Goal: Task Accomplishment & Management: Complete application form

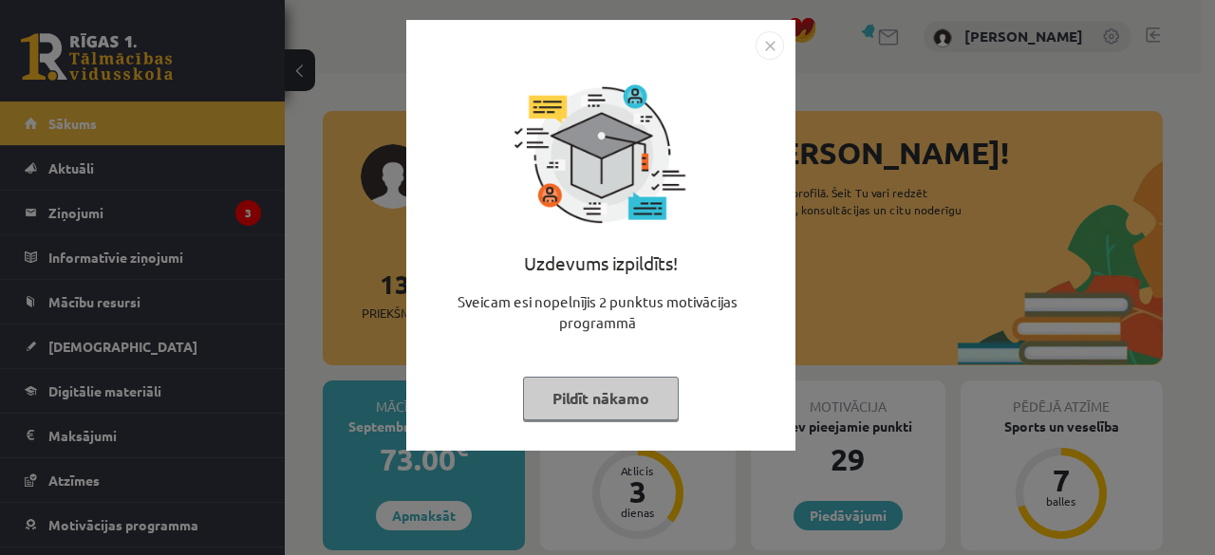
click at [787, 46] on div "Uzdevums izpildīts! Sveicam esi nopelnījis 2 punktus motivācijas programmā Pild…" at bounding box center [600, 235] width 389 height 431
click at [771, 47] on img "Close" at bounding box center [770, 45] width 28 height 28
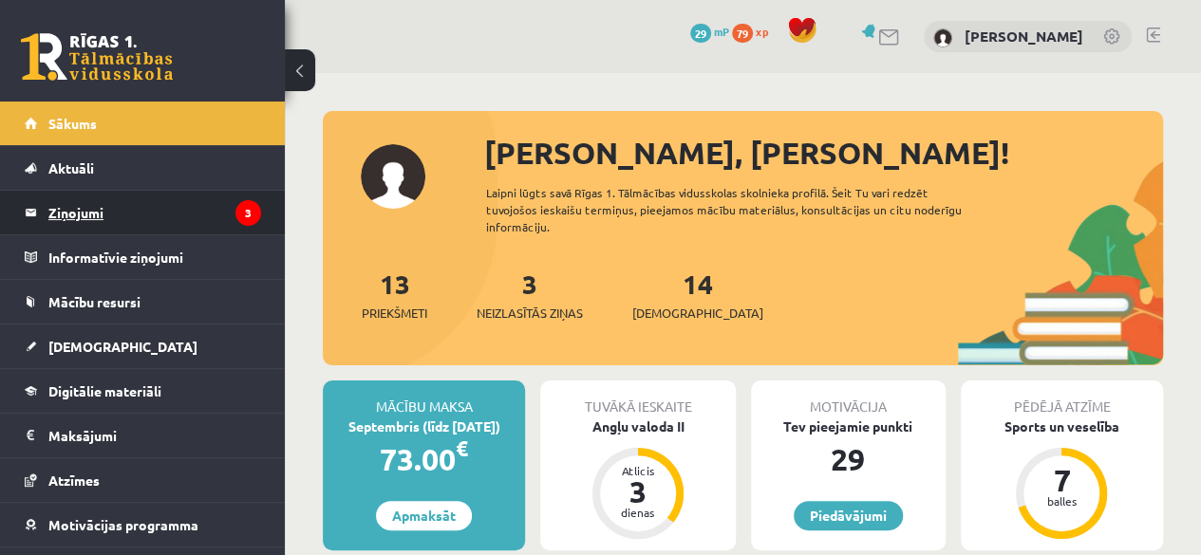
click at [101, 231] on legend "Ziņojumi 3" at bounding box center [154, 213] width 213 height 44
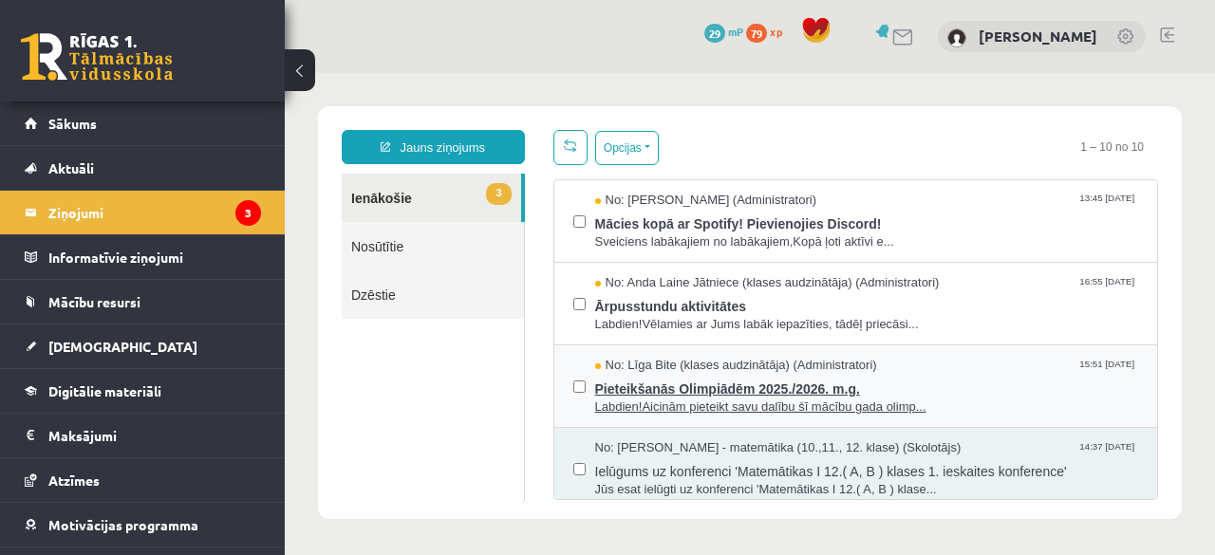
click at [613, 362] on span "No: Līga Bite (klases audzinātāja) (Administratori)" at bounding box center [736, 366] width 282 height 18
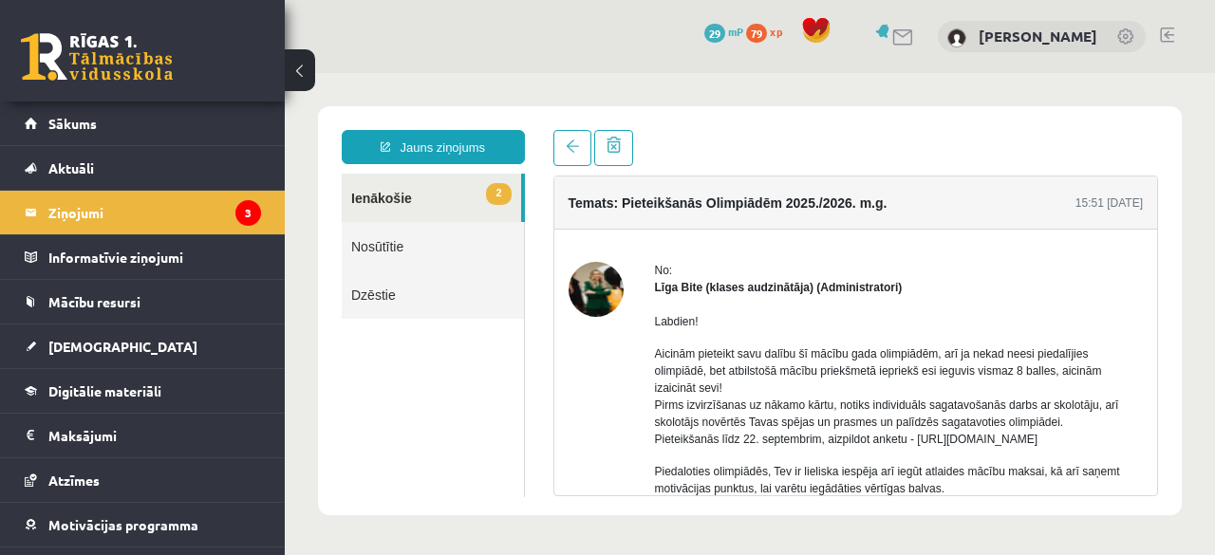
click at [461, 182] on link "2 Ienākošie" at bounding box center [431, 198] width 179 height 48
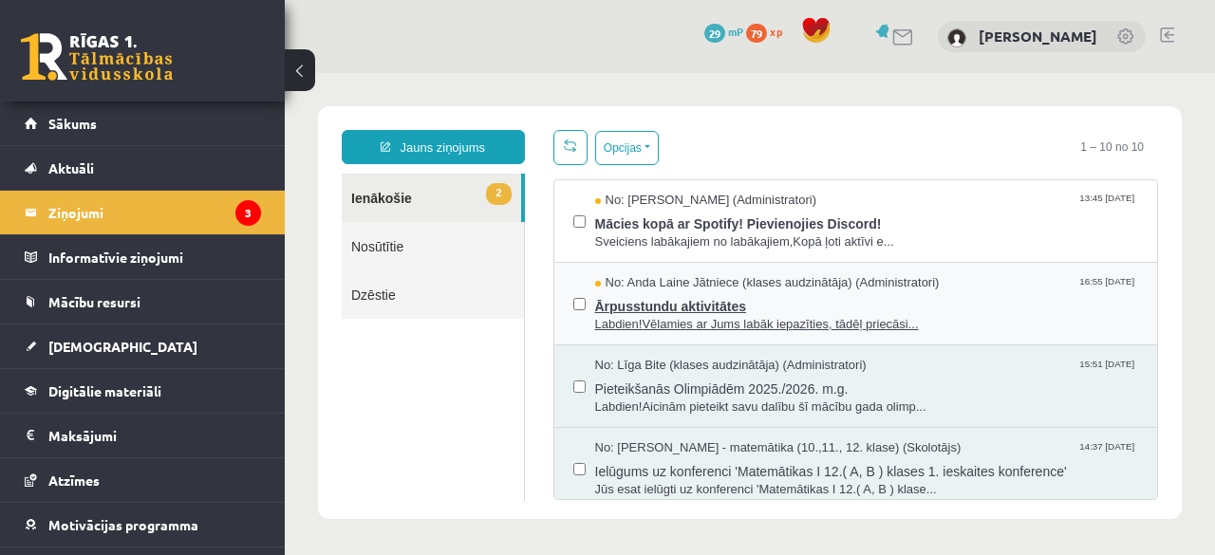
click at [627, 280] on span "No: Anda Laine Jātniece (klases audzinātāja) (Administratori)" at bounding box center [767, 283] width 345 height 18
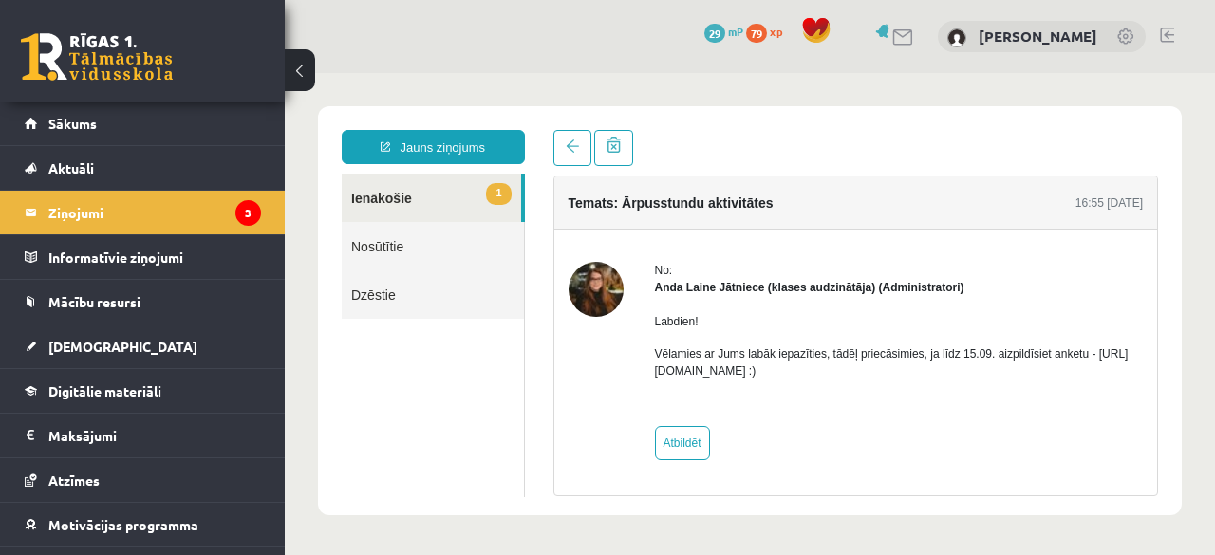
click at [755, 368] on p "Vēlamies ar Jums labāk iepazīties, tādēļ priecāsimies, ja līdz 15.09. aizpildīs…" at bounding box center [899, 363] width 489 height 34
drag, startPoint x: 822, startPoint y: 371, endPoint x: 650, endPoint y: 367, distance: 171.9
click at [650, 367] on div "No: [PERSON_NAME] Jātniece (klases audzinātāja) (Administratori) Labdien! Vēlam…" at bounding box center [856, 361] width 575 height 198
drag, startPoint x: 655, startPoint y: 370, endPoint x: 859, endPoint y: 368, distance: 204.1
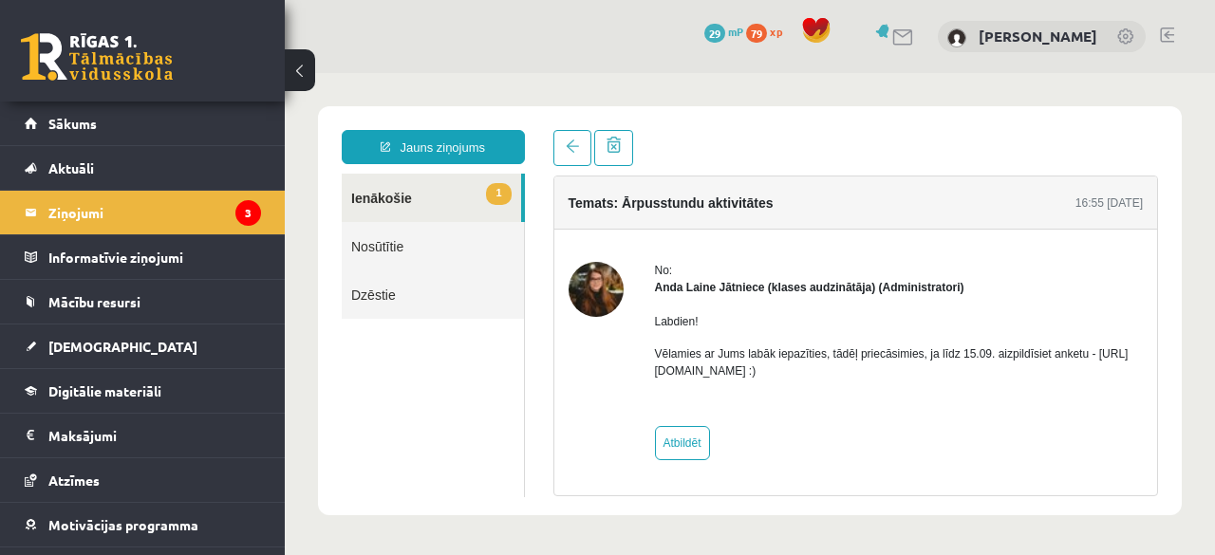
click at [859, 368] on p "Vēlamies ar Jums labāk iepazīties, tādēļ priecāsimies, ja līdz 15.09. aizpildīs…" at bounding box center [899, 363] width 489 height 34
copy p "https://forms.gle/mVxkUEapGFxHM7hU7"
click at [562, 149] on link at bounding box center [573, 148] width 38 height 36
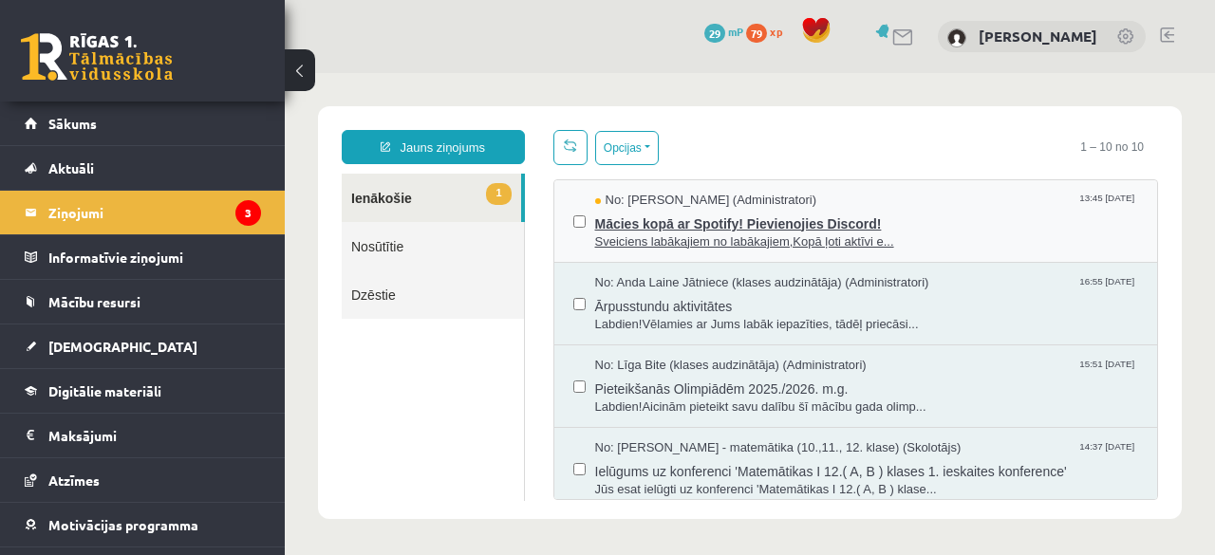
click at [947, 244] on span "Sveiciens labākajiem no labākajiem,Kopā ļoti aktīvi e..." at bounding box center [867, 243] width 544 height 18
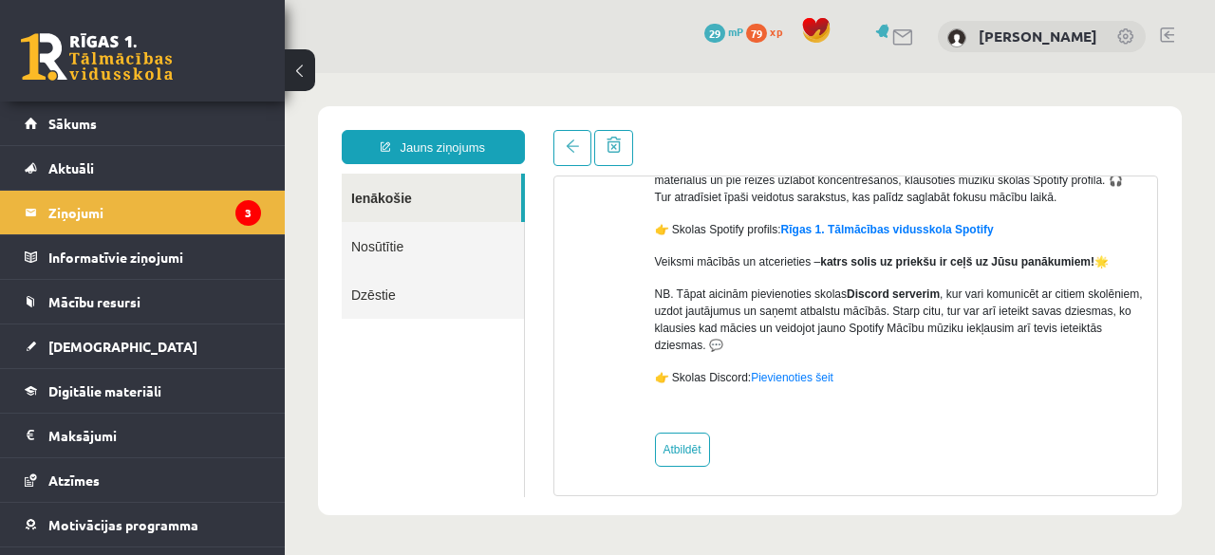
scroll to position [276, 0]
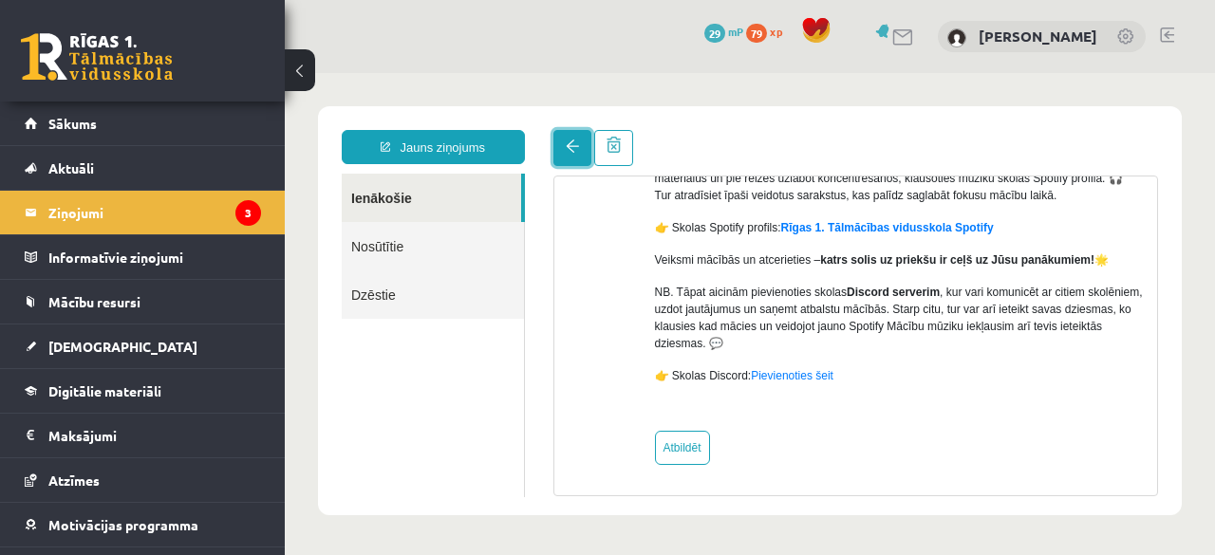
click at [576, 138] on link at bounding box center [573, 148] width 38 height 36
click at [184, 202] on legend "Ziņojumi 3" at bounding box center [154, 213] width 213 height 44
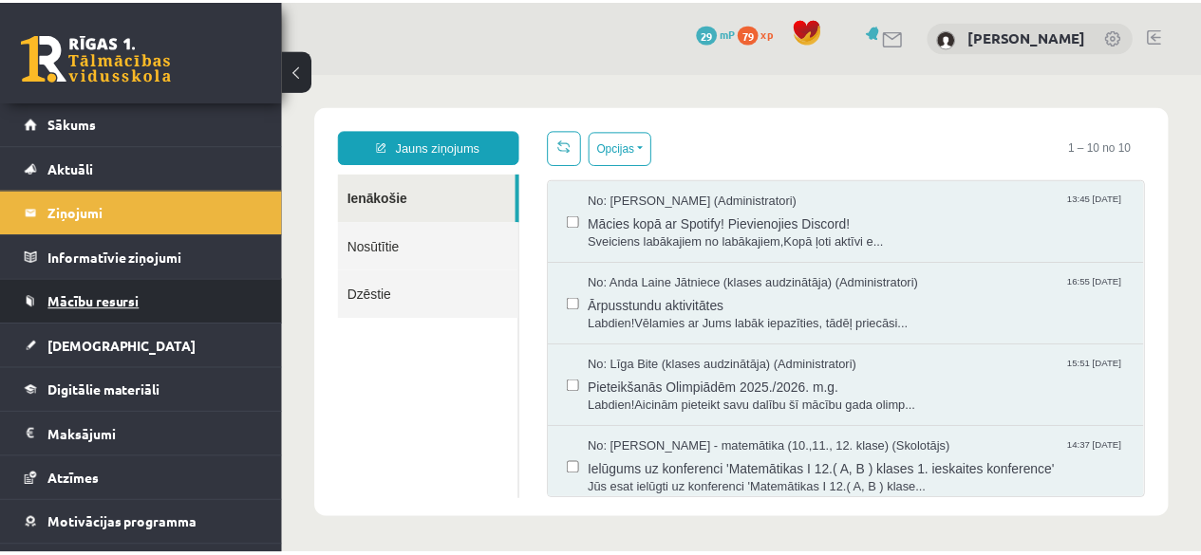
scroll to position [0, 0]
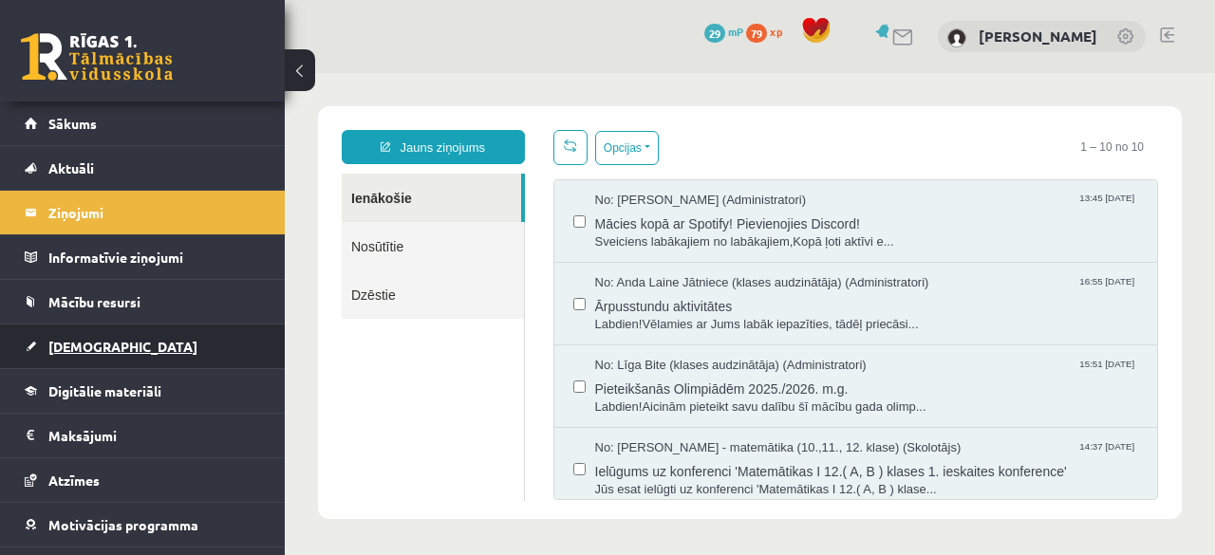
click at [162, 356] on link "[DEMOGRAPHIC_DATA]" at bounding box center [143, 347] width 236 height 44
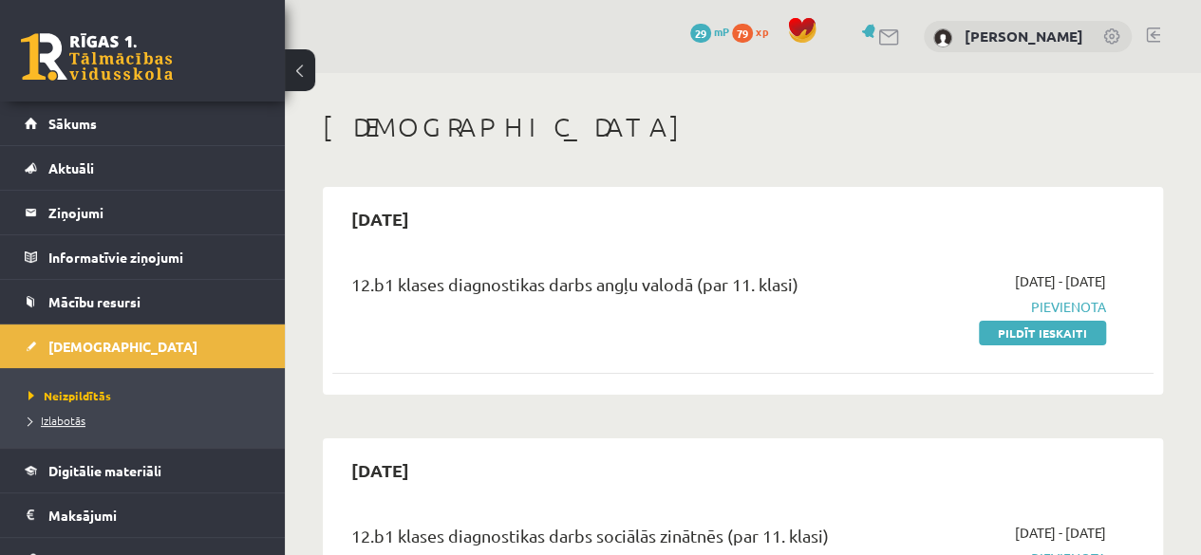
click at [77, 418] on span "Izlabotās" at bounding box center [56, 420] width 57 height 15
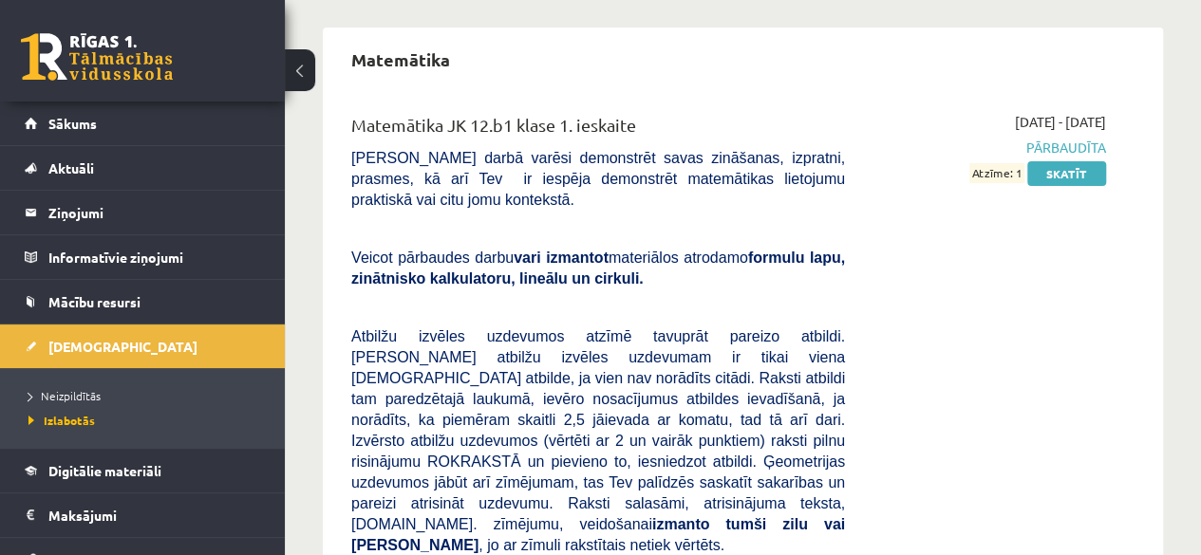
scroll to position [169, 0]
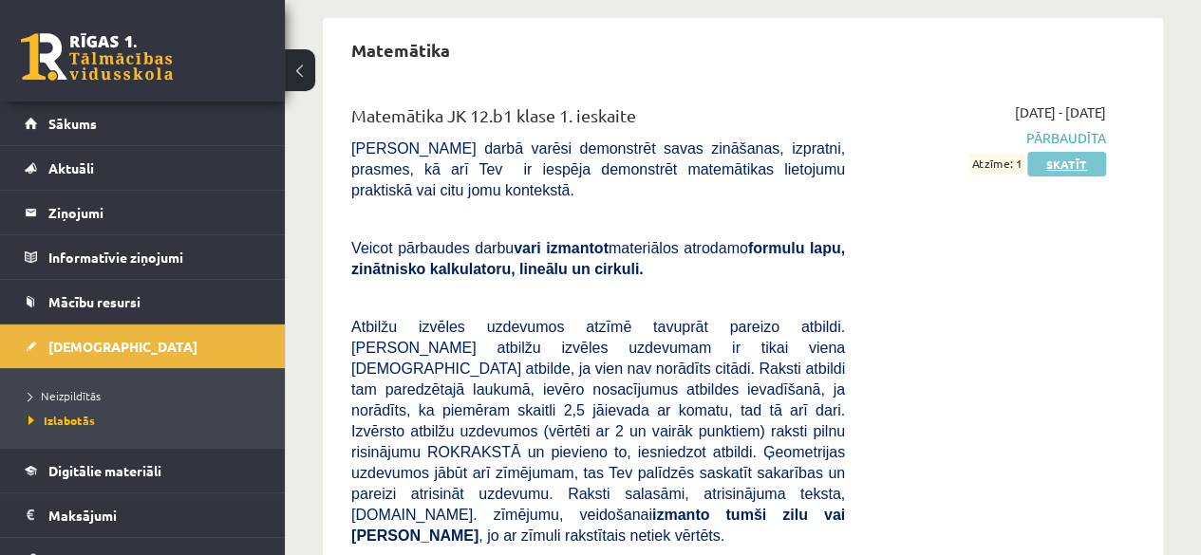
click at [1068, 162] on link "Skatīt" at bounding box center [1066, 164] width 79 height 25
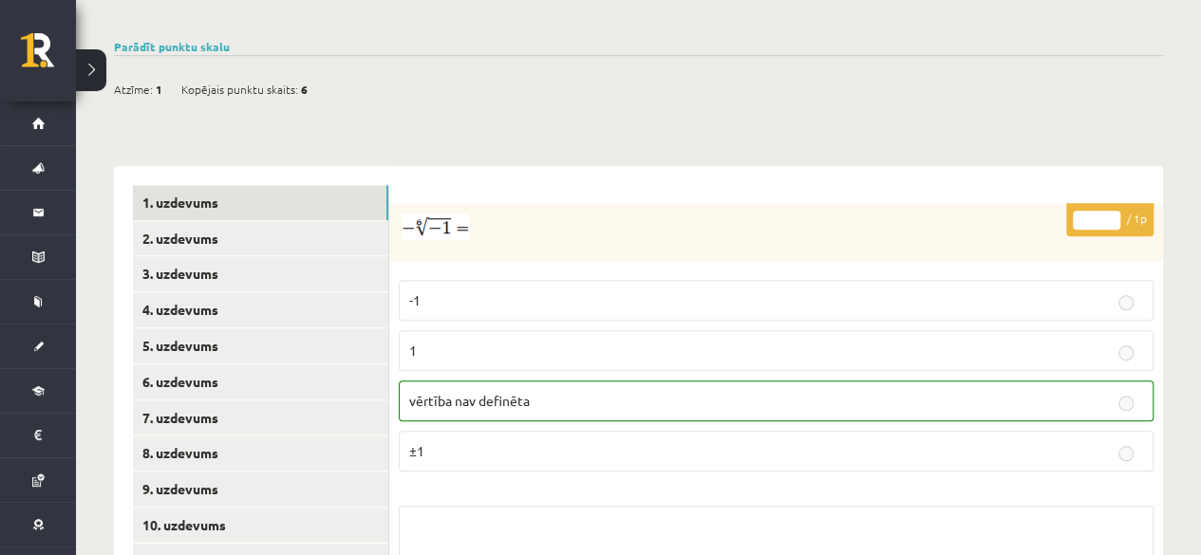
scroll to position [642, 0]
click at [292, 221] on link "2. uzdevums" at bounding box center [260, 238] width 255 height 35
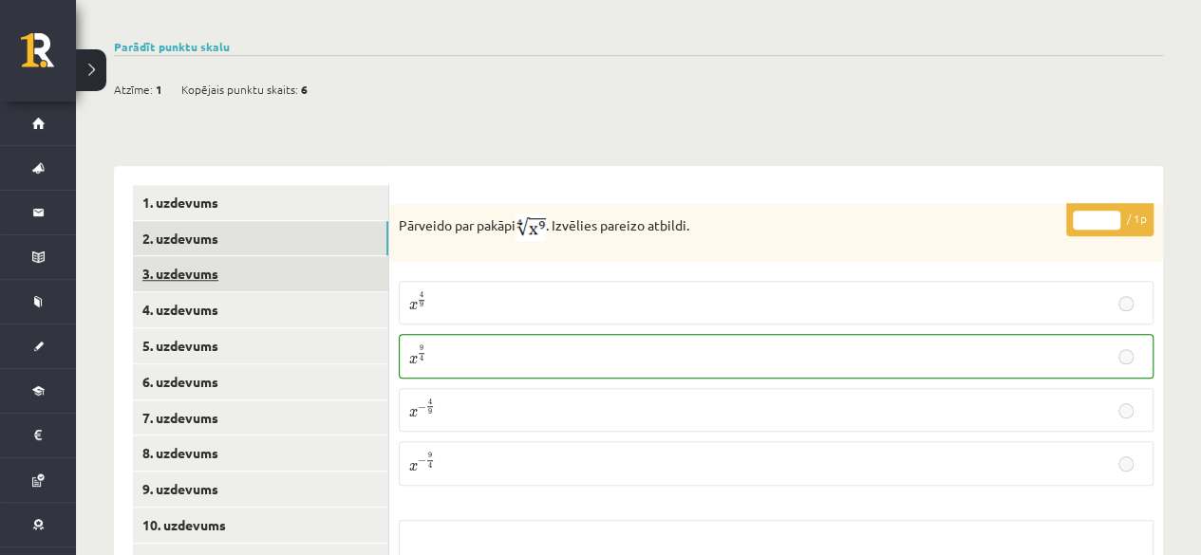
click at [336, 259] on link "3. uzdevums" at bounding box center [260, 273] width 255 height 35
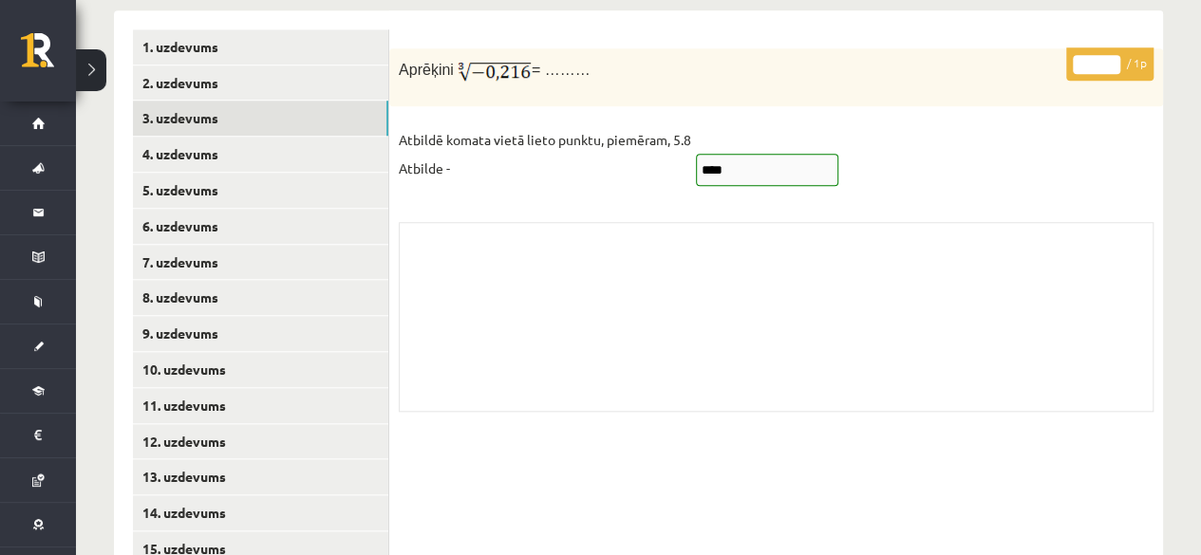
scroll to position [794, 0]
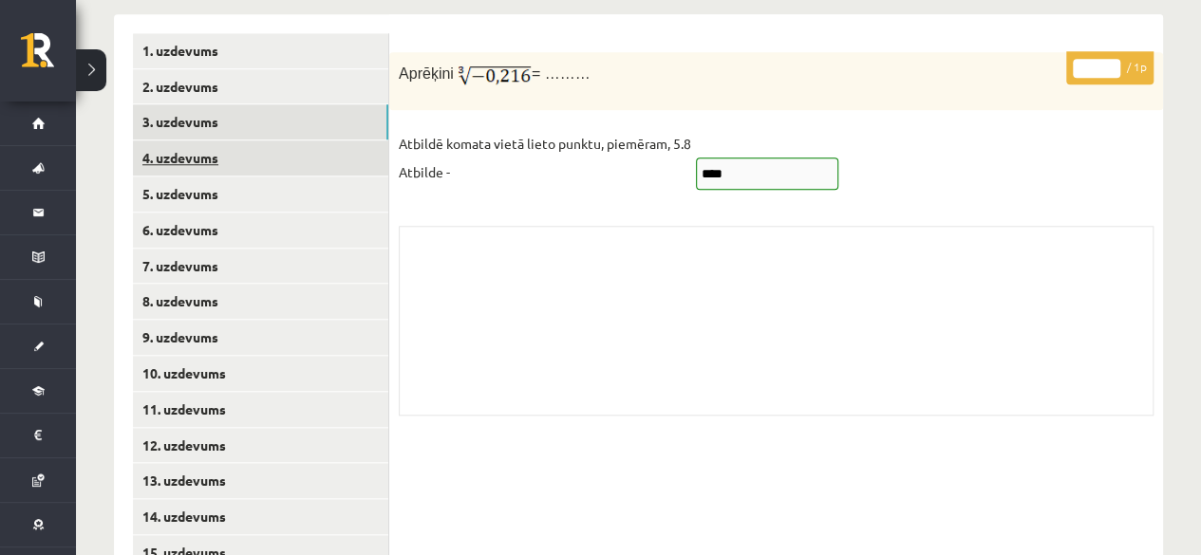
click at [317, 141] on link "4. uzdevums" at bounding box center [260, 158] width 255 height 35
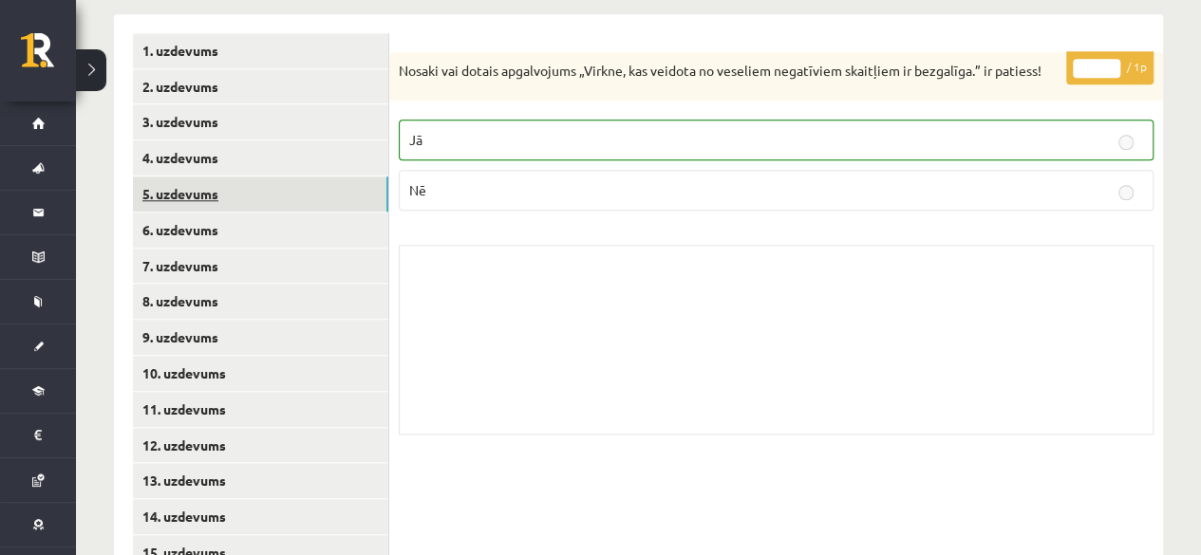
click at [326, 179] on link "5. uzdevums" at bounding box center [260, 194] width 255 height 35
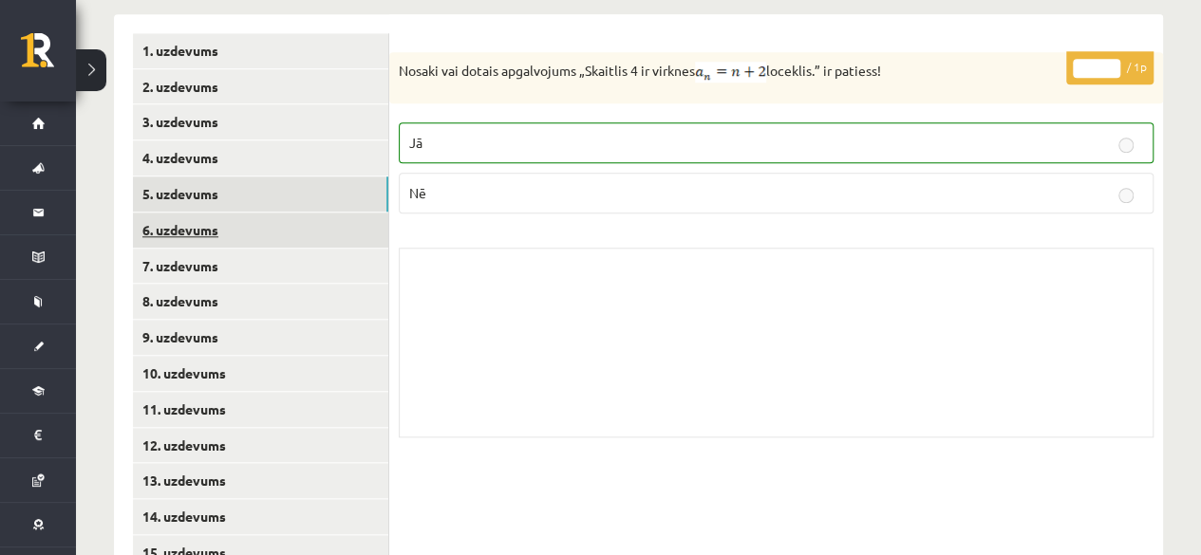
click at [325, 213] on link "6. uzdevums" at bounding box center [260, 230] width 255 height 35
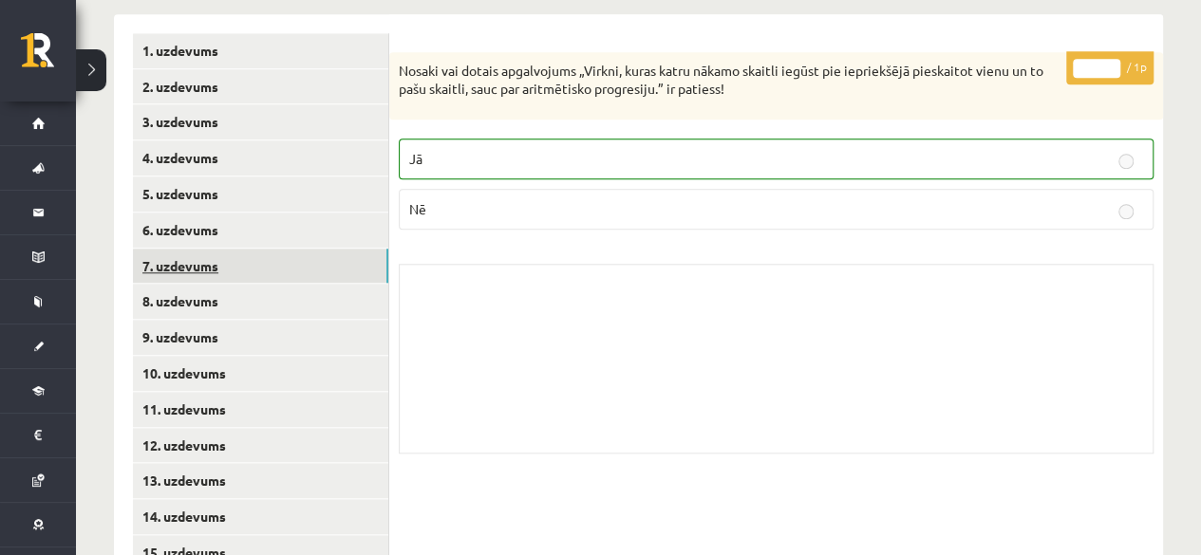
click at [325, 251] on link "7. uzdevums" at bounding box center [260, 266] width 255 height 35
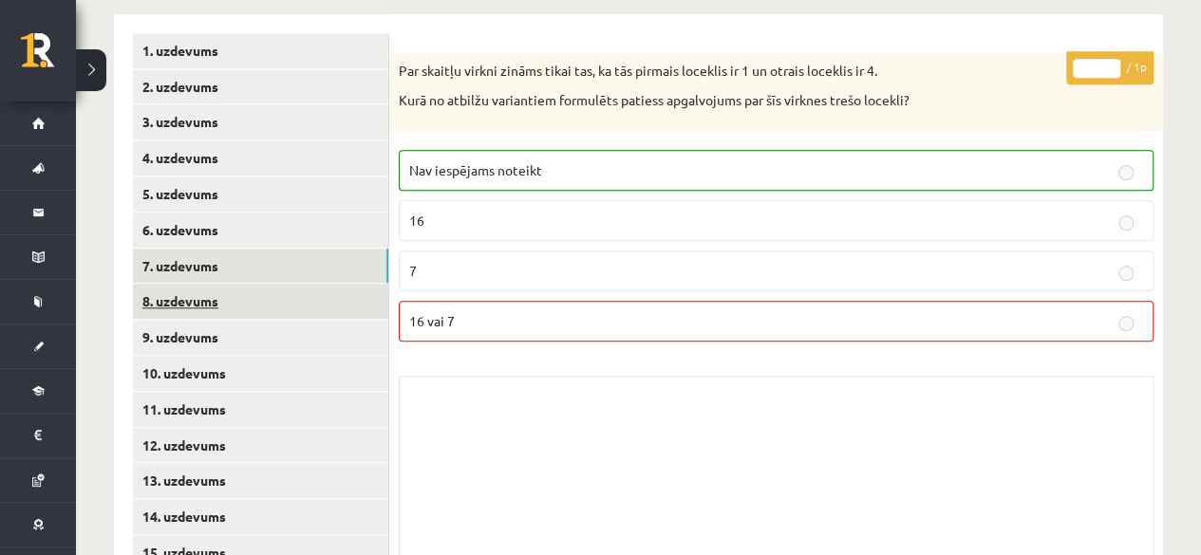
click at [343, 284] on link "8. uzdevums" at bounding box center [260, 301] width 255 height 35
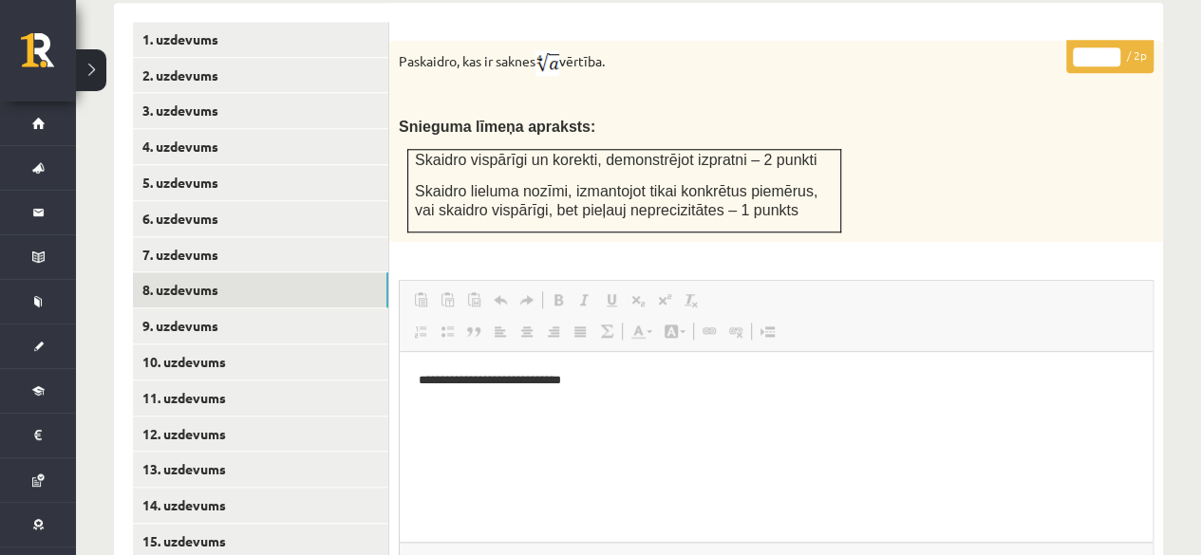
scroll to position [805, 0]
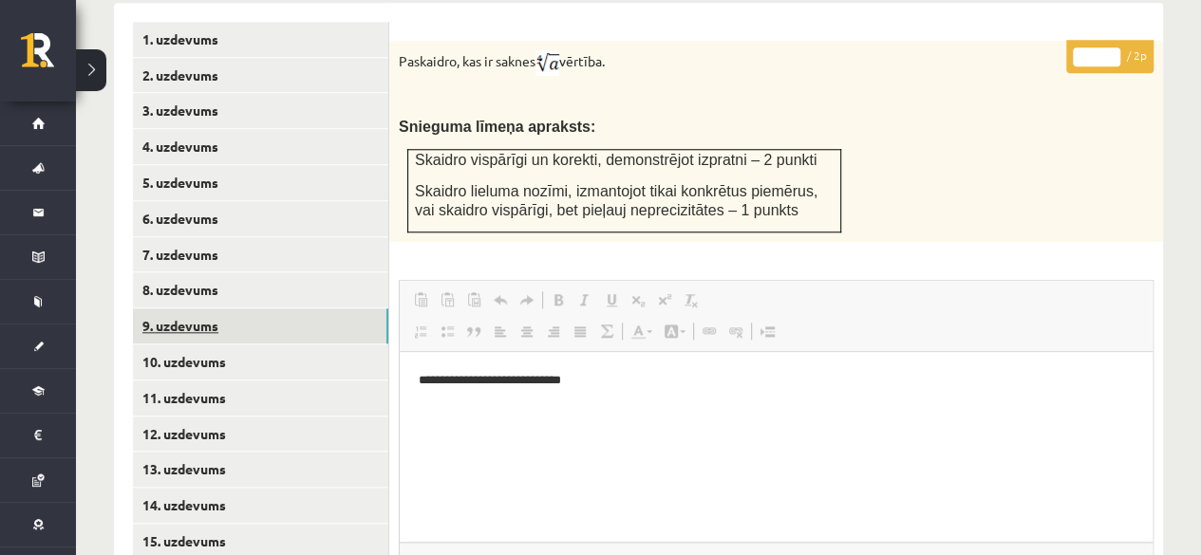
click at [304, 309] on link "9. uzdevums" at bounding box center [260, 326] width 255 height 35
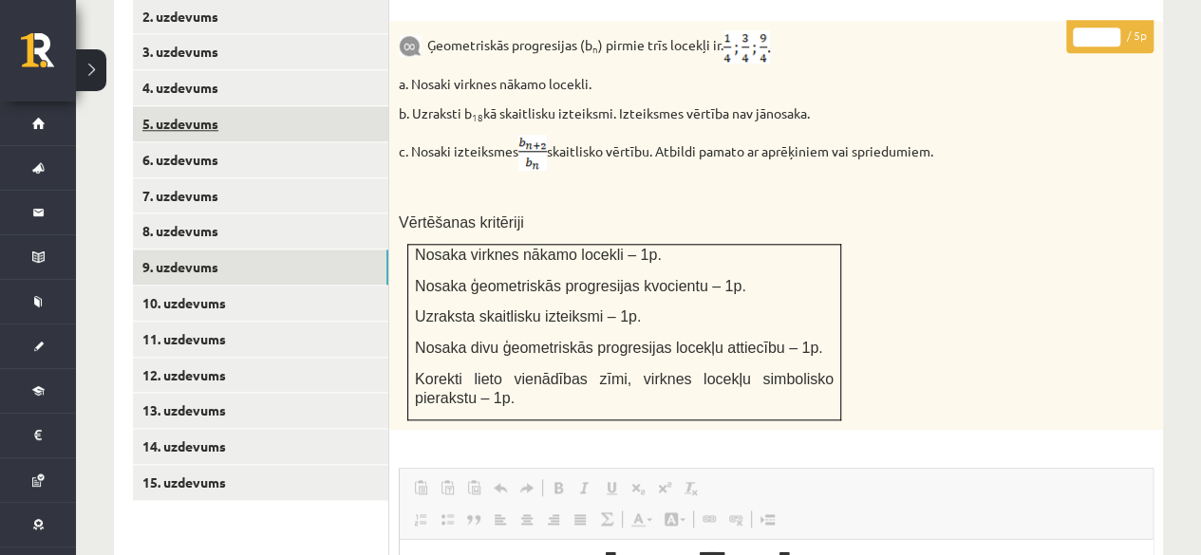
scroll to position [904, 0]
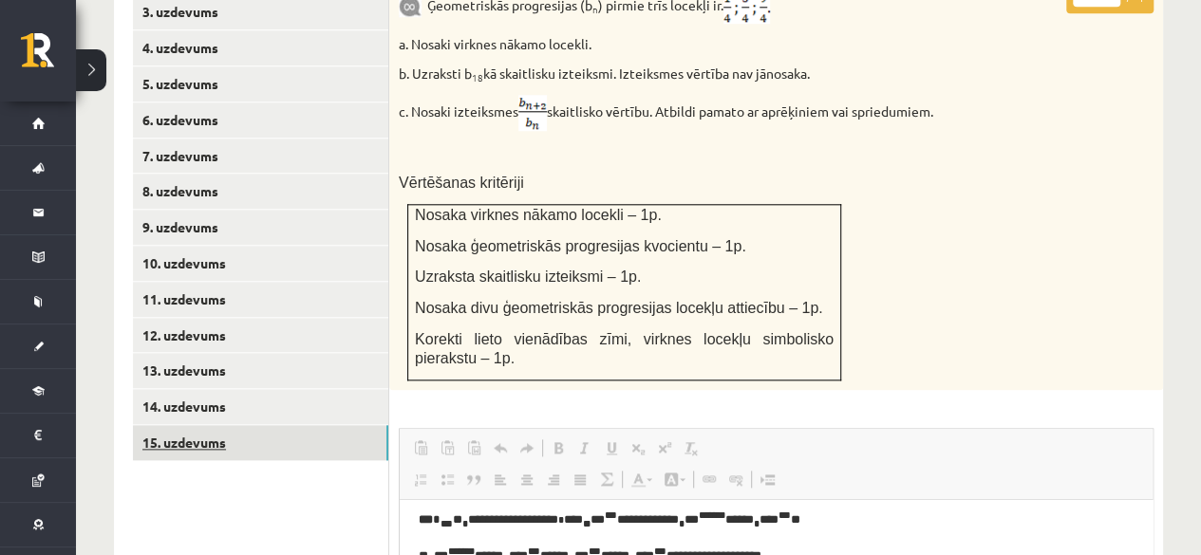
click at [355, 425] on link "15. uzdevums" at bounding box center [260, 442] width 255 height 35
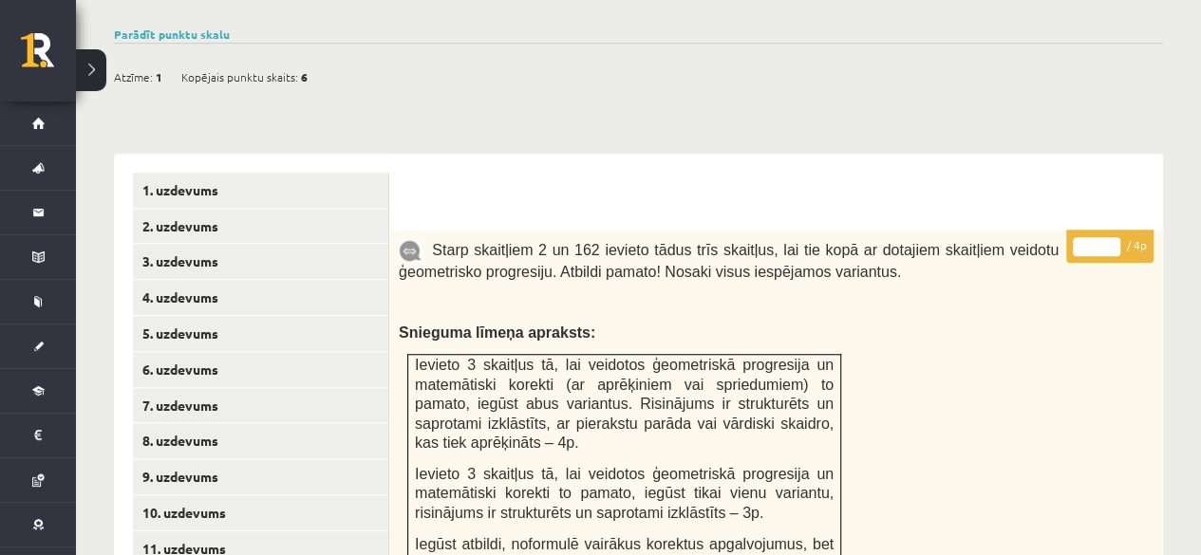
scroll to position [652, 0]
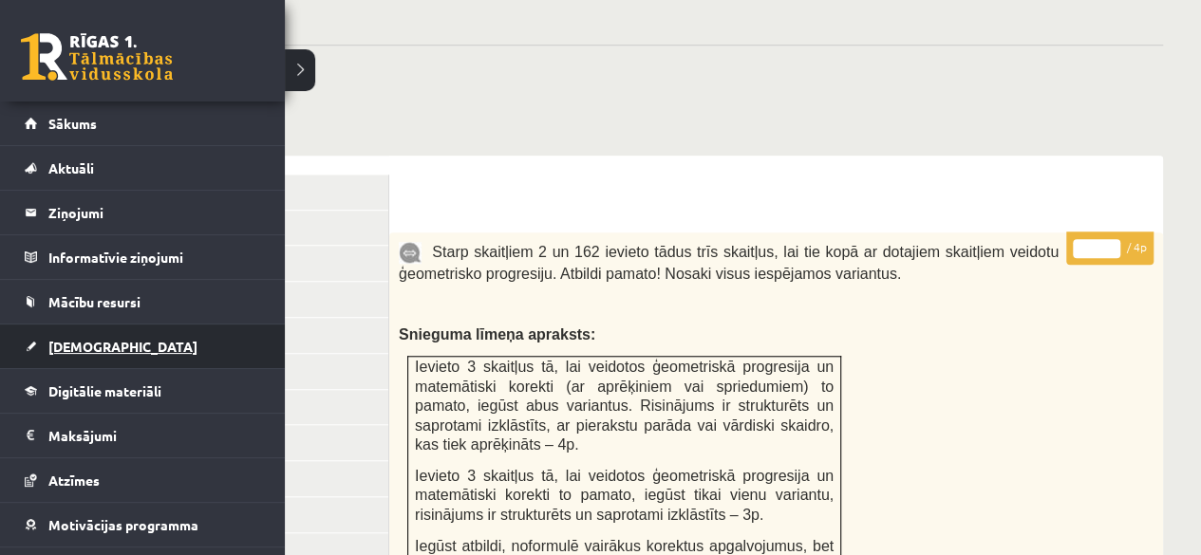
click at [213, 346] on link "[DEMOGRAPHIC_DATA]" at bounding box center [143, 347] width 236 height 44
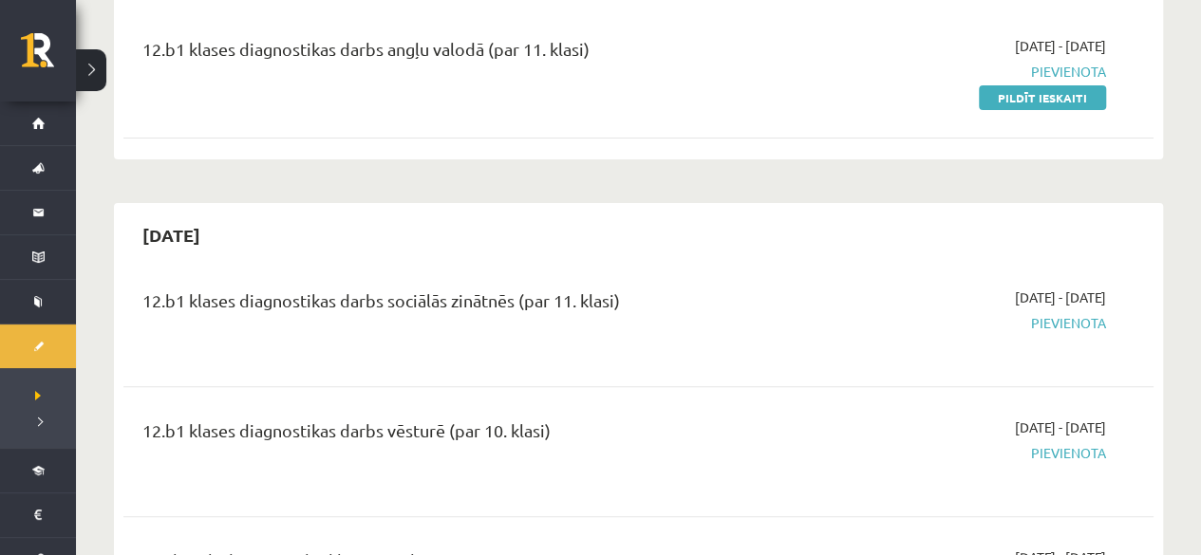
scroll to position [237, 0]
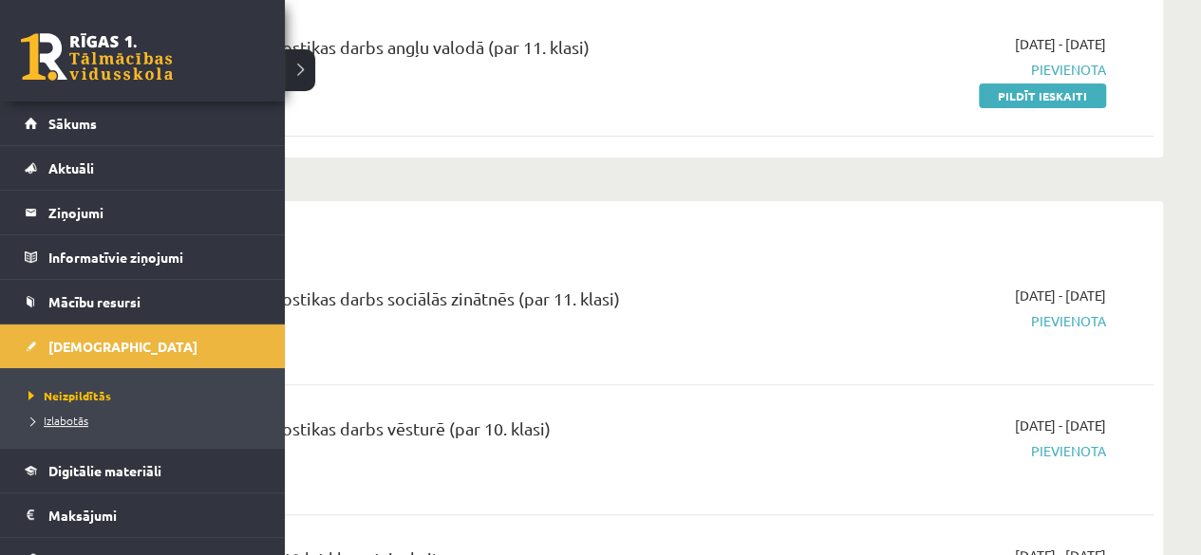
click at [59, 425] on link "Izlabotās" at bounding box center [145, 420] width 242 height 17
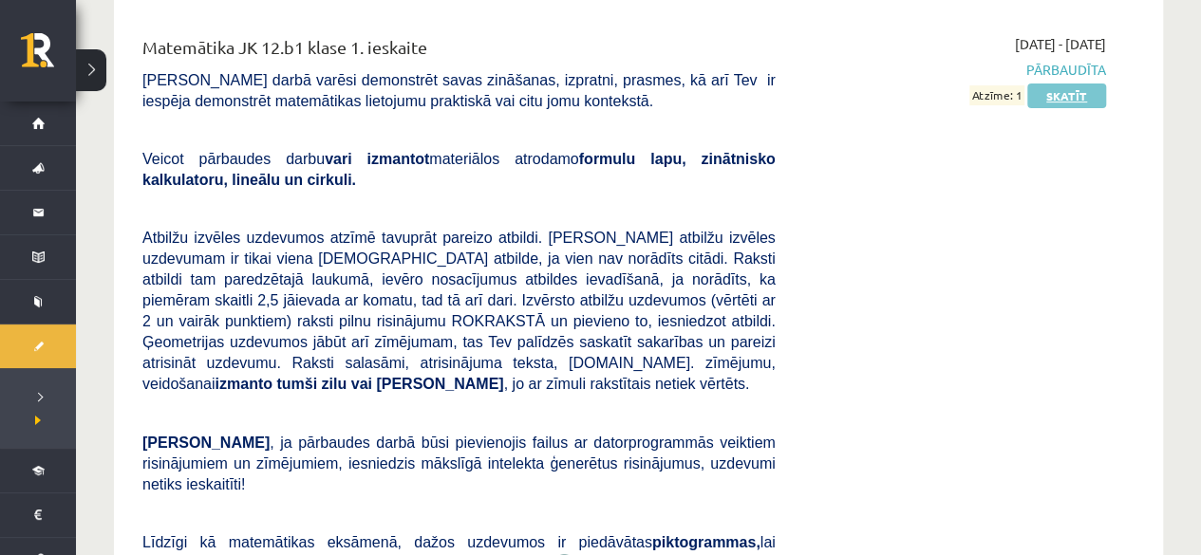
click at [1075, 103] on link "Skatīt" at bounding box center [1066, 96] width 79 height 25
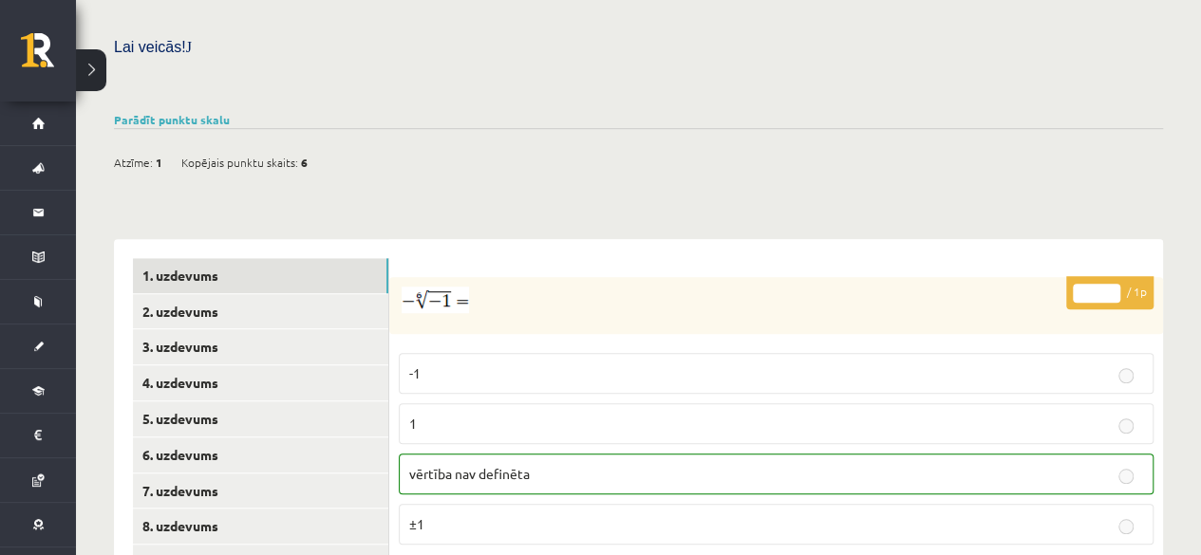
scroll to position [845, 0]
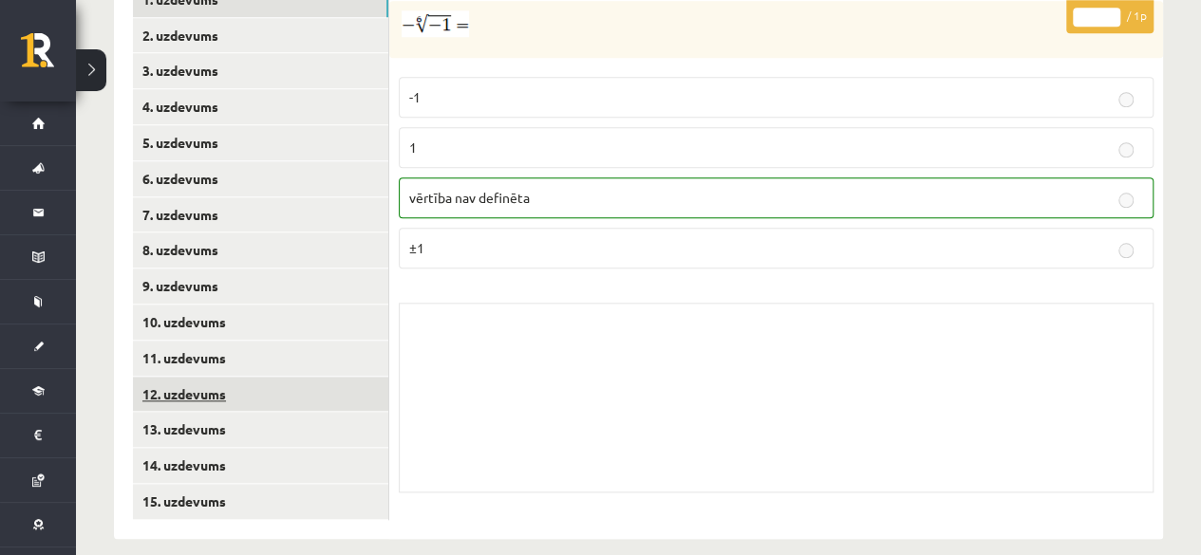
click at [322, 377] on link "12. uzdevums" at bounding box center [260, 394] width 255 height 35
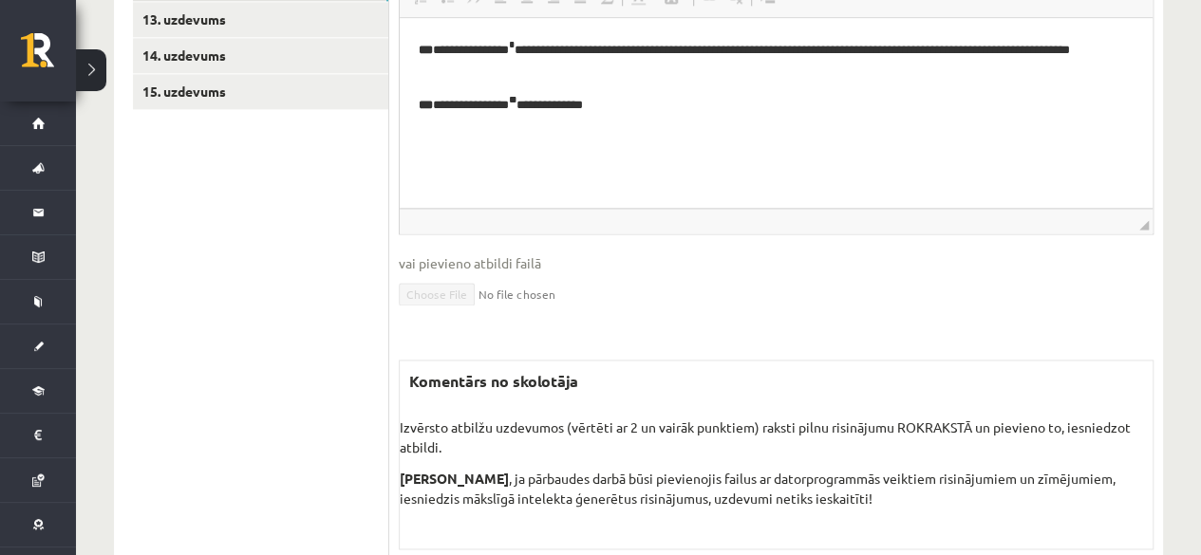
scroll to position [1295, 0]
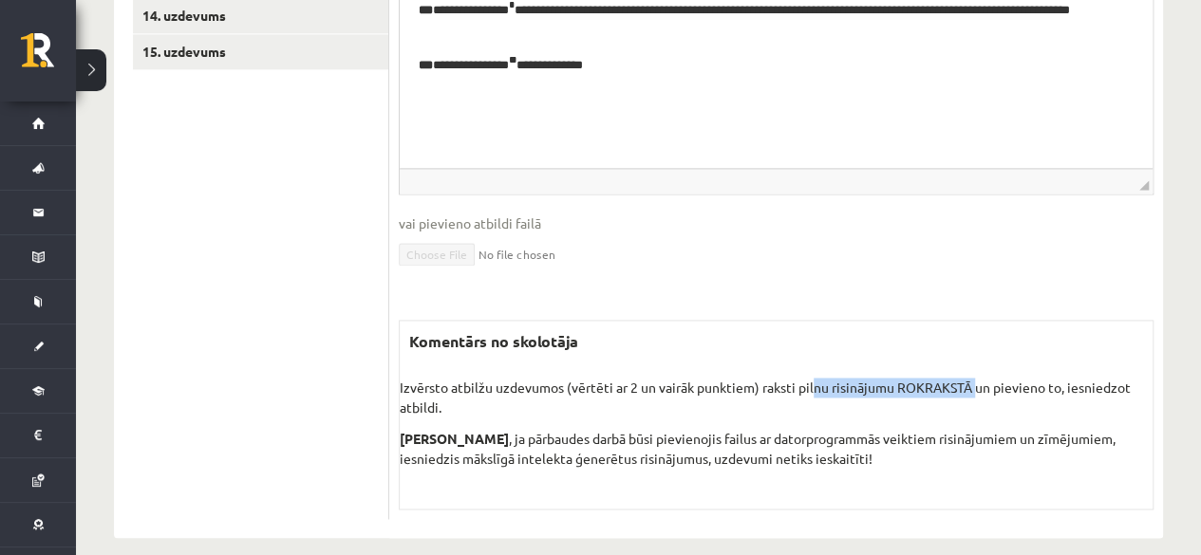
drag, startPoint x: 813, startPoint y: 358, endPoint x: 979, endPoint y: 356, distance: 166.2
click at [979, 378] on p "Izvērsto atbilžu uzdevumos (vērtēti ar 2 un vairāk punktiem) raksti pilnu risin…" at bounding box center [776, 398] width 753 height 40
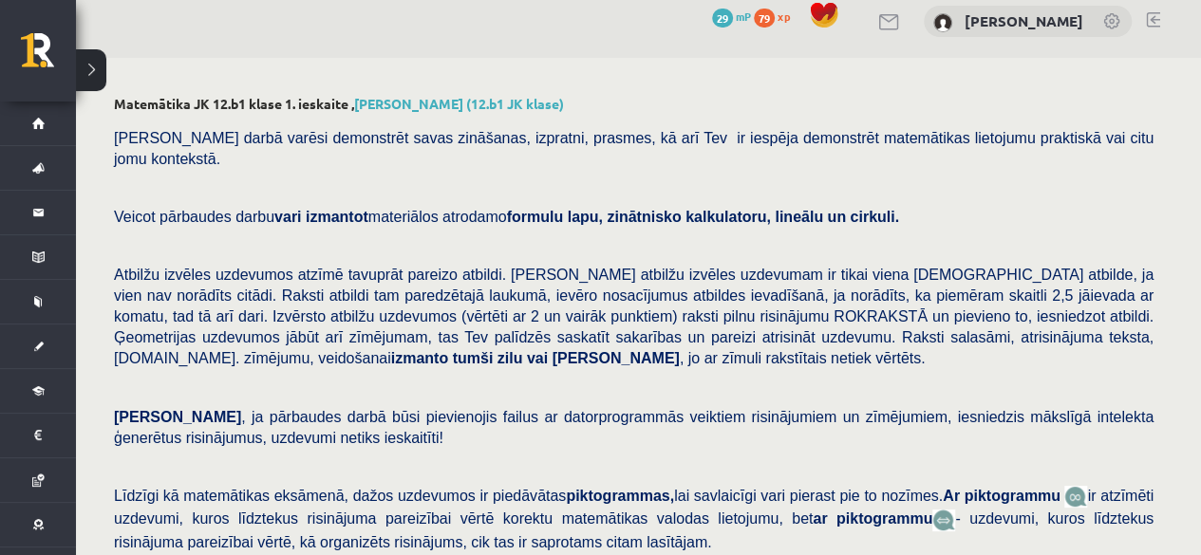
scroll to position [0, 0]
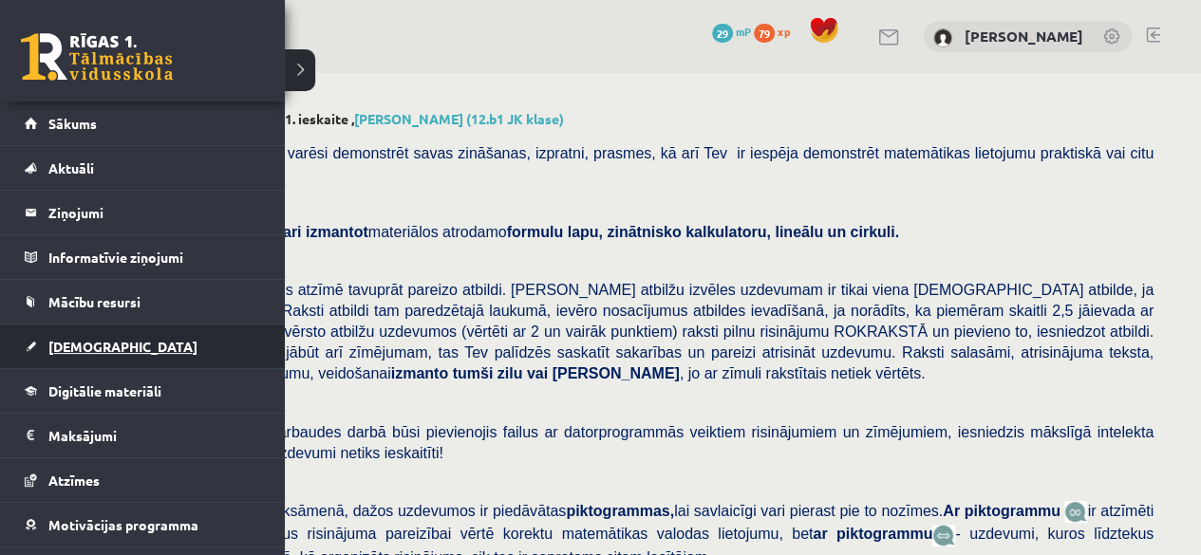
click at [101, 332] on link "[DEMOGRAPHIC_DATA]" at bounding box center [143, 347] width 236 height 44
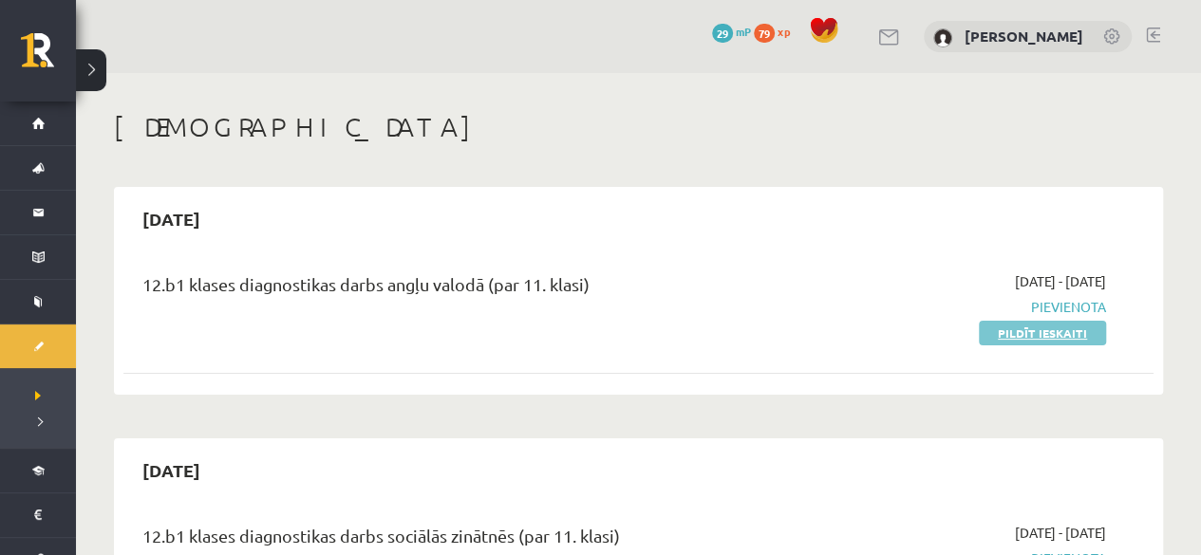
click at [1059, 333] on link "Pildīt ieskaiti" at bounding box center [1042, 333] width 127 height 25
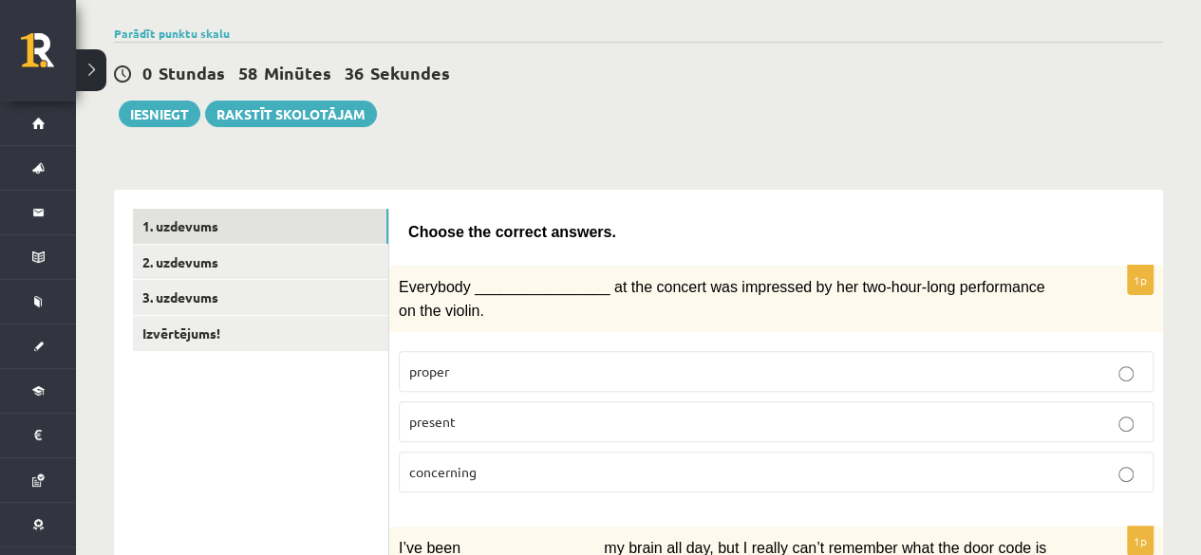
scroll to position [146, 0]
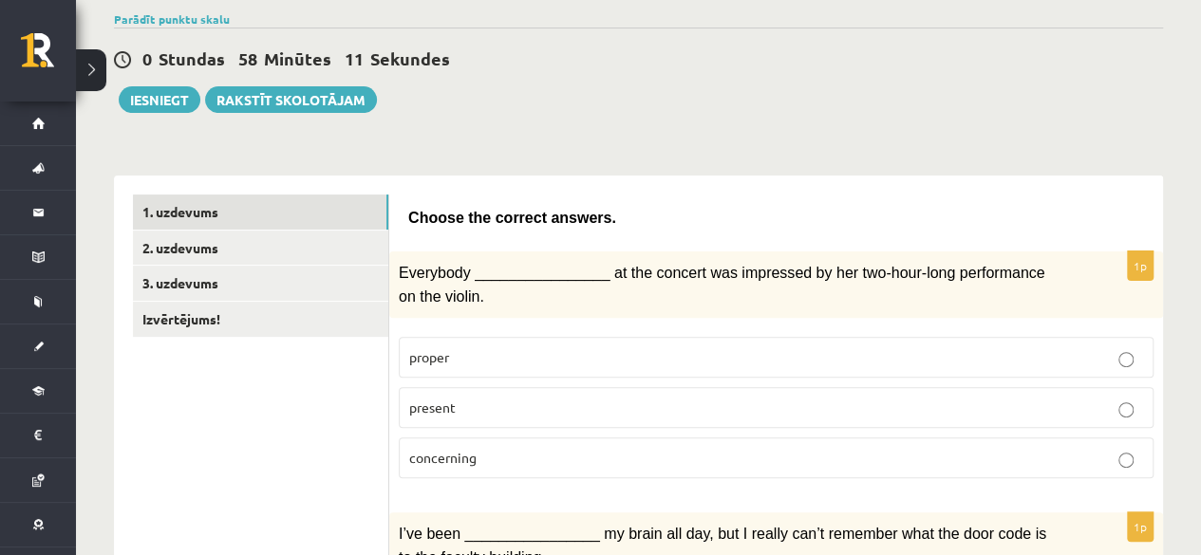
click at [554, 398] on p "present" at bounding box center [776, 408] width 734 height 20
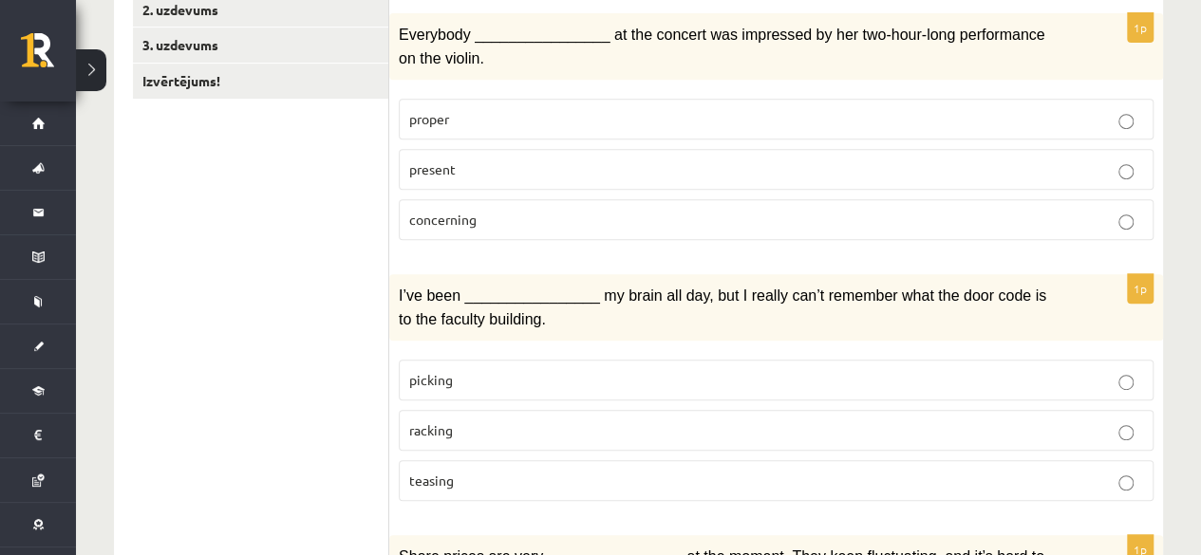
scroll to position [396, 0]
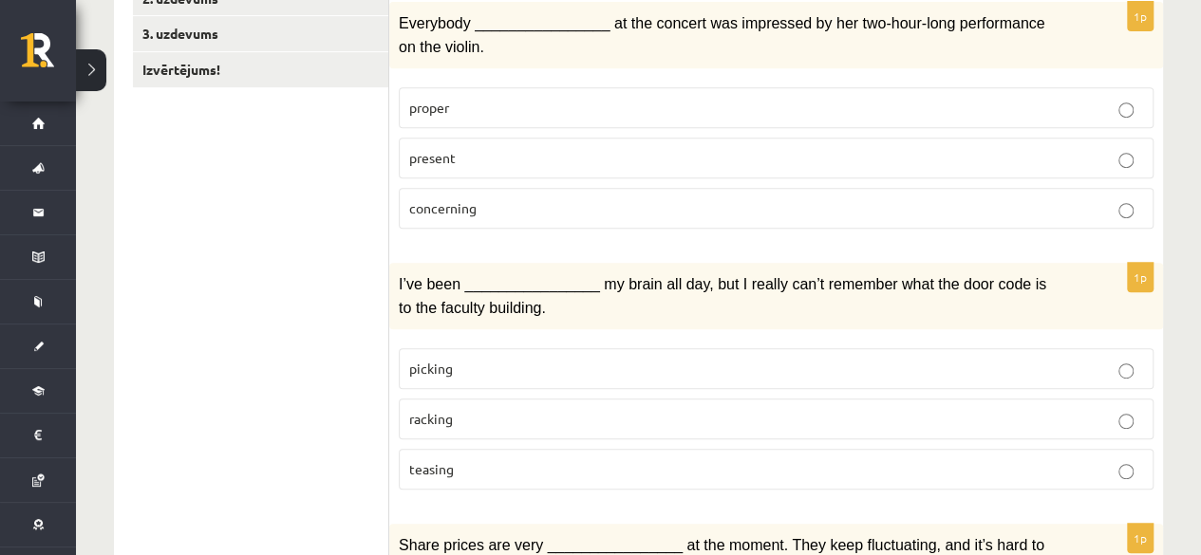
click at [665, 409] on p "racking" at bounding box center [776, 419] width 734 height 20
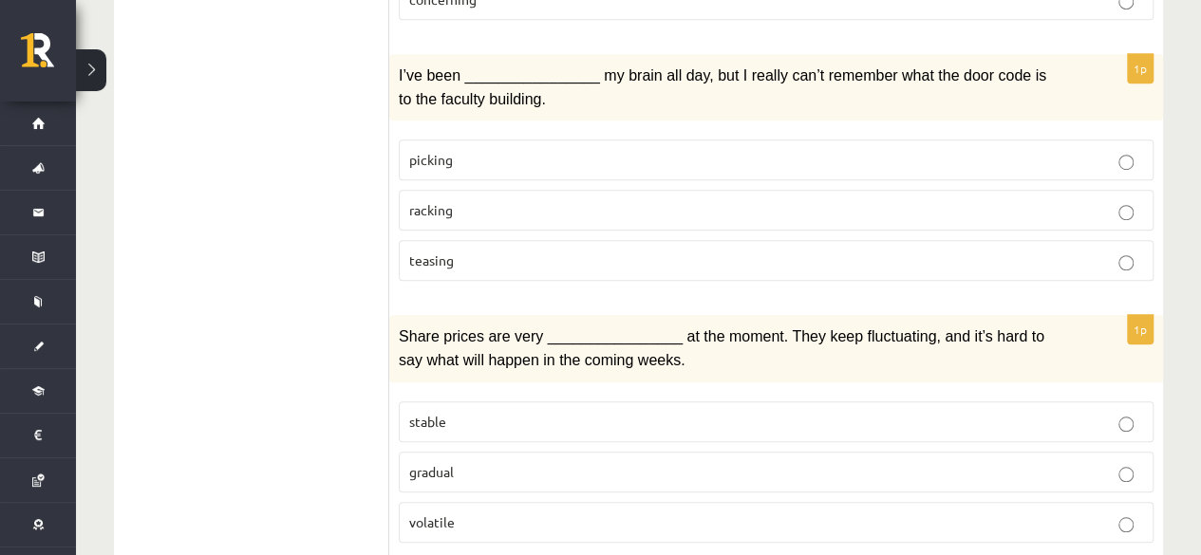
scroll to position [687, 0]
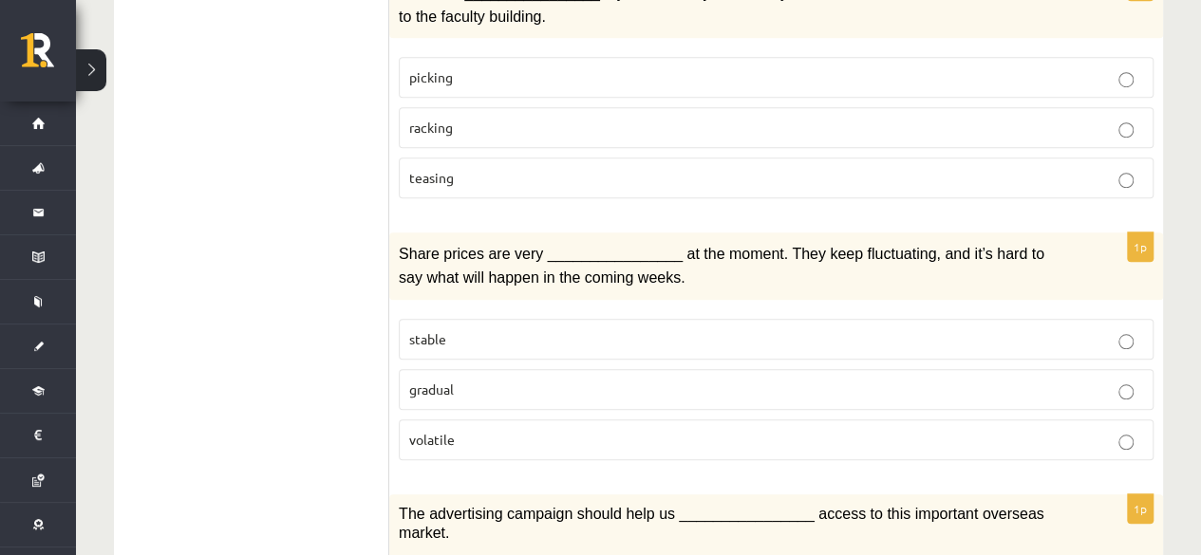
click at [693, 329] on p "stable" at bounding box center [776, 339] width 734 height 20
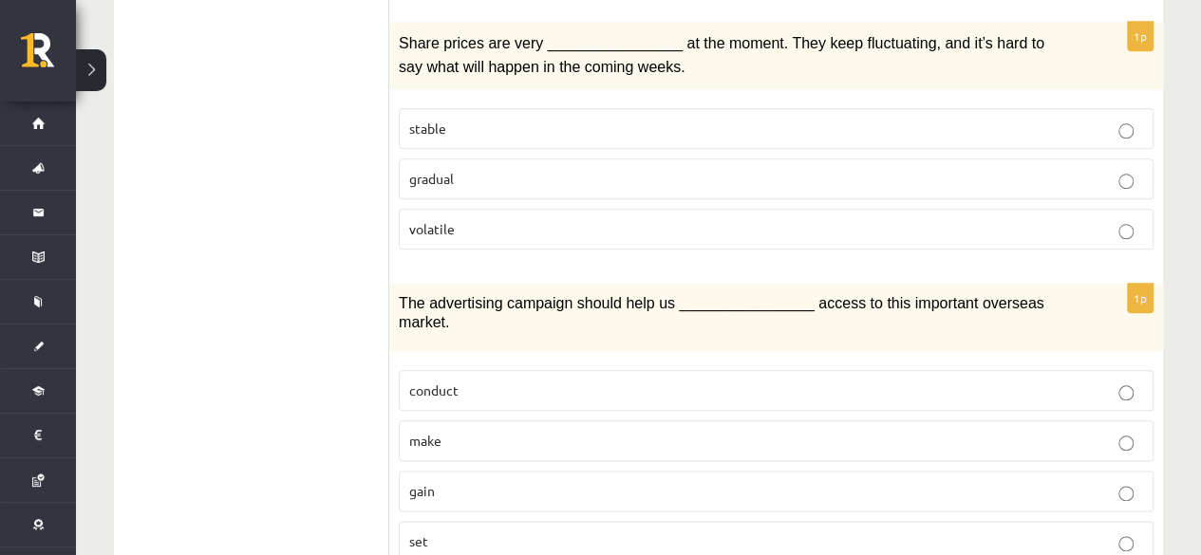
scroll to position [899, 0]
click at [670, 480] on p "gain" at bounding box center [776, 490] width 734 height 20
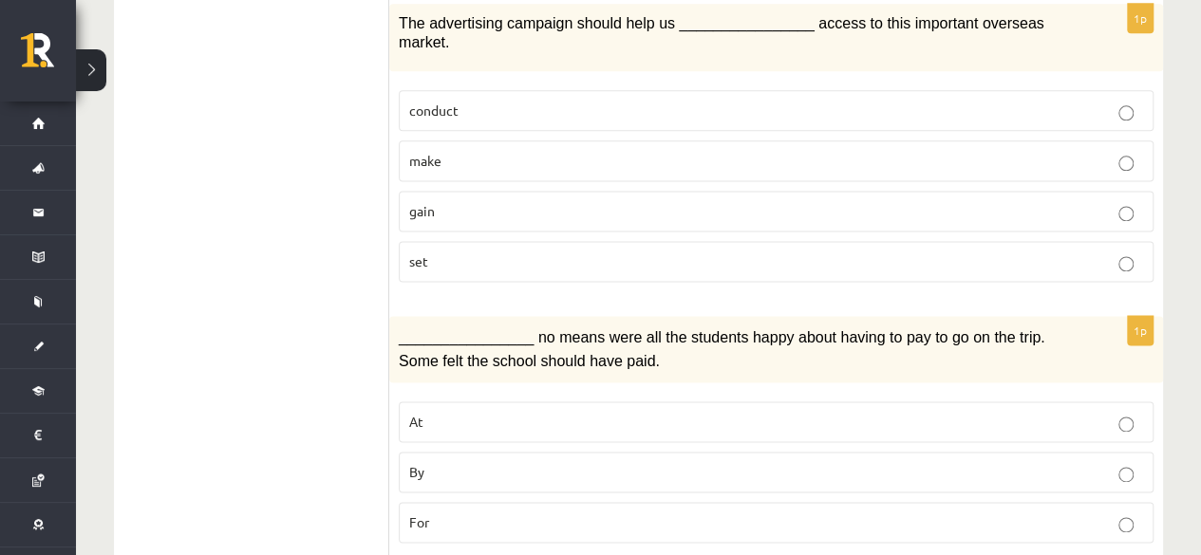
scroll to position [1180, 0]
click at [587, 460] on p "By" at bounding box center [776, 470] width 734 height 20
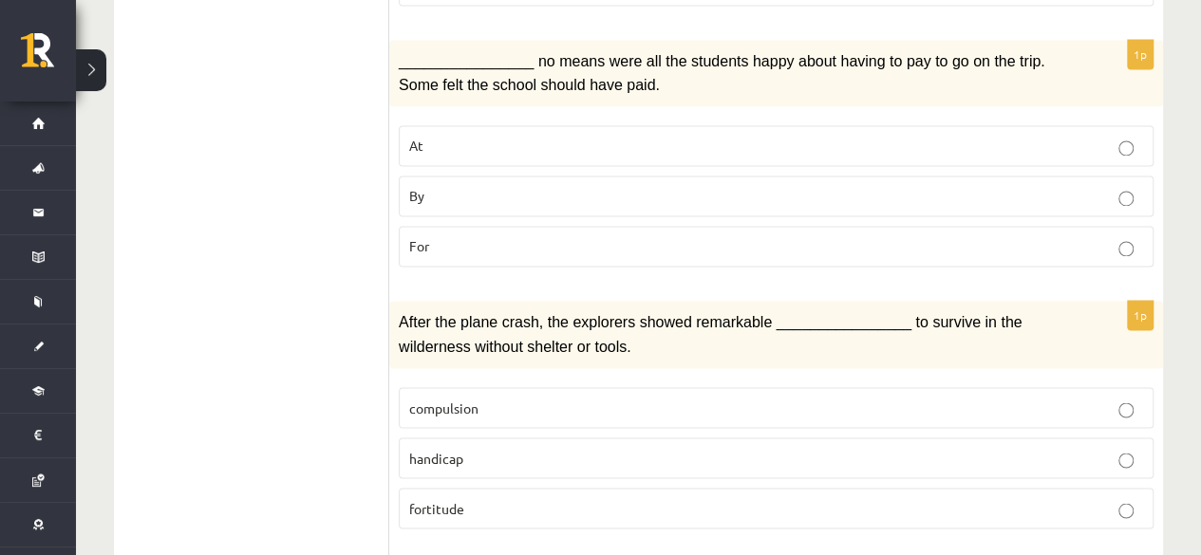
scroll to position [1471, 0]
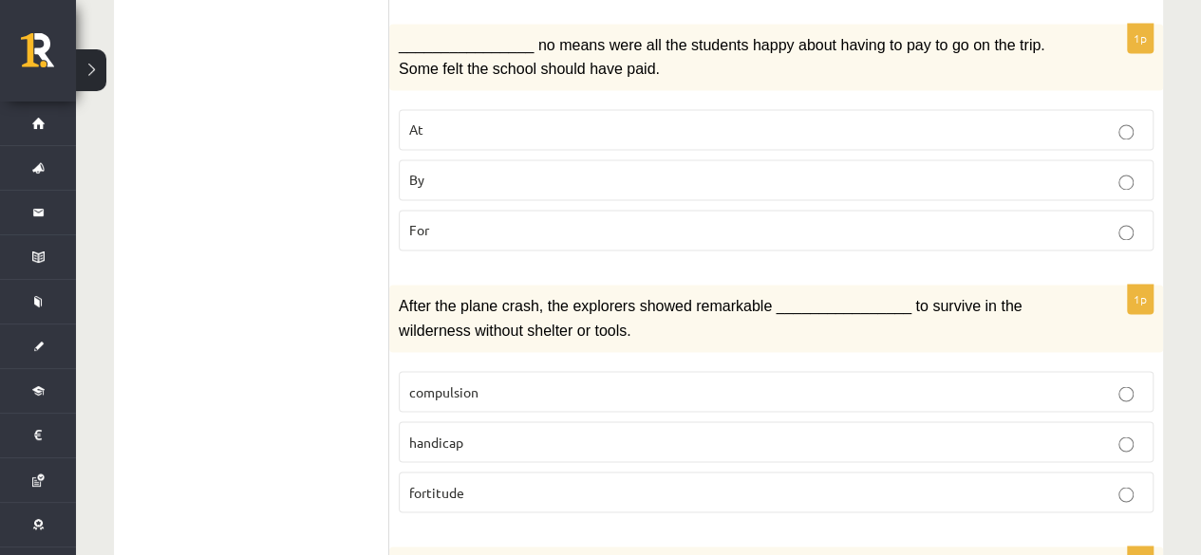
click at [477, 482] on p "fortitude" at bounding box center [776, 492] width 734 height 20
click at [711, 382] on p "compulsion" at bounding box center [776, 392] width 734 height 20
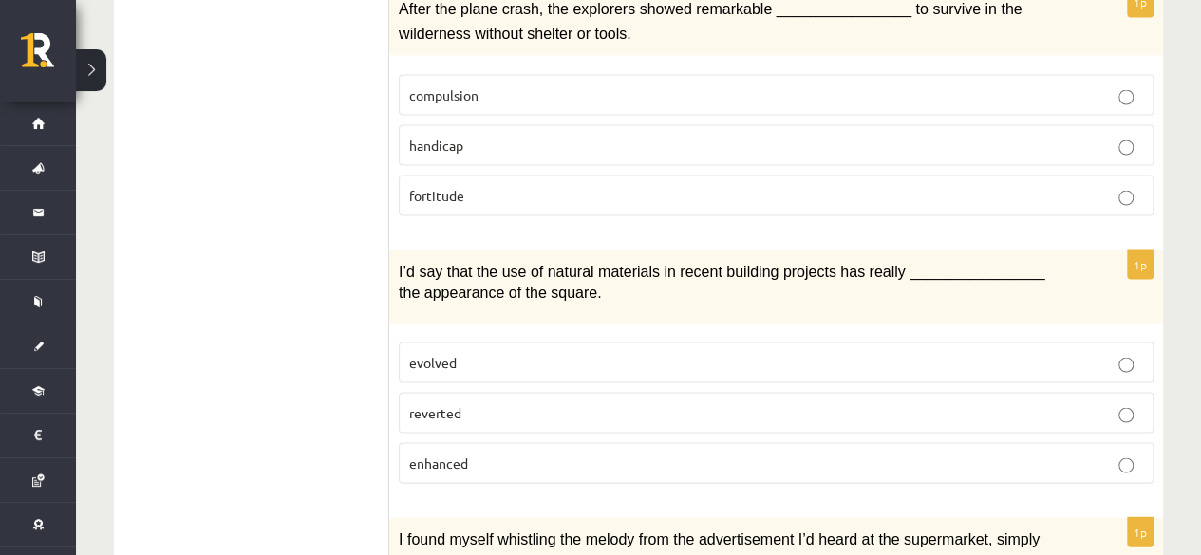
scroll to position [1769, 0]
click at [606, 452] on p "enhanced" at bounding box center [776, 462] width 734 height 20
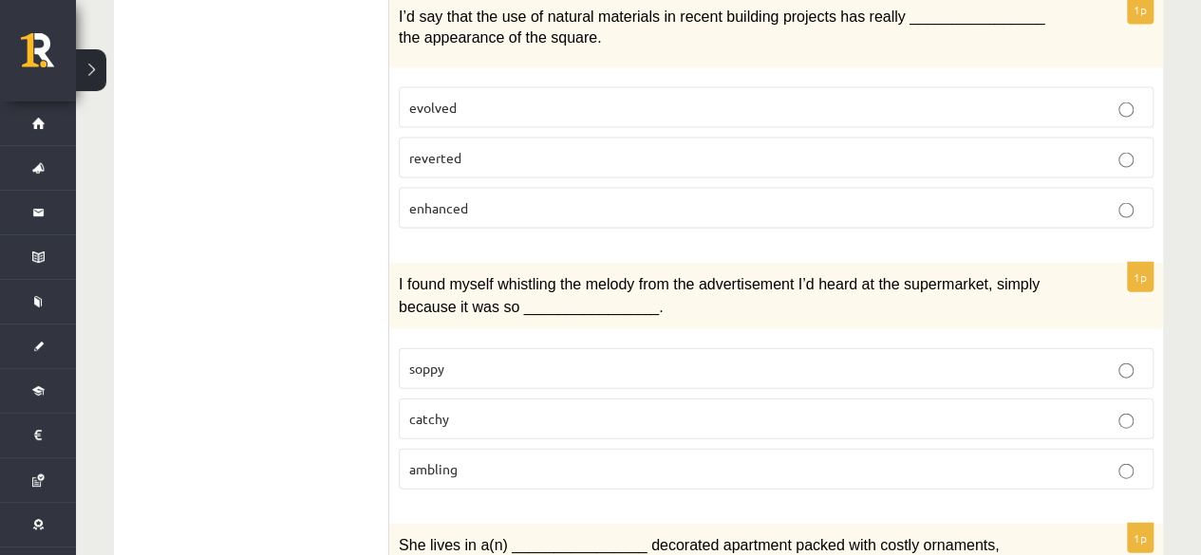
scroll to position [2038, 0]
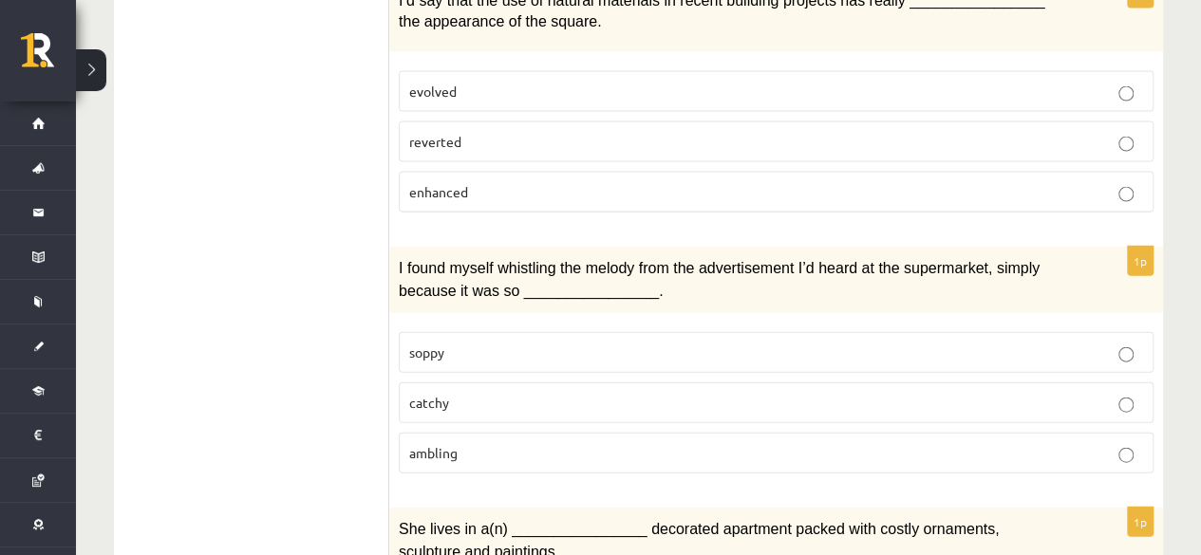
click at [499, 383] on label "catchy" at bounding box center [776, 403] width 755 height 41
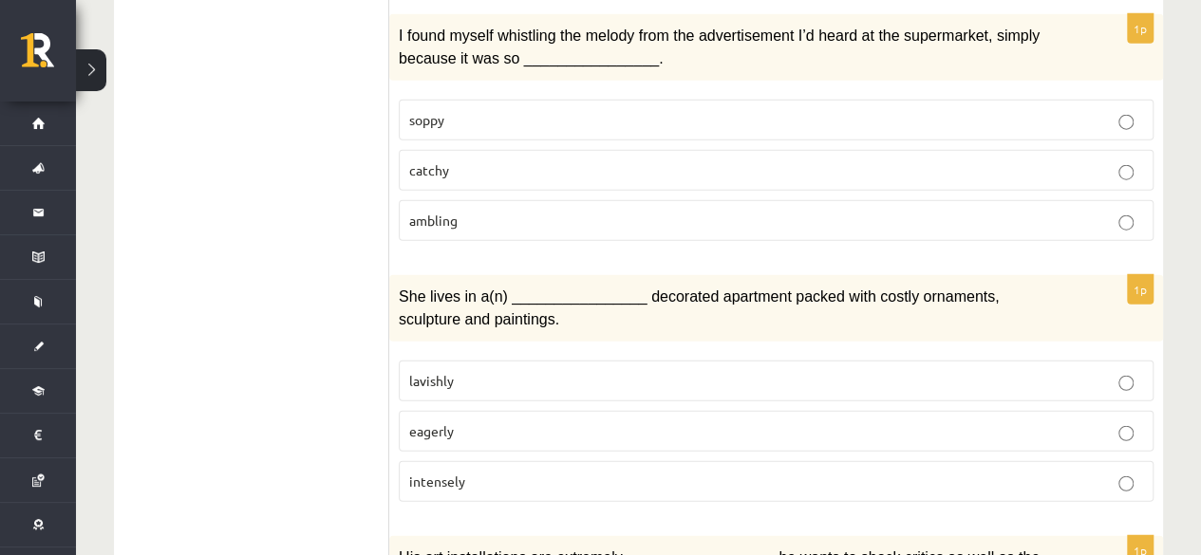
scroll to position [2276, 0]
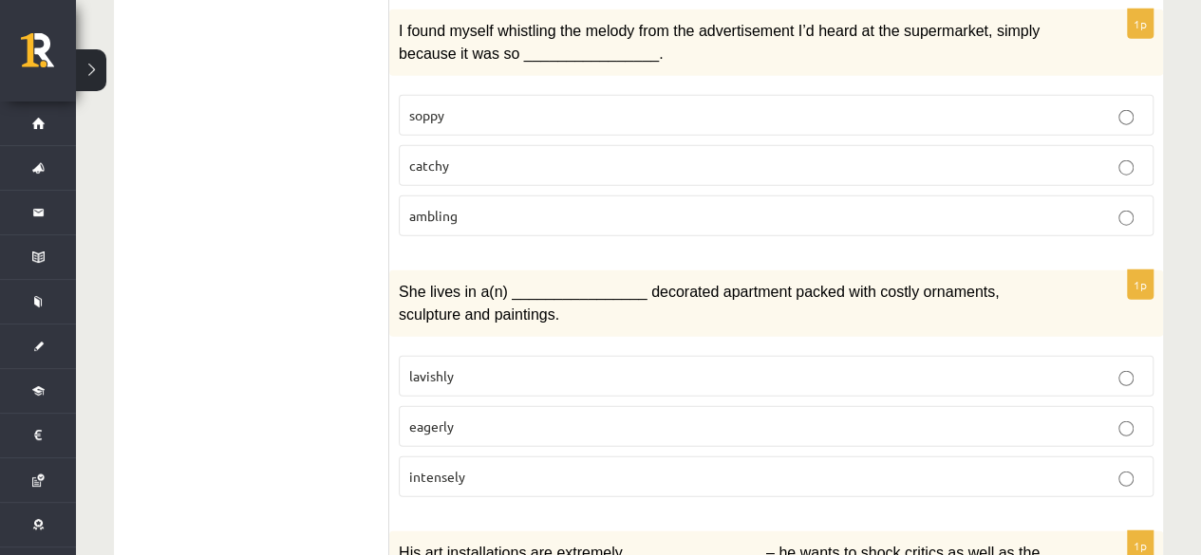
click at [699, 366] on p "lavishly" at bounding box center [776, 376] width 734 height 20
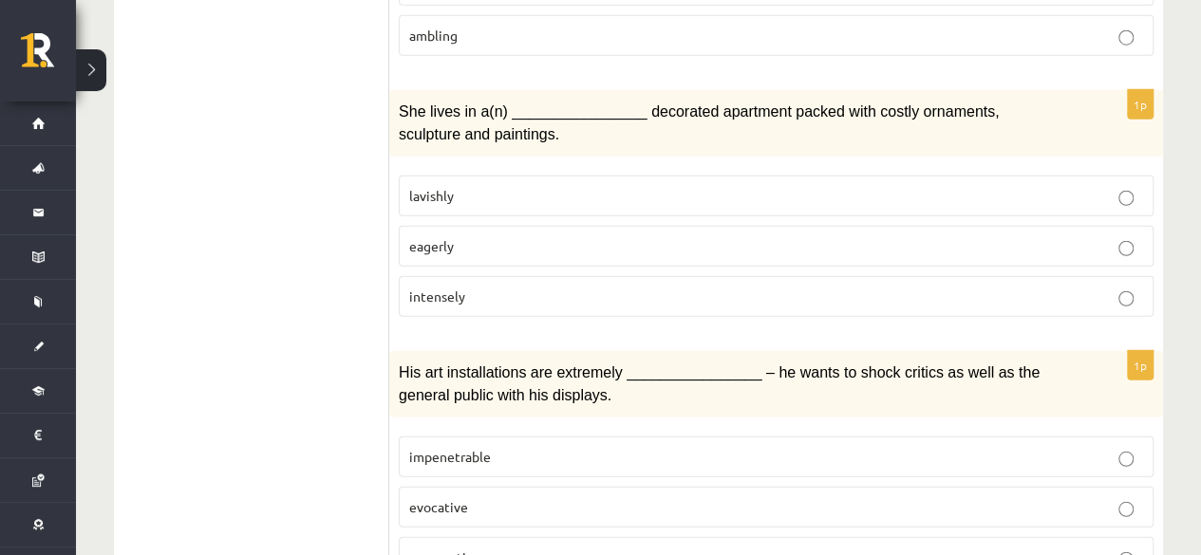
scroll to position [2458, 0]
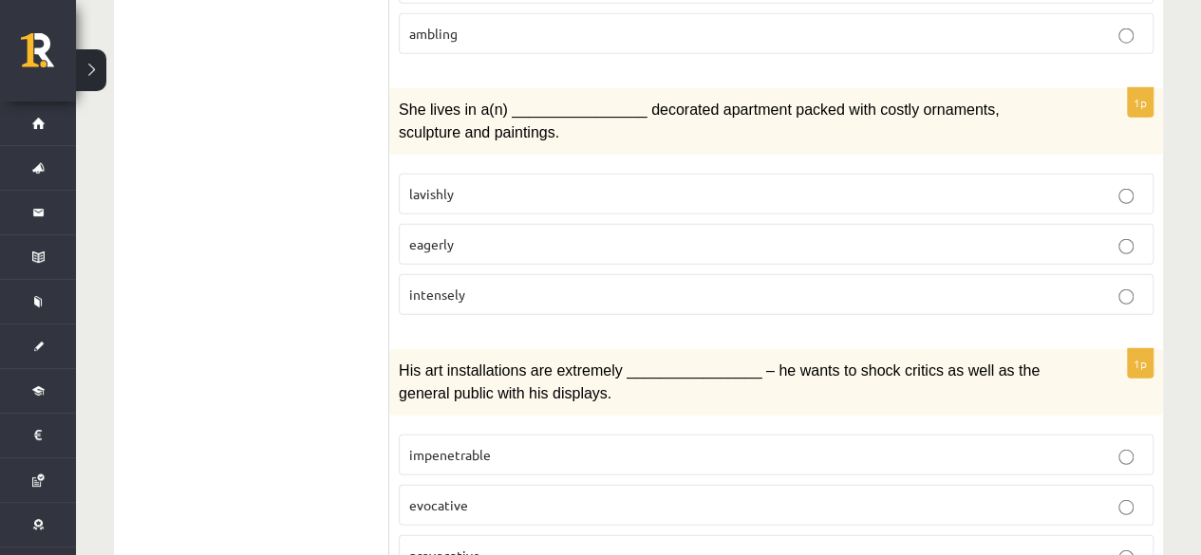
click at [613, 546] on p "provocative" at bounding box center [776, 556] width 734 height 20
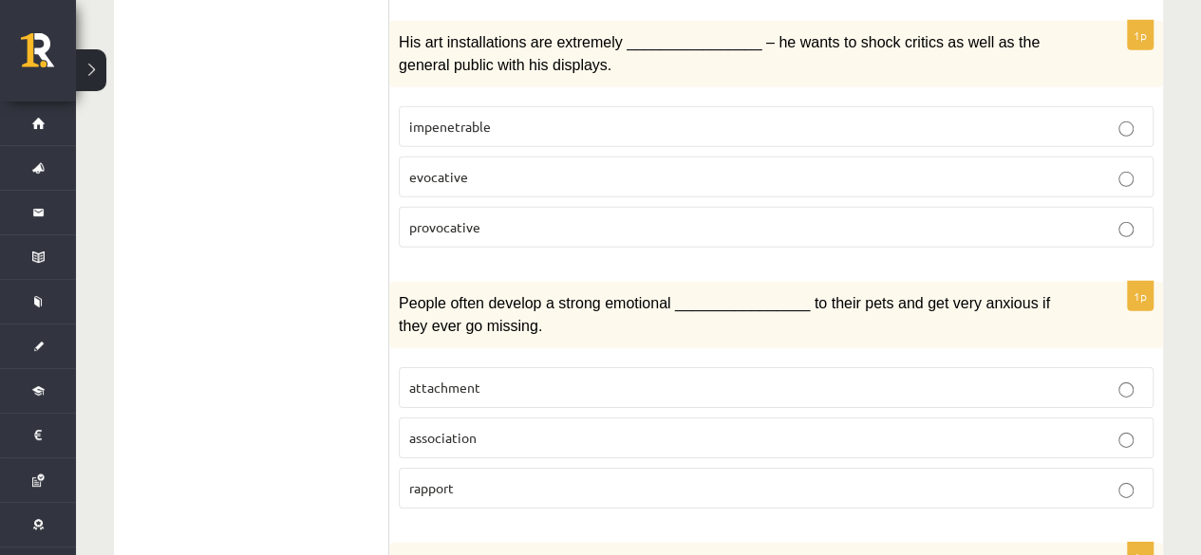
scroll to position [2789, 0]
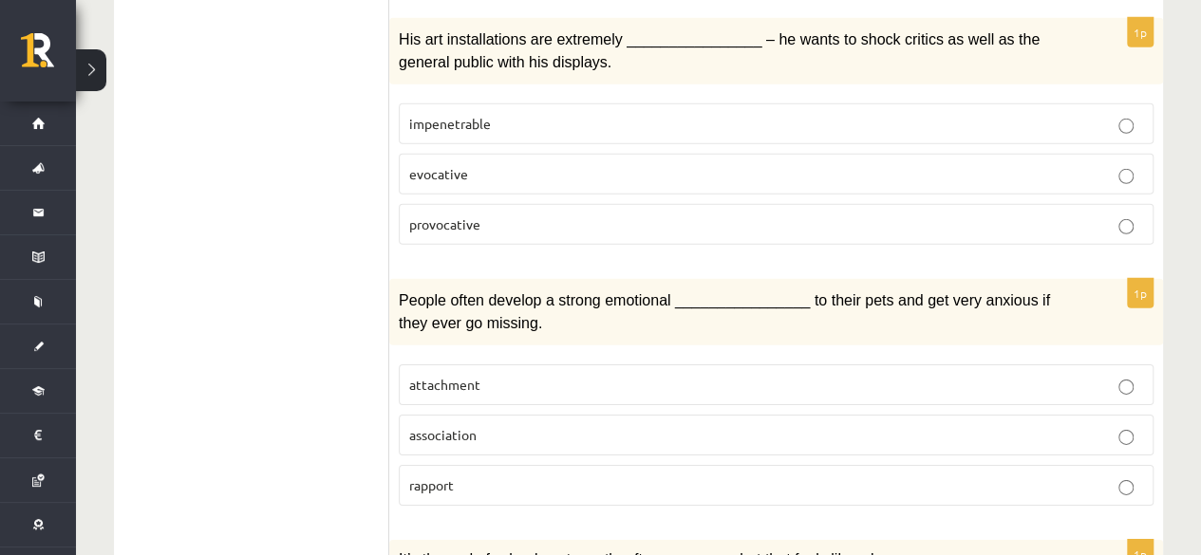
click at [570, 375] on p "attachment" at bounding box center [776, 385] width 734 height 20
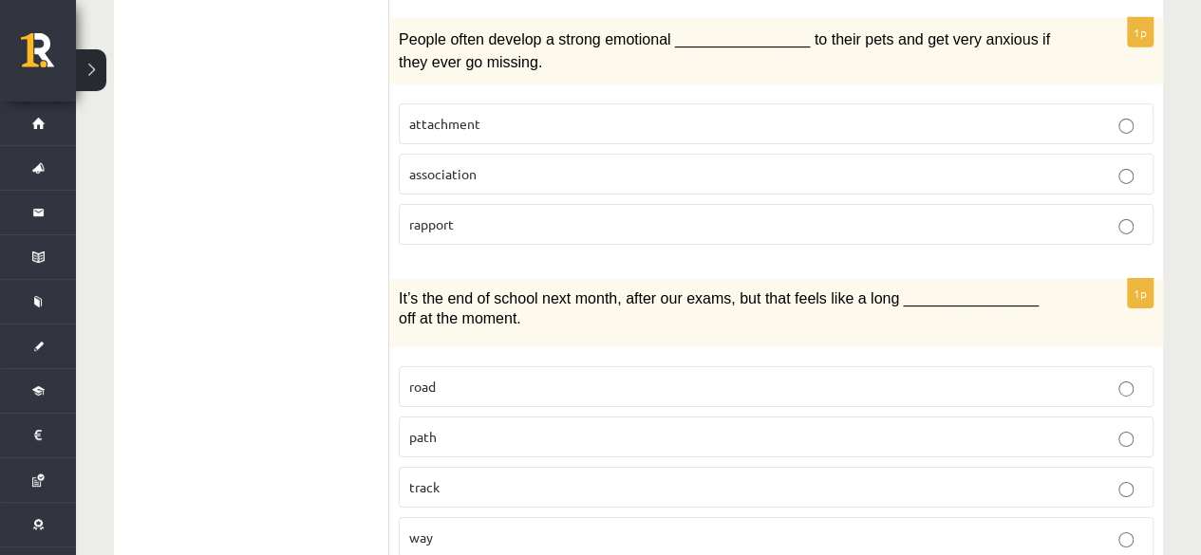
scroll to position [3057, 0]
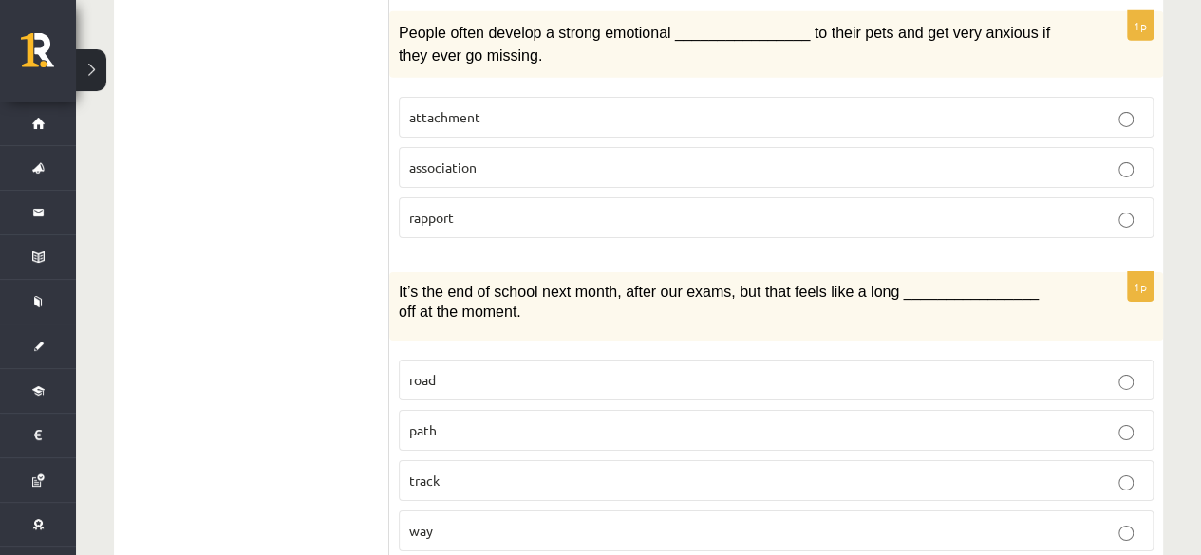
click at [667, 511] on label "way" at bounding box center [776, 531] width 755 height 41
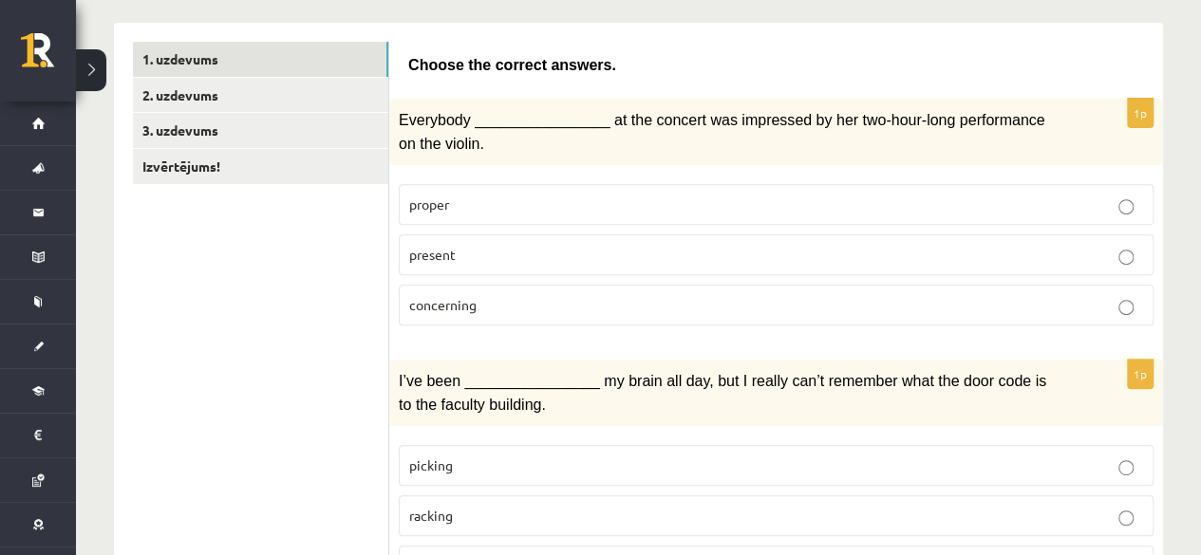
scroll to position [0, 0]
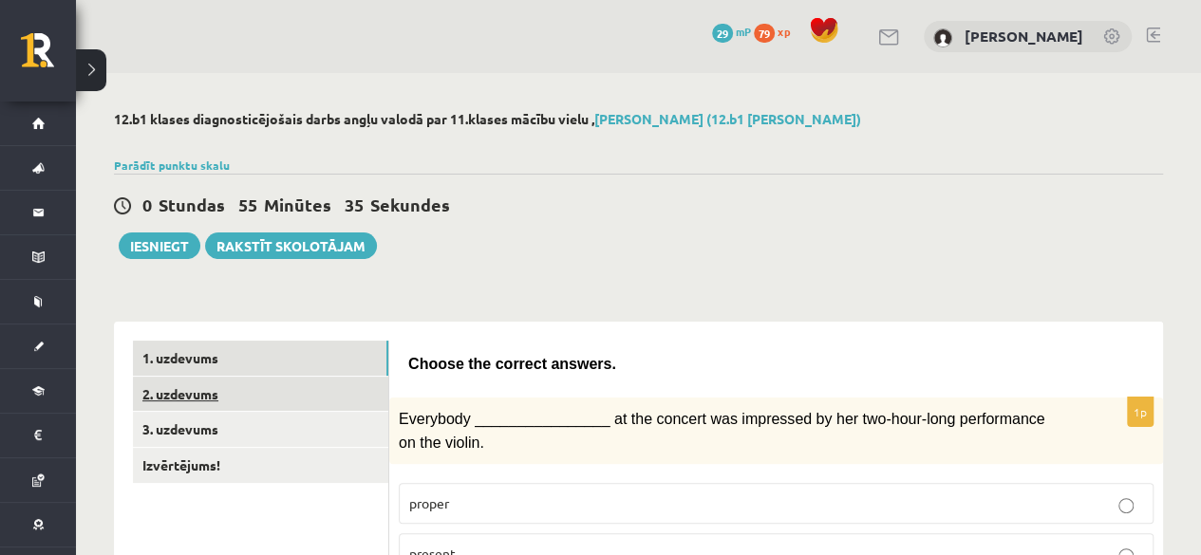
click at [287, 395] on link "2. uzdevums" at bounding box center [260, 394] width 255 height 35
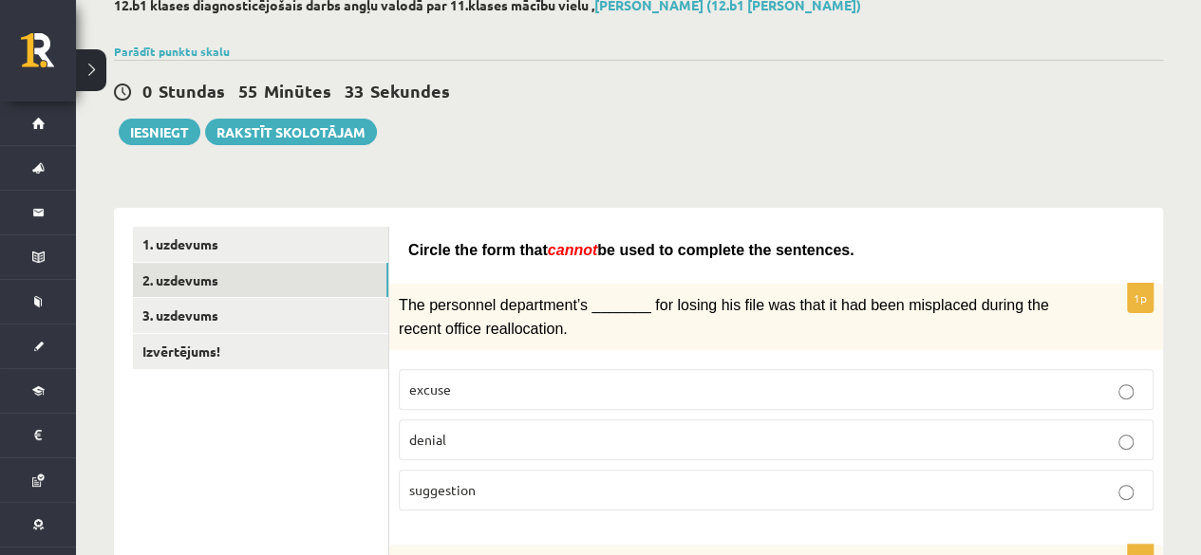
scroll to position [160, 0]
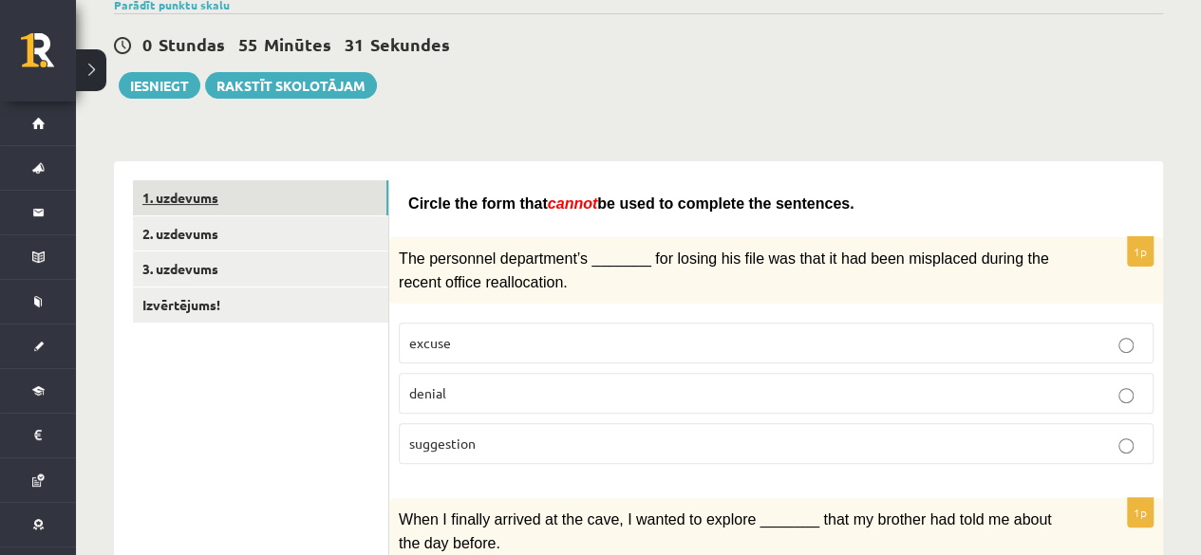
click at [286, 197] on link "1. uzdevums" at bounding box center [260, 197] width 255 height 35
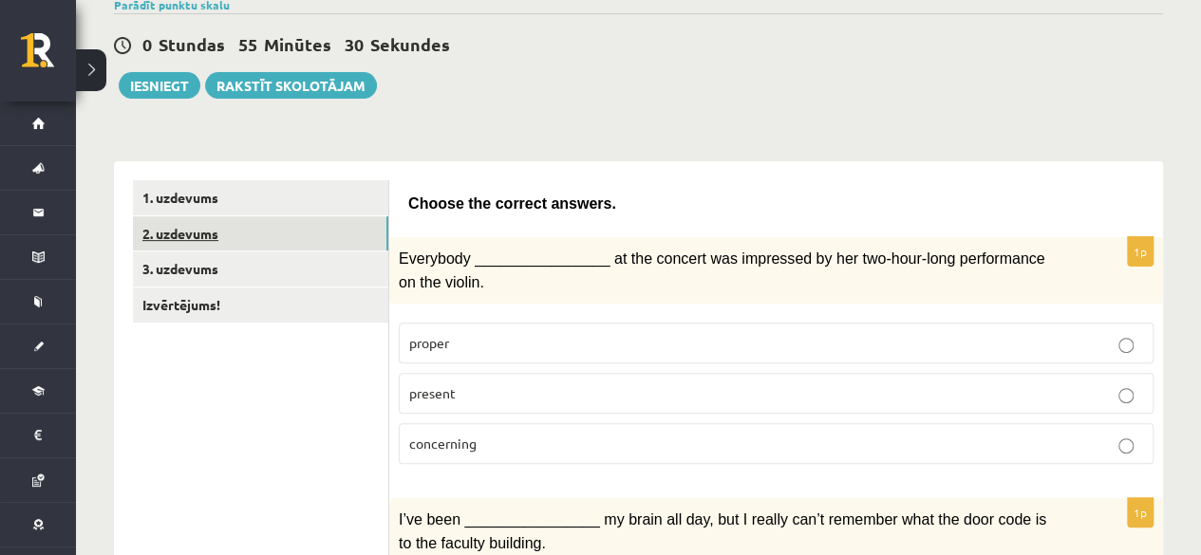
click at [290, 233] on link "2. uzdevums" at bounding box center [260, 233] width 255 height 35
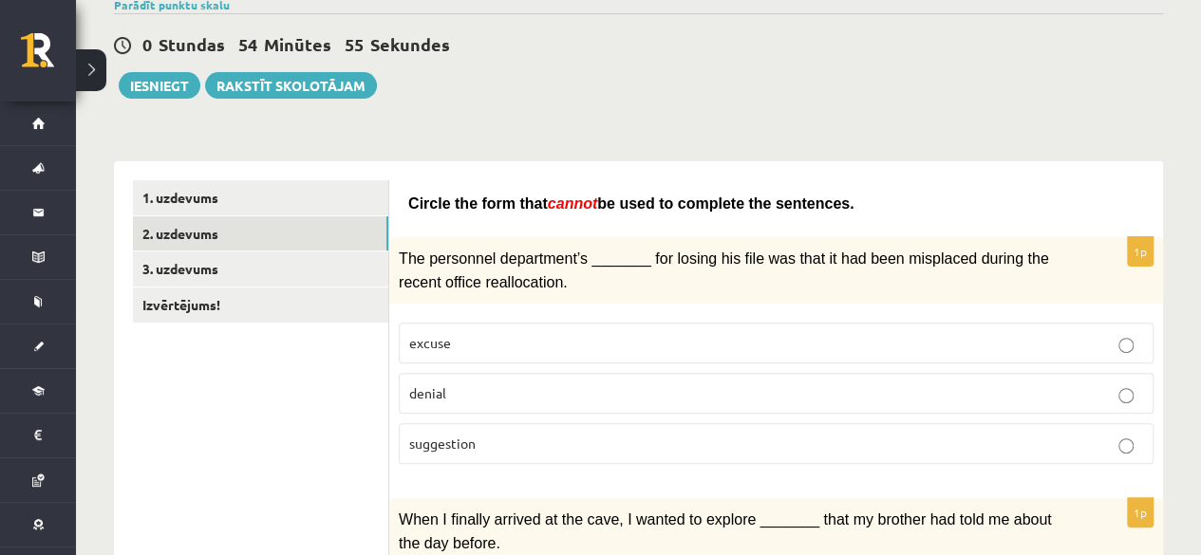
click at [594, 434] on p "suggestion" at bounding box center [776, 444] width 734 height 20
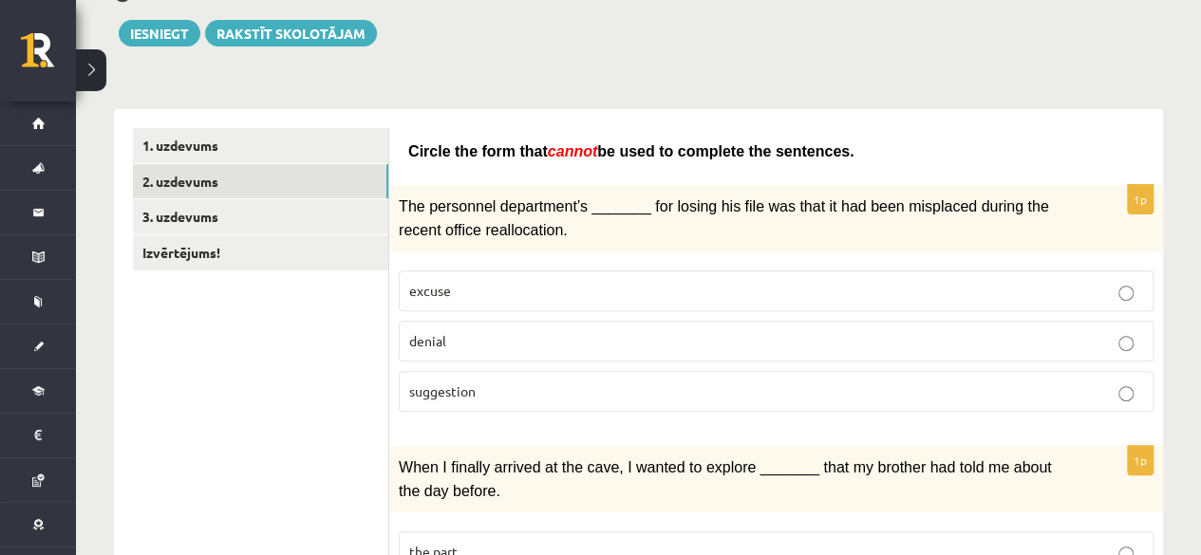
scroll to position [214, 0]
click at [558, 334] on p "denial" at bounding box center [776, 340] width 734 height 20
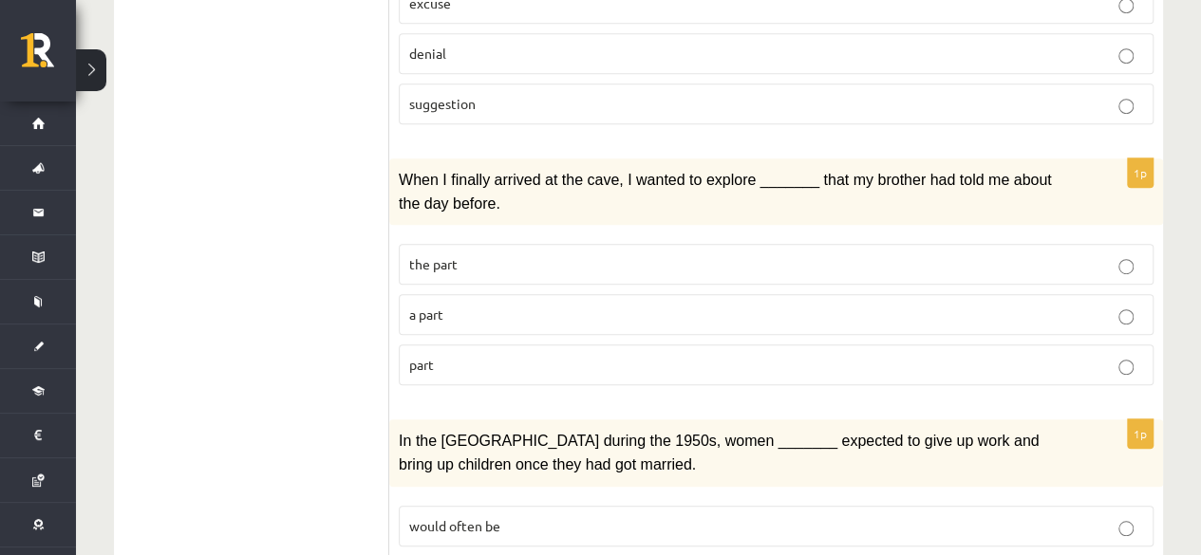
scroll to position [501, 0]
click at [554, 264] on p "the part" at bounding box center [776, 264] width 734 height 20
click at [559, 366] on label "part" at bounding box center [776, 364] width 755 height 41
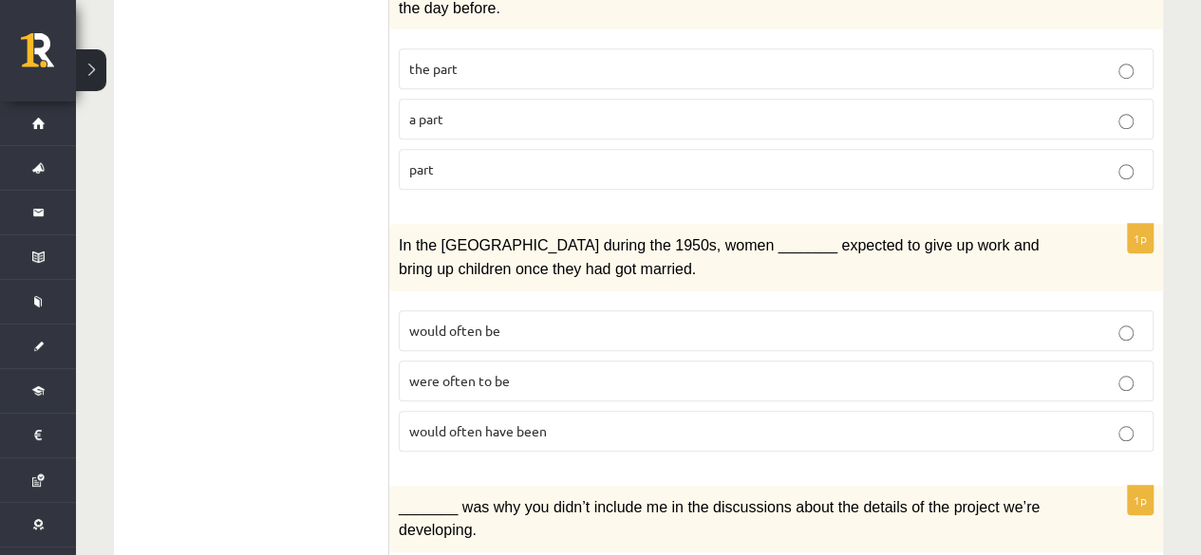
scroll to position [697, 0]
click at [564, 421] on p "would often have been" at bounding box center [776, 431] width 734 height 20
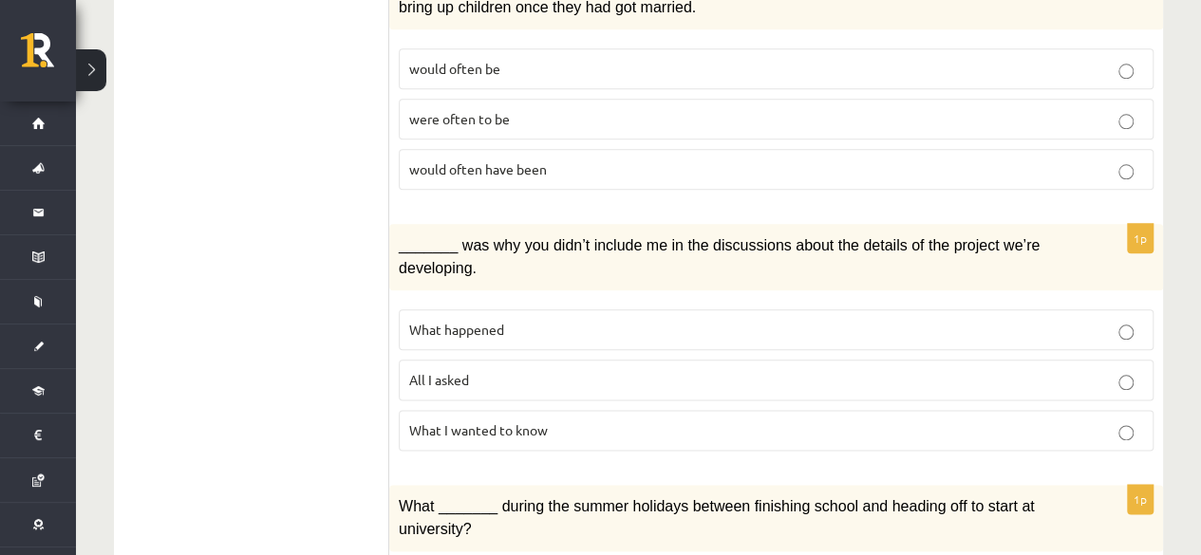
scroll to position [959, 0]
click at [577, 319] on p "What happened" at bounding box center [776, 329] width 734 height 20
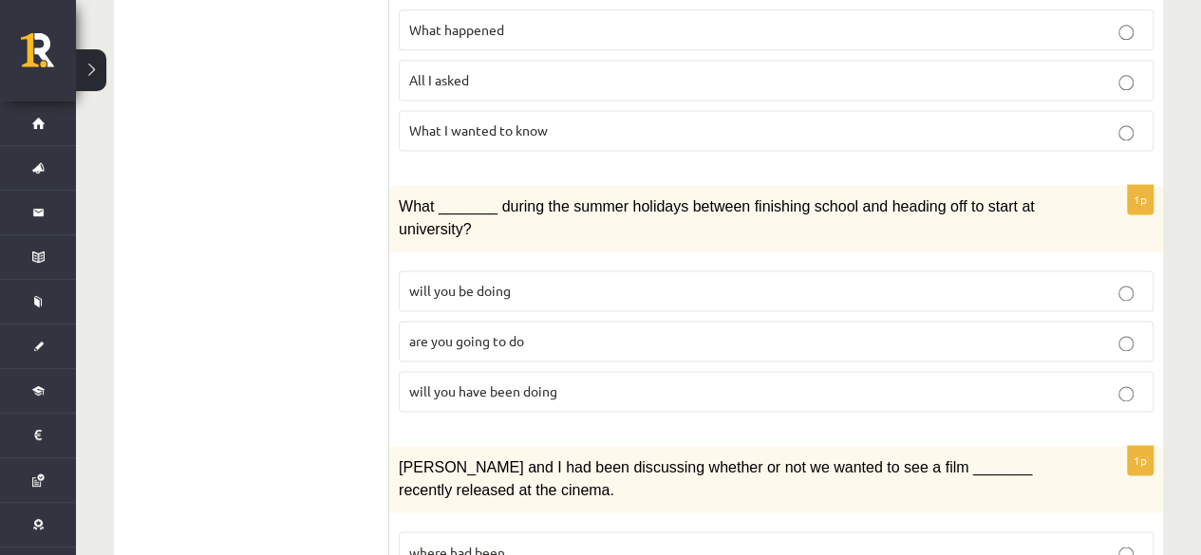
scroll to position [1263, 0]
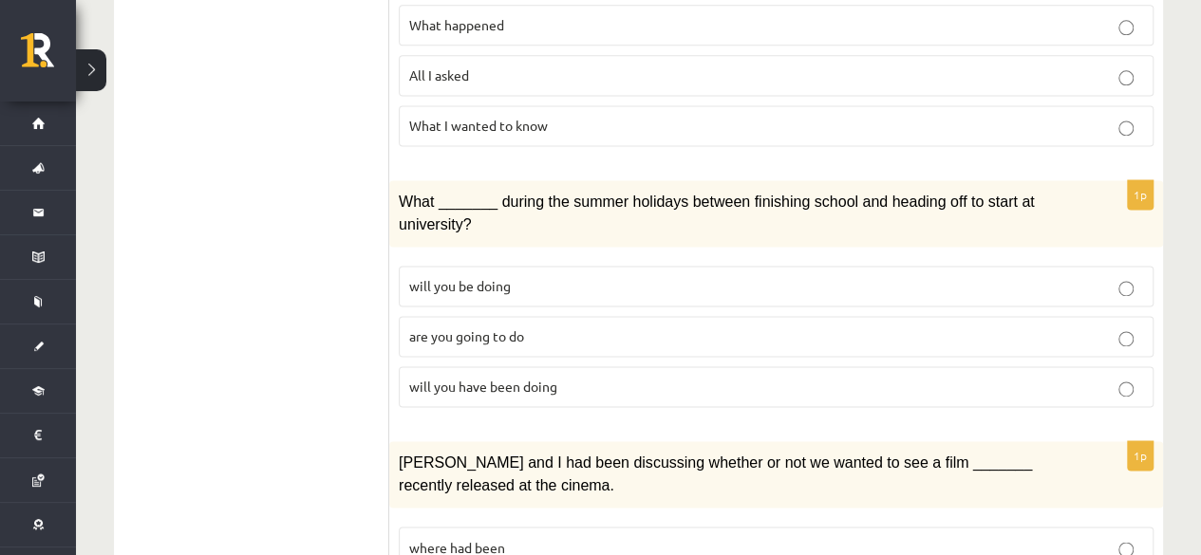
click at [561, 377] on p "will you have been doing" at bounding box center [776, 387] width 734 height 20
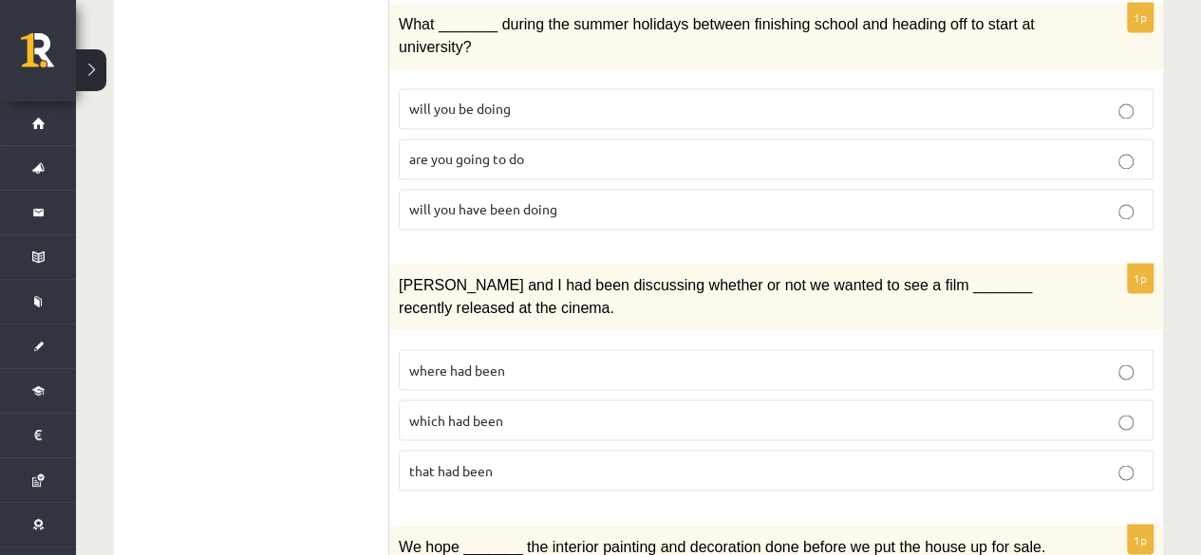
scroll to position [1453, 0]
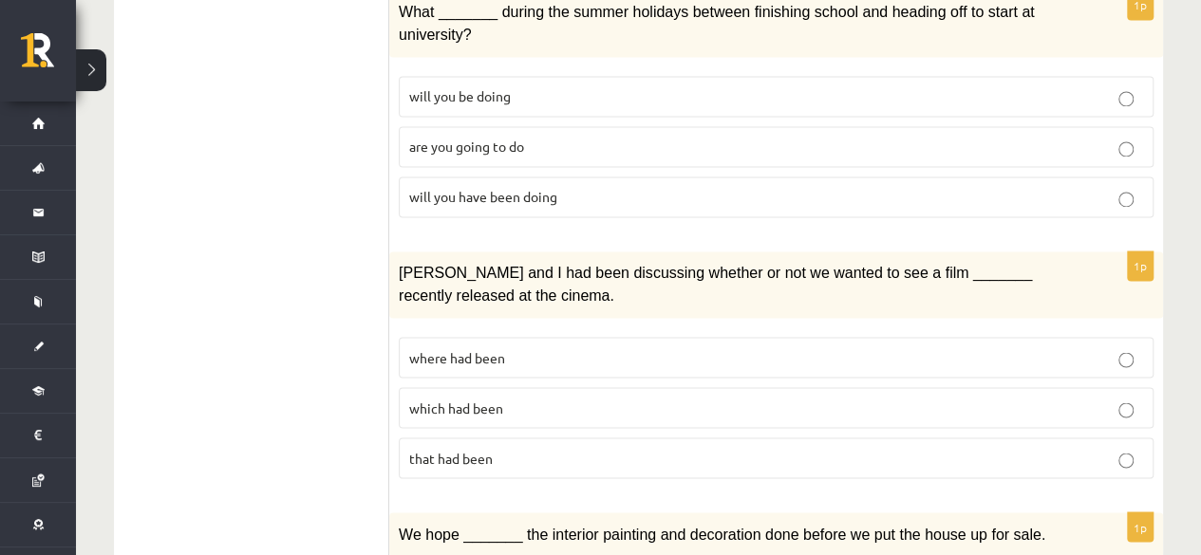
click at [669, 347] on p "where had been" at bounding box center [776, 357] width 734 height 20
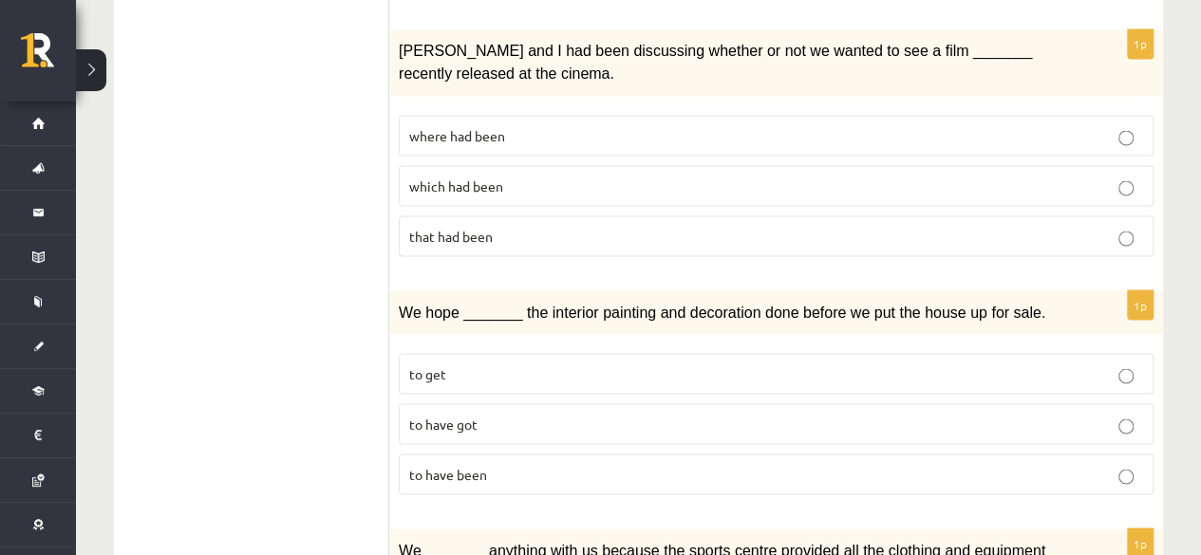
scroll to position [1684, 0]
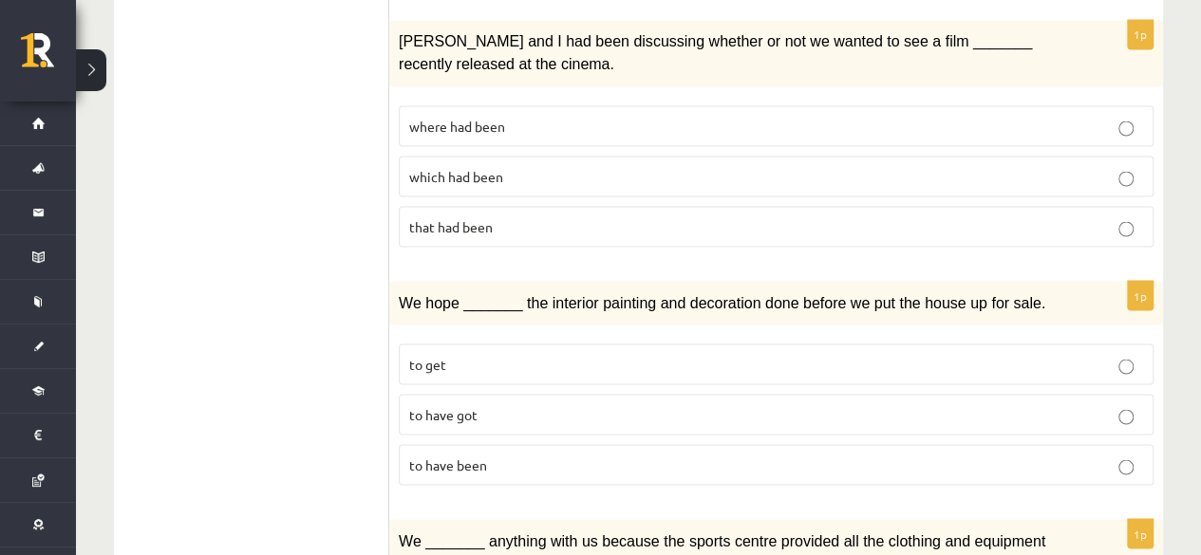
click at [511, 455] on p "to have been" at bounding box center [776, 465] width 734 height 20
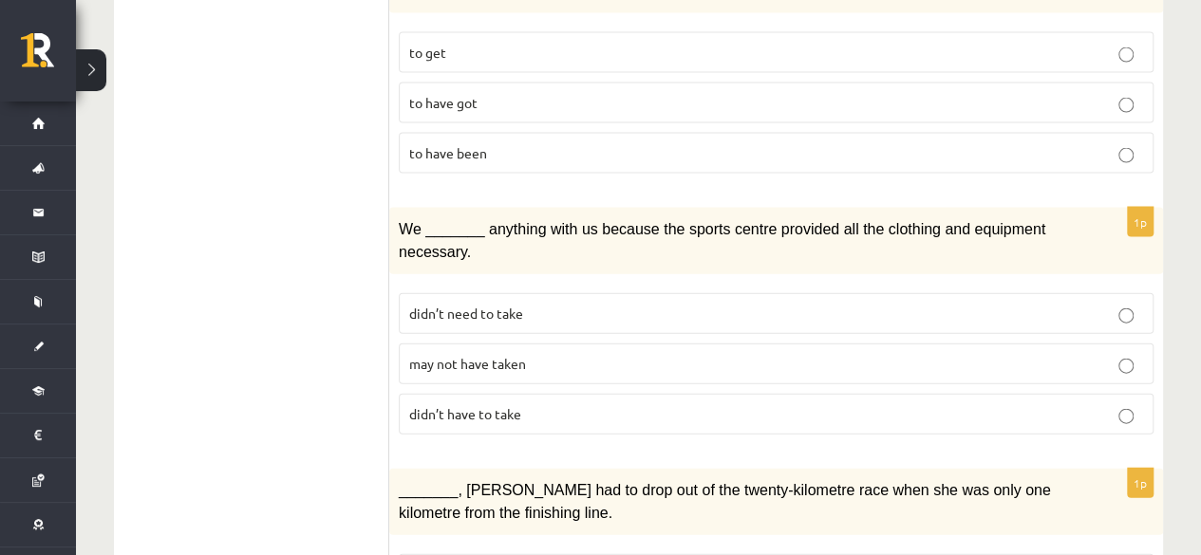
scroll to position [1997, 0]
click at [583, 353] on p "may not have taken" at bounding box center [776, 363] width 734 height 20
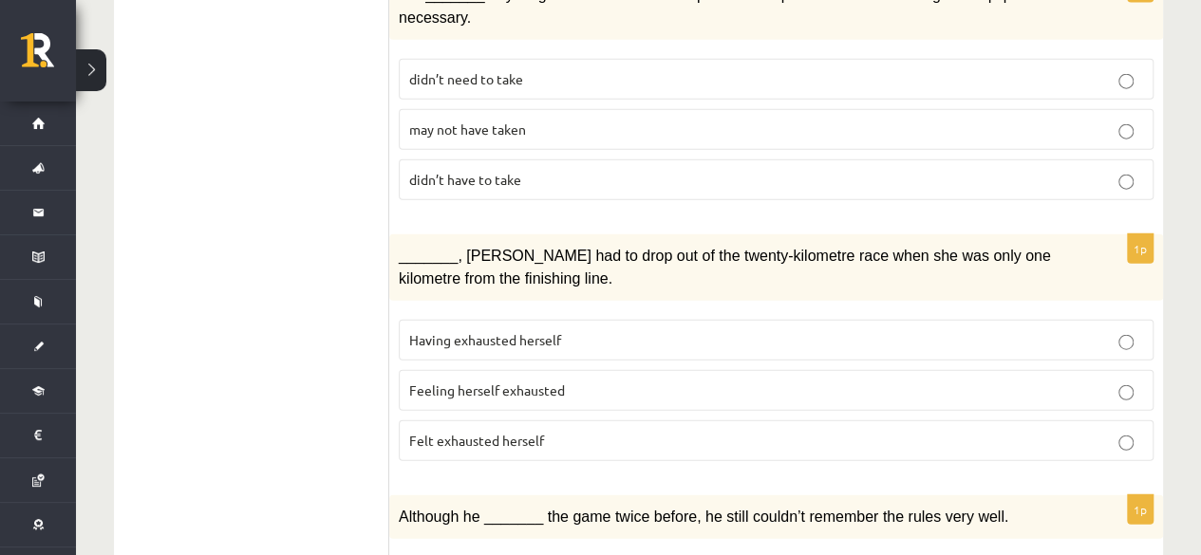
scroll to position [2236, 0]
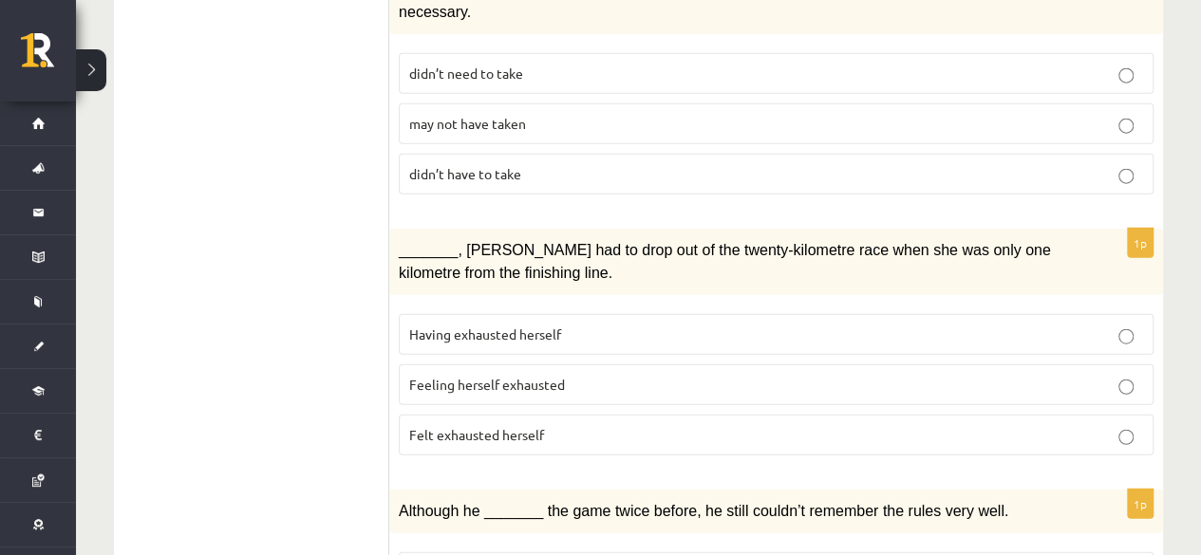
click at [561, 425] on p "Felt exhausted herself" at bounding box center [776, 435] width 734 height 20
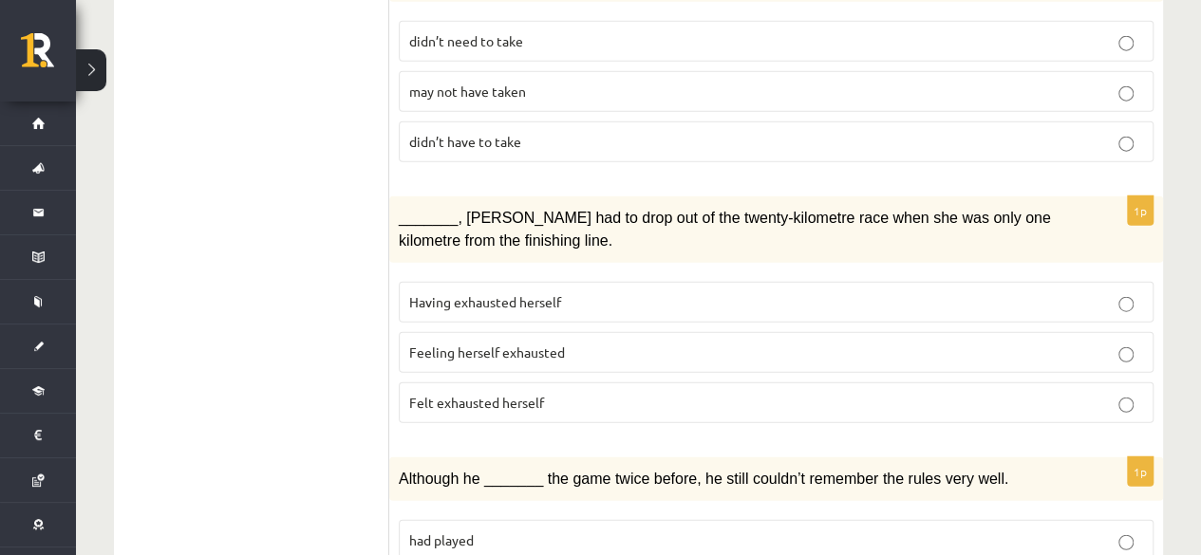
scroll to position [2272, 0]
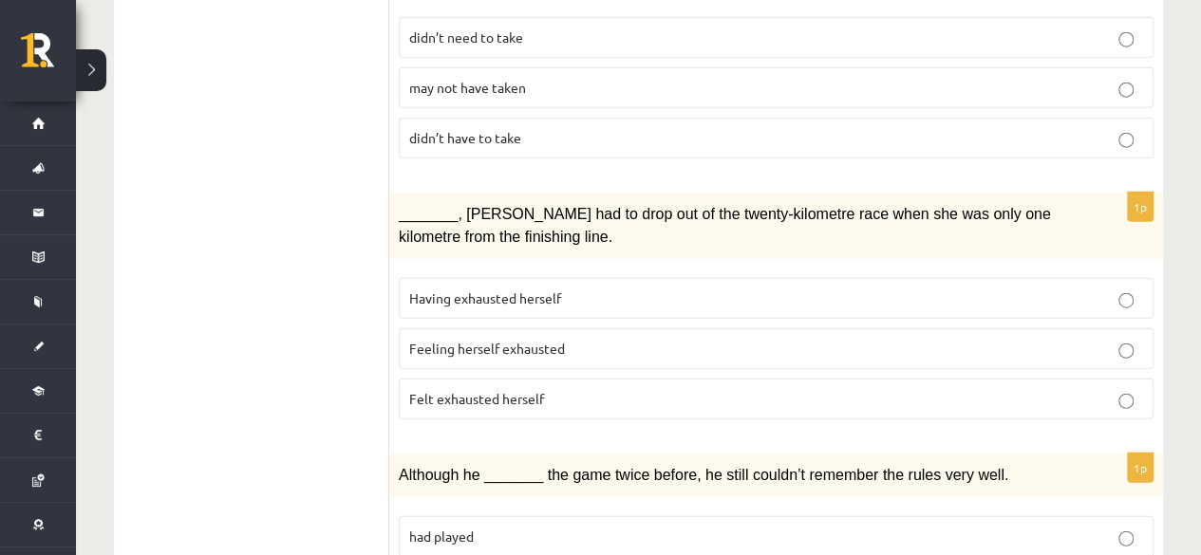
click at [546, 290] on span "Having exhausted herself" at bounding box center [485, 298] width 152 height 17
click at [545, 389] on p "Felt exhausted herself" at bounding box center [776, 399] width 734 height 20
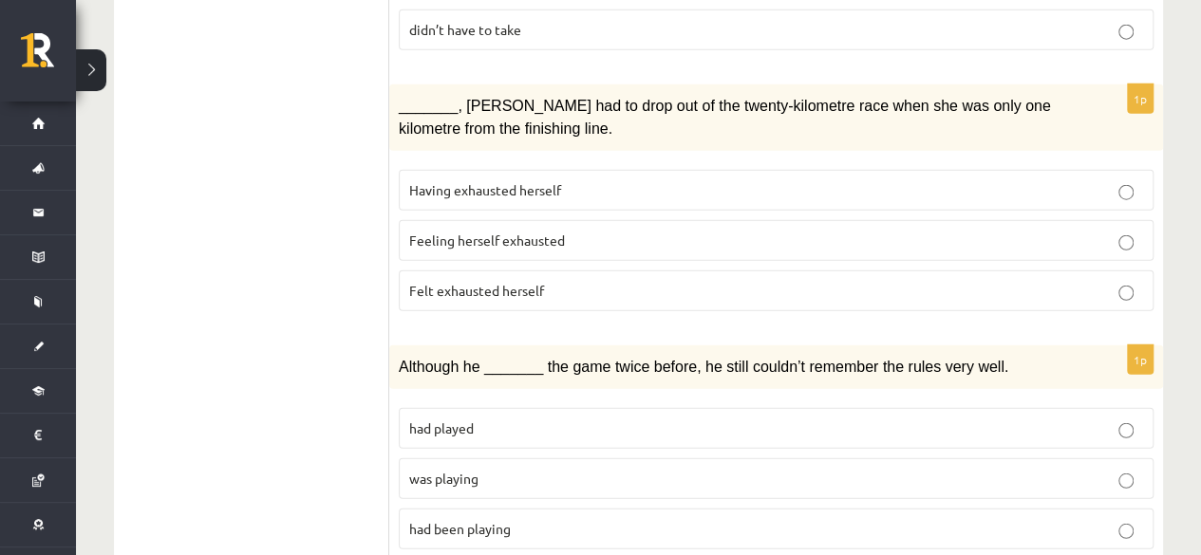
scroll to position [2380, 0]
click at [558, 459] on label "was playing" at bounding box center [776, 479] width 755 height 41
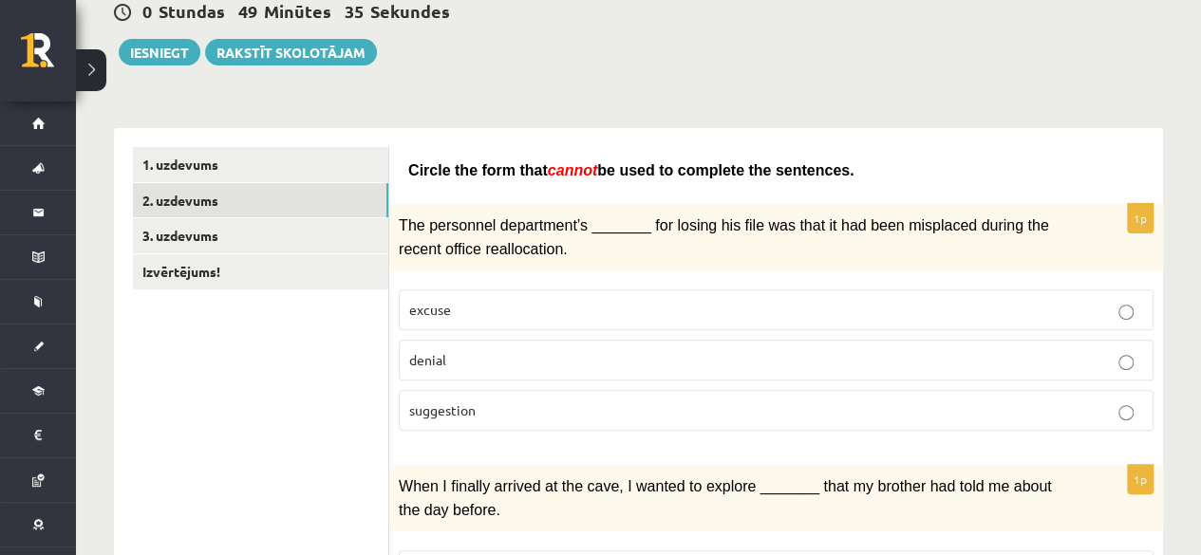
scroll to position [0, 0]
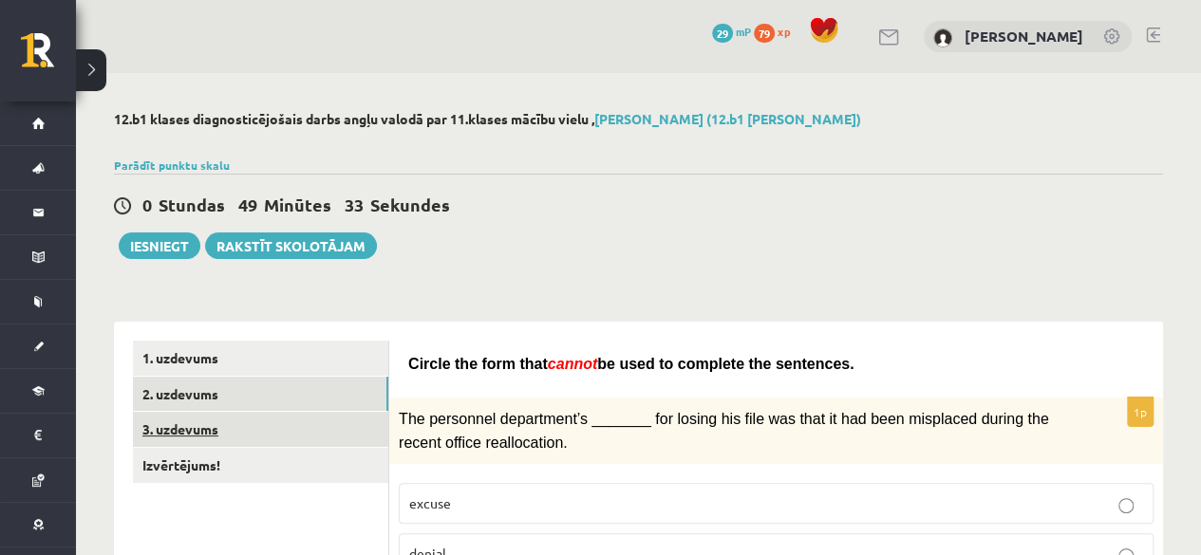
click at [245, 436] on link "3. uzdevums" at bounding box center [260, 429] width 255 height 35
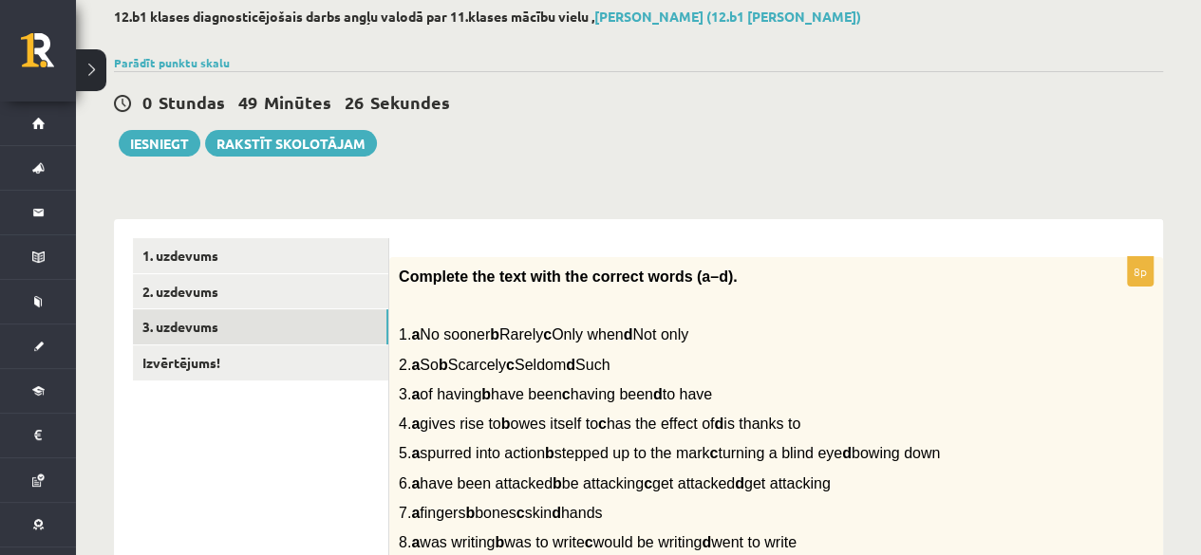
scroll to position [100, 0]
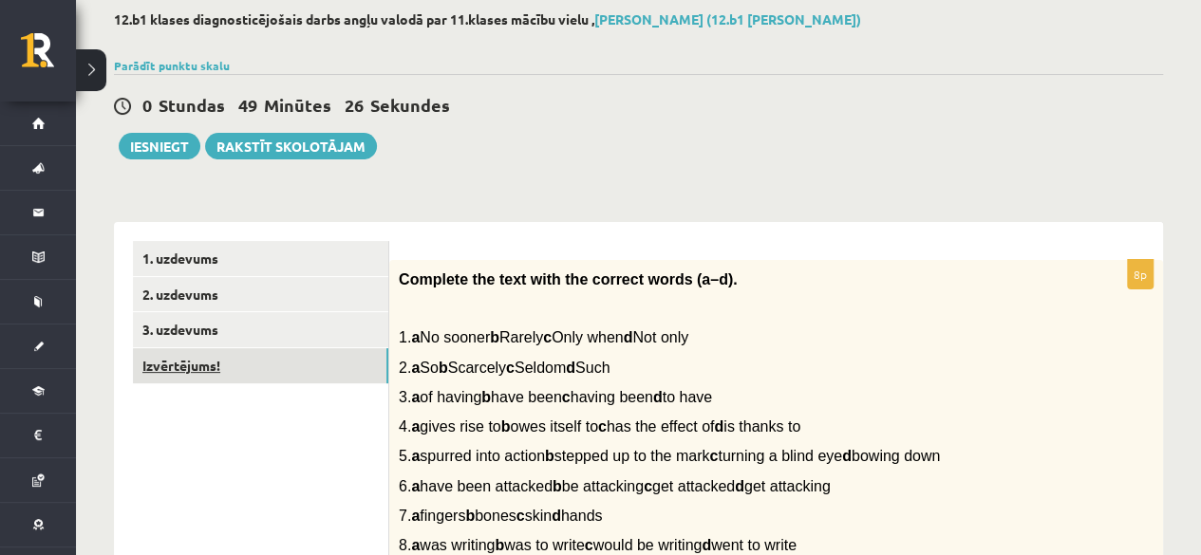
click at [347, 372] on link "Izvērtējums!" at bounding box center [260, 365] width 255 height 35
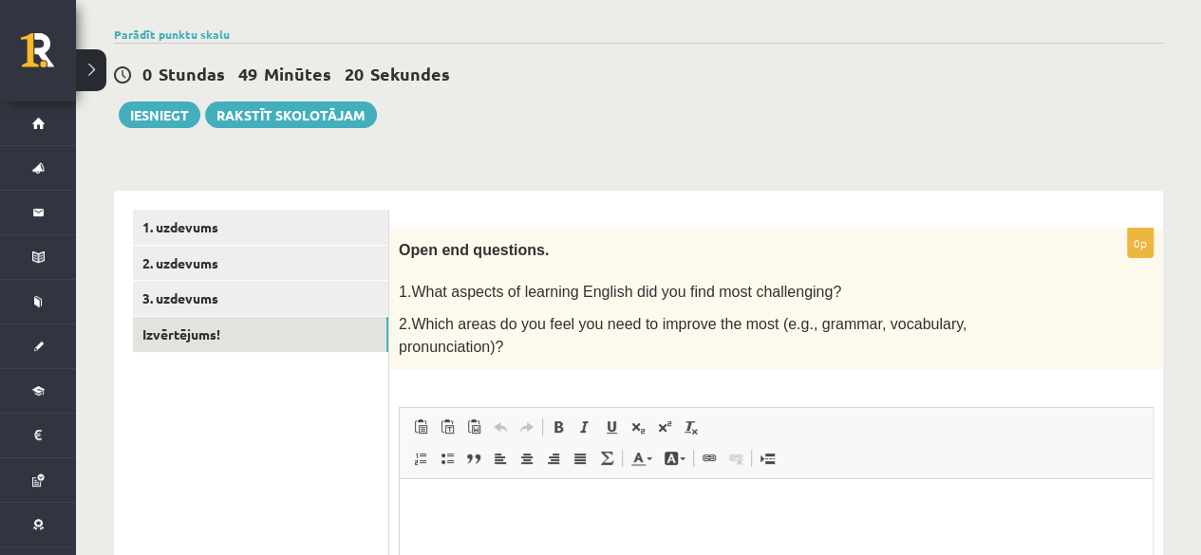
scroll to position [123, 0]
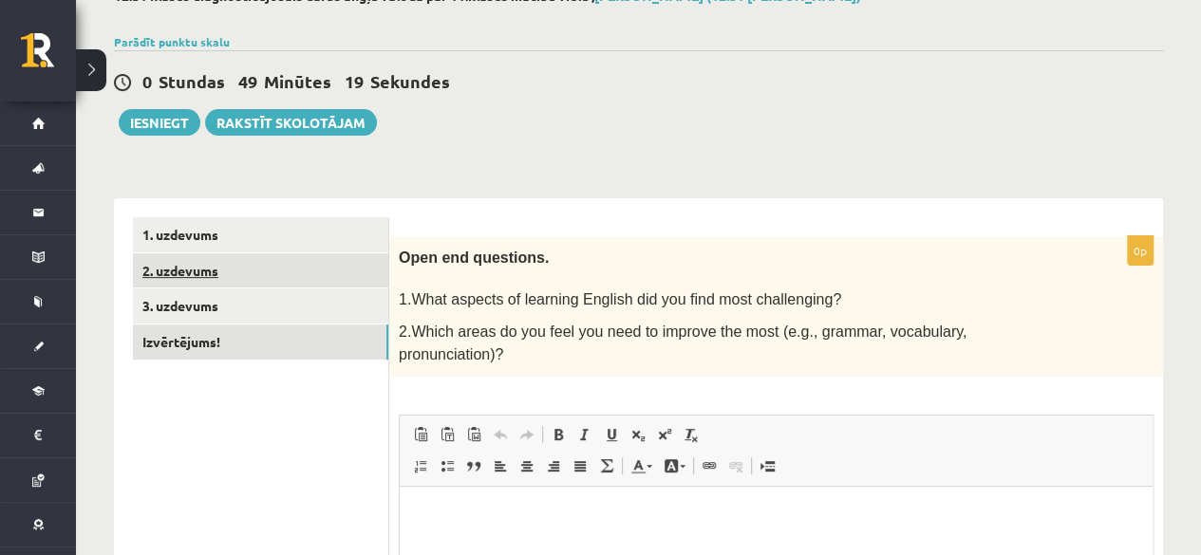
click at [347, 269] on link "2. uzdevums" at bounding box center [260, 271] width 255 height 35
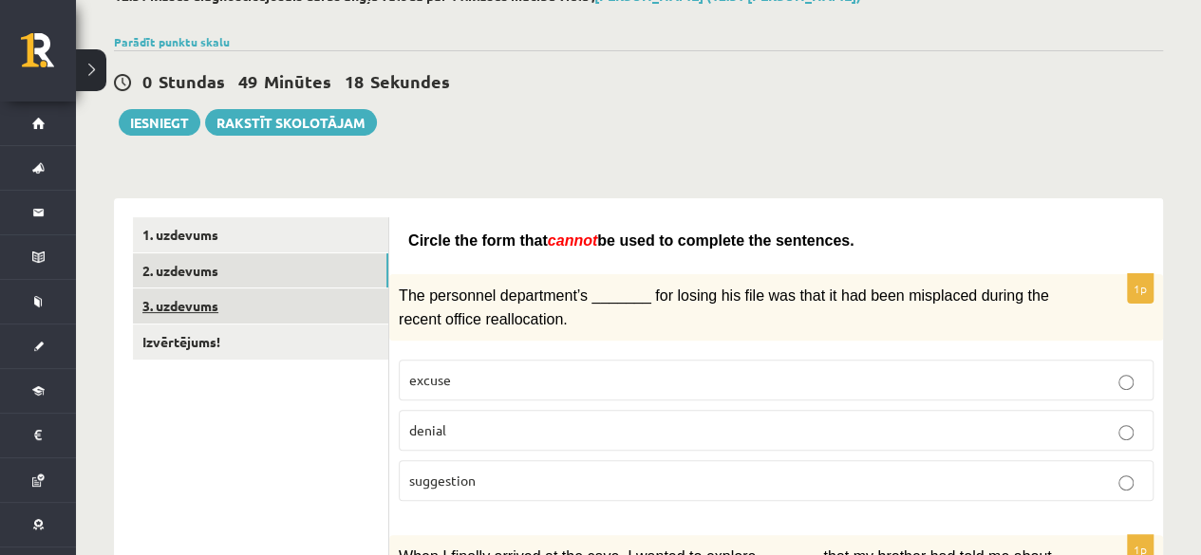
click at [363, 308] on link "3. uzdevums" at bounding box center [260, 306] width 255 height 35
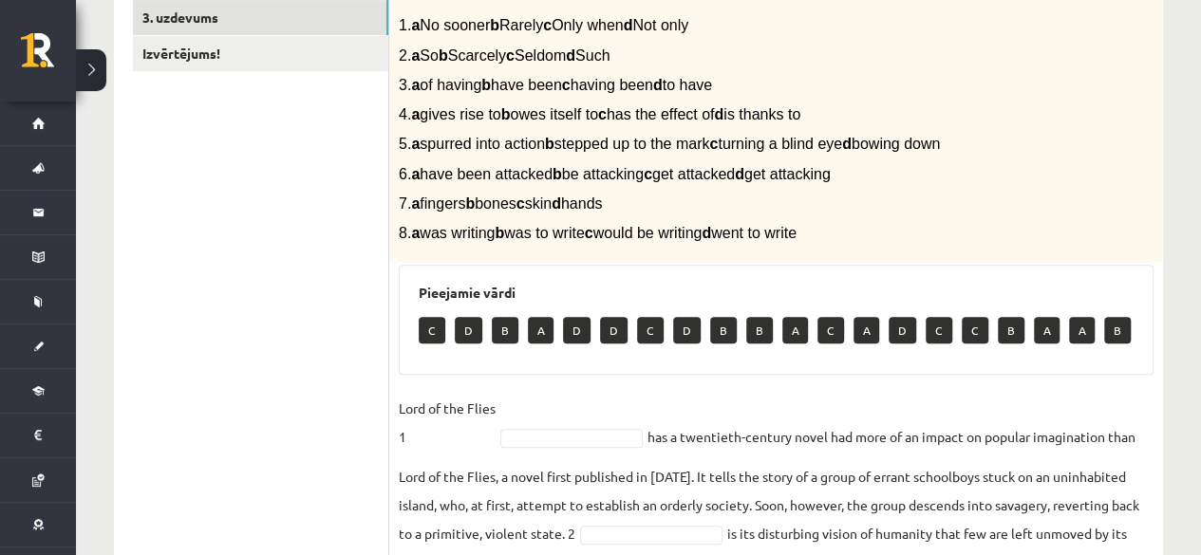
scroll to position [413, 0]
click at [498, 333] on p "B" at bounding box center [505, 329] width 27 height 27
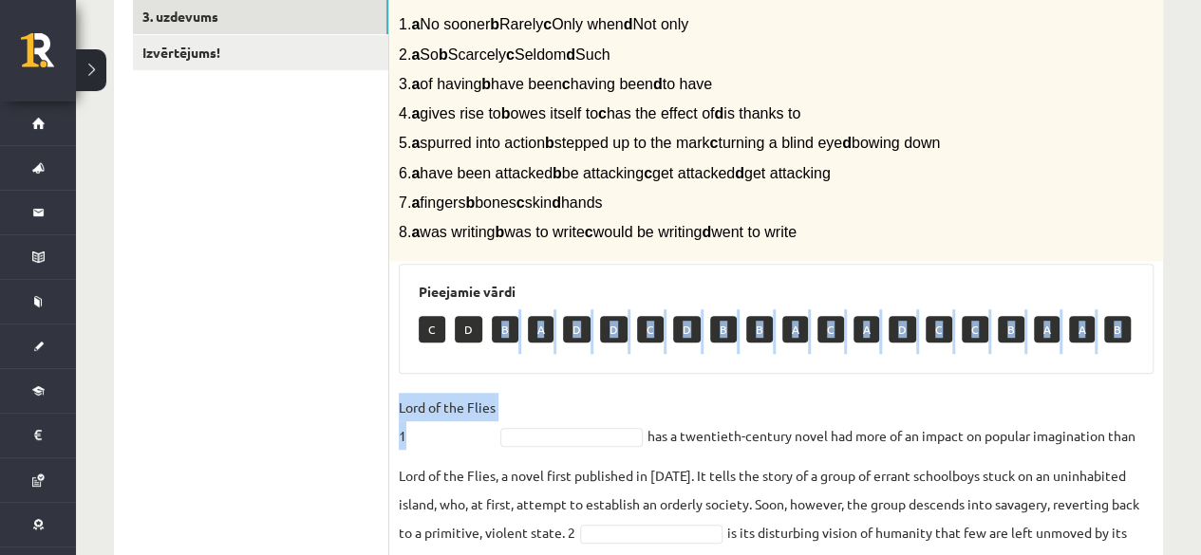
drag, startPoint x: 499, startPoint y: 327, endPoint x: 512, endPoint y: 442, distance: 116.5
click at [512, 442] on div "8p Complete the text with the correct words (a–d). 1. a No sooner b Rarely c On…" at bounding box center [776, 405] width 774 height 917
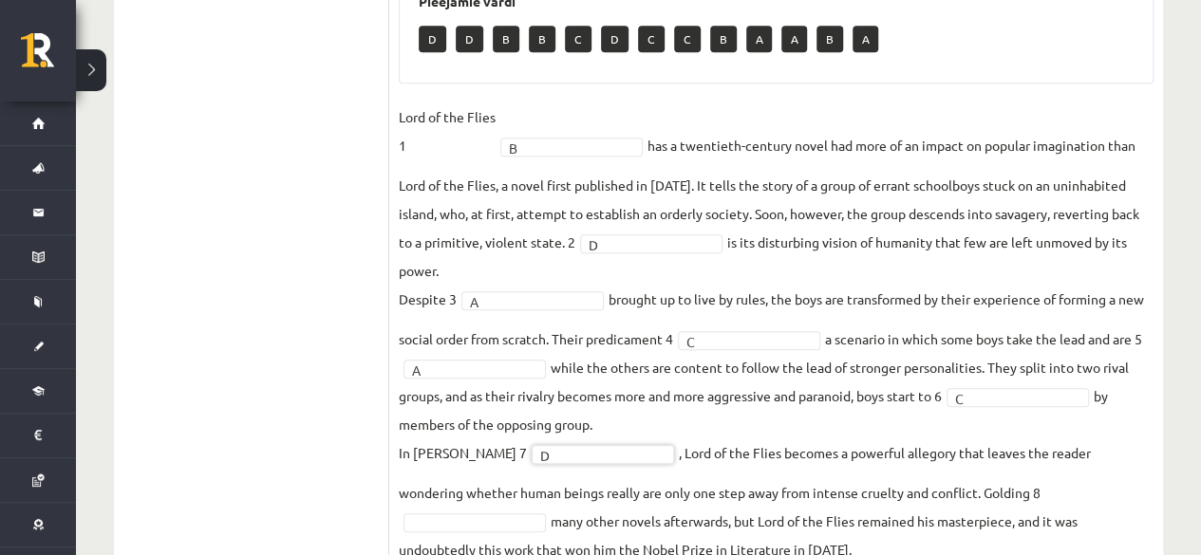
scroll to position [778, 0]
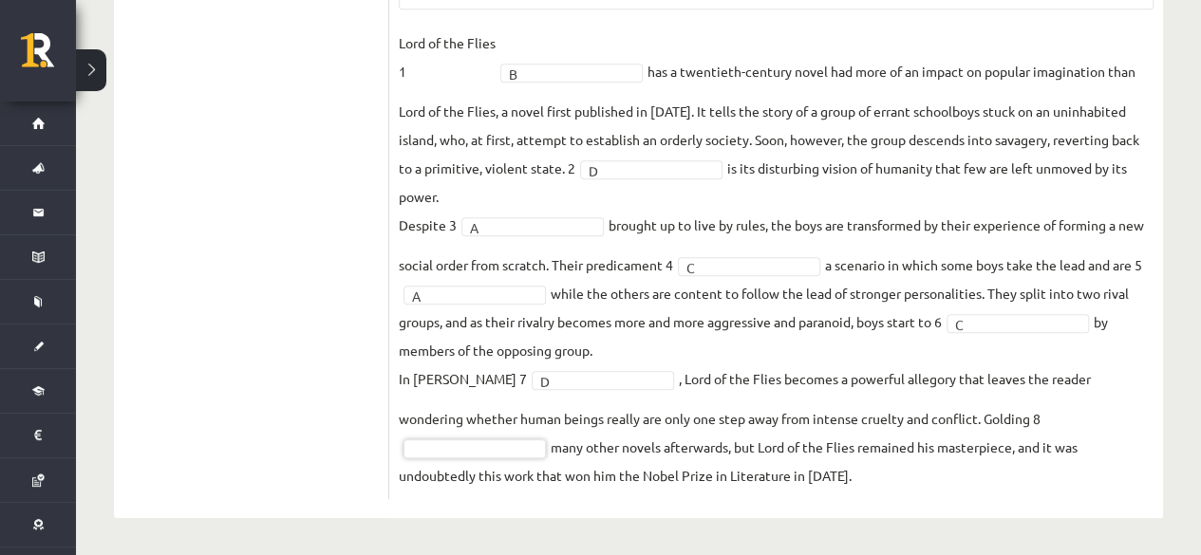
drag, startPoint x: 539, startPoint y: 440, endPoint x: 522, endPoint y: 444, distance: 17.7
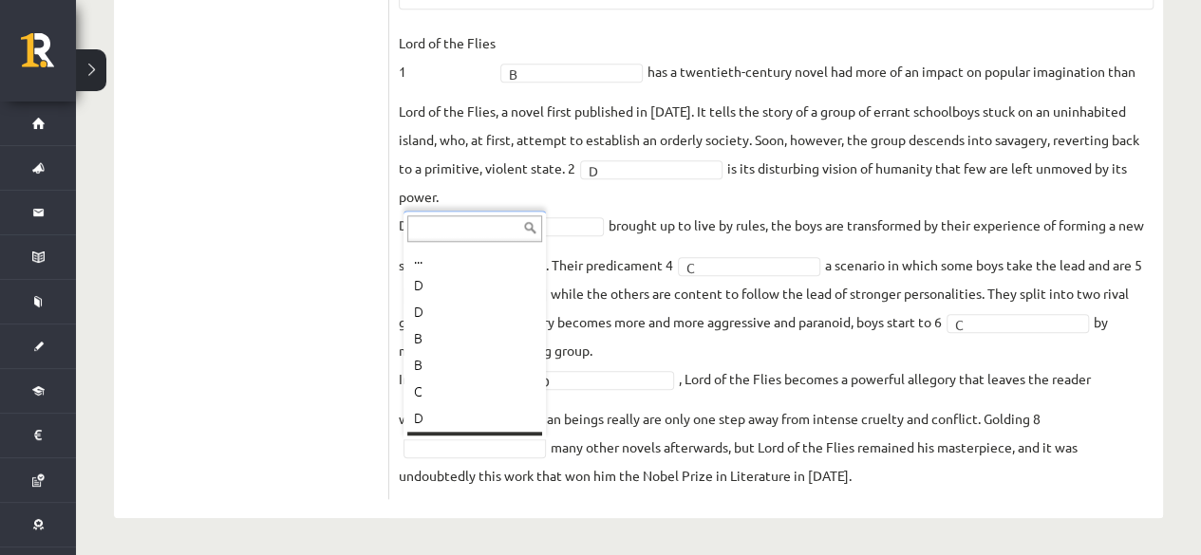
scroll to position [23, 0]
drag, startPoint x: 493, startPoint y: 426, endPoint x: 498, endPoint y: 403, distance: 24.2
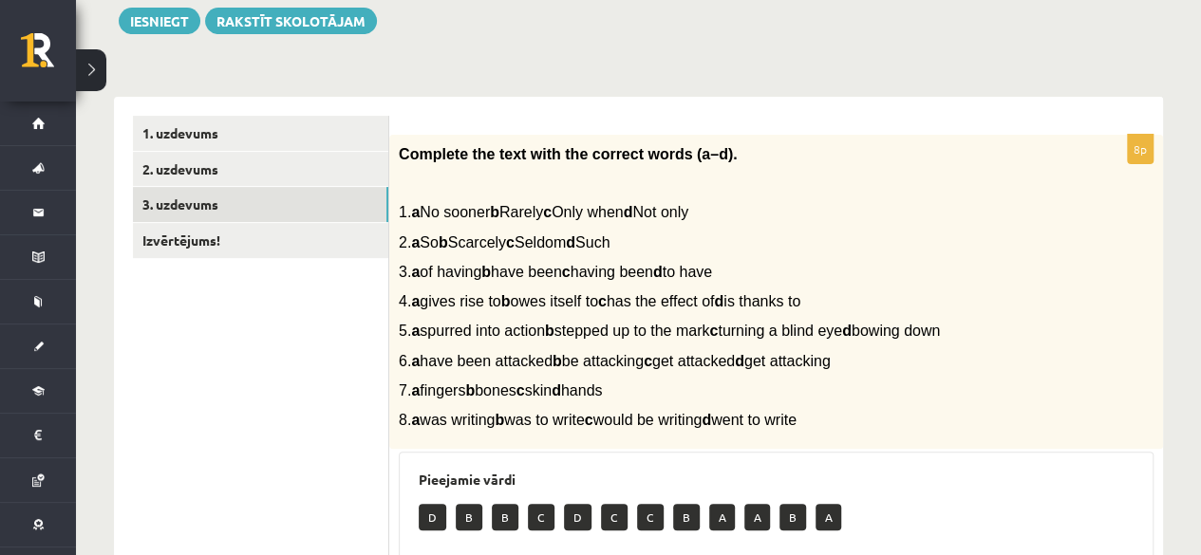
scroll to position [226, 0]
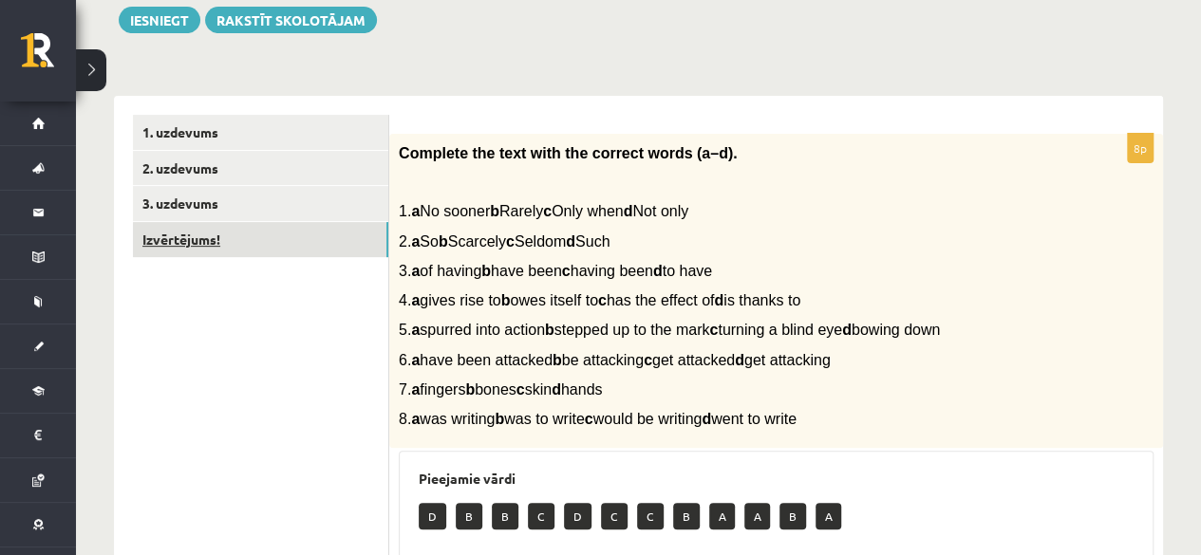
click at [319, 242] on link "Izvērtējums!" at bounding box center [260, 239] width 255 height 35
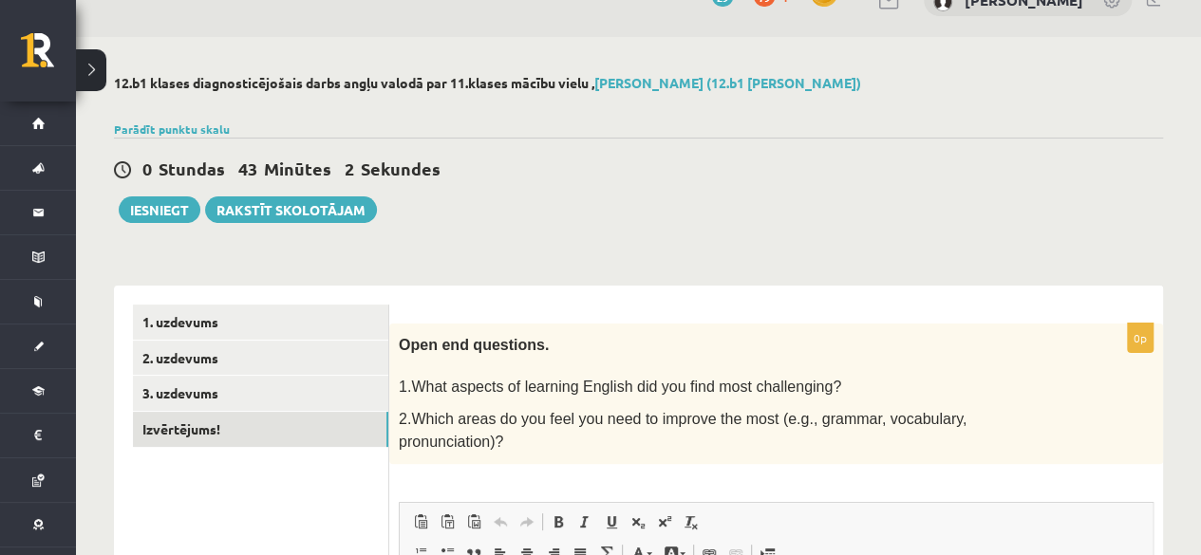
scroll to position [36, 0]
click at [153, 208] on button "Iesniegt" at bounding box center [160, 210] width 82 height 27
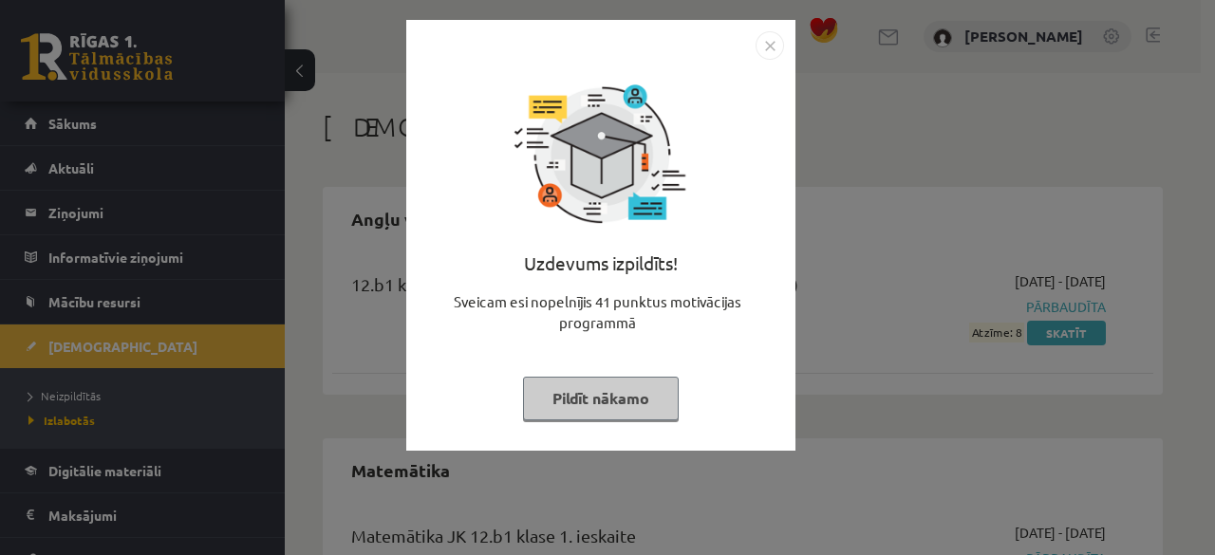
click at [762, 56] on img "Close" at bounding box center [770, 45] width 28 height 28
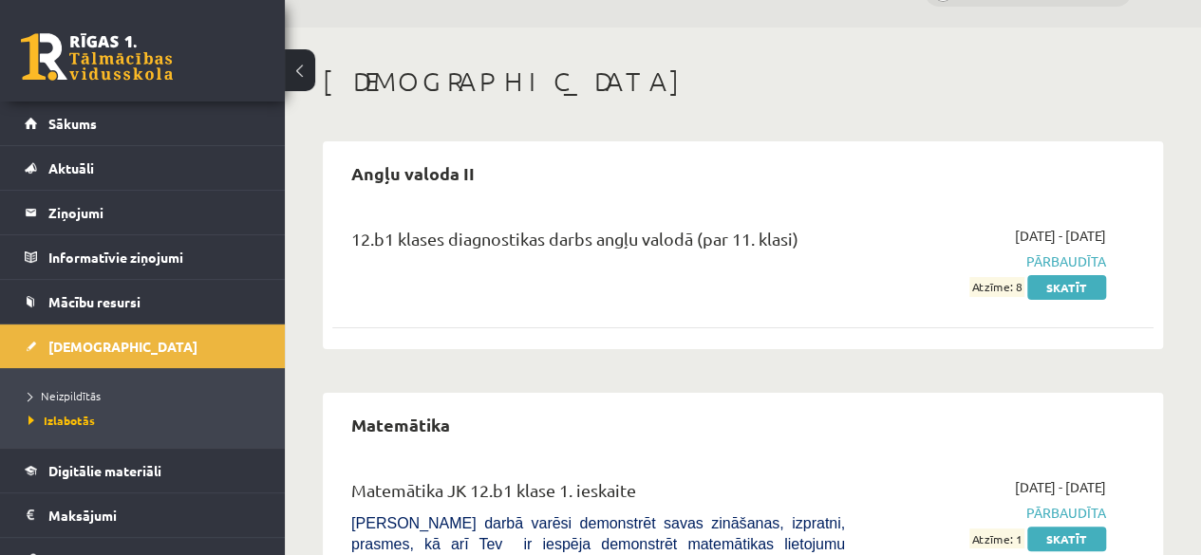
scroll to position [45, 0]
click at [1054, 291] on link "Skatīt" at bounding box center [1066, 288] width 79 height 25
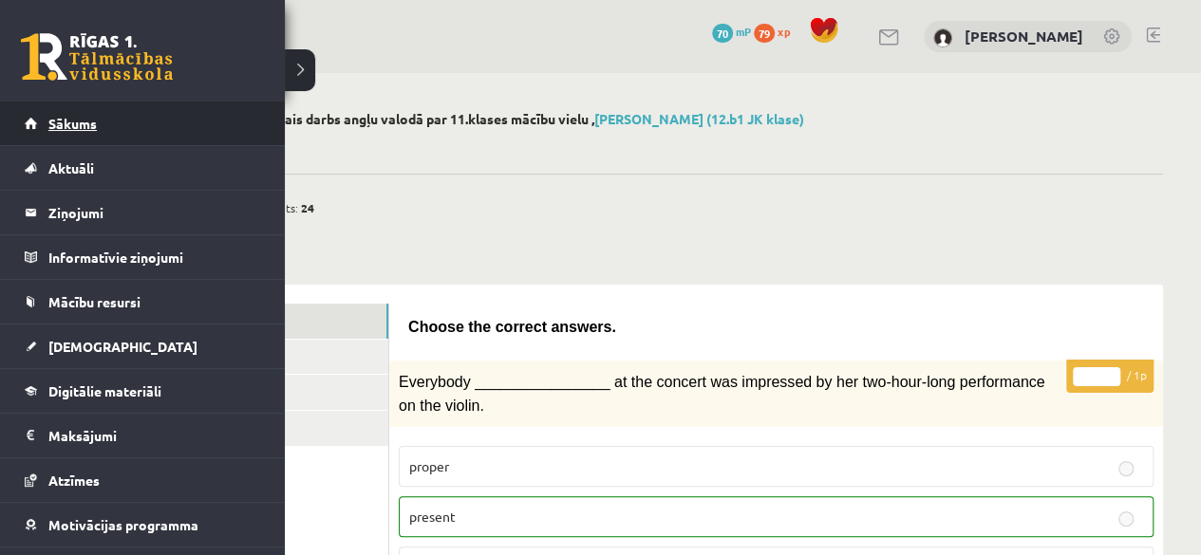
click at [91, 135] on link "Sākums" at bounding box center [143, 124] width 236 height 44
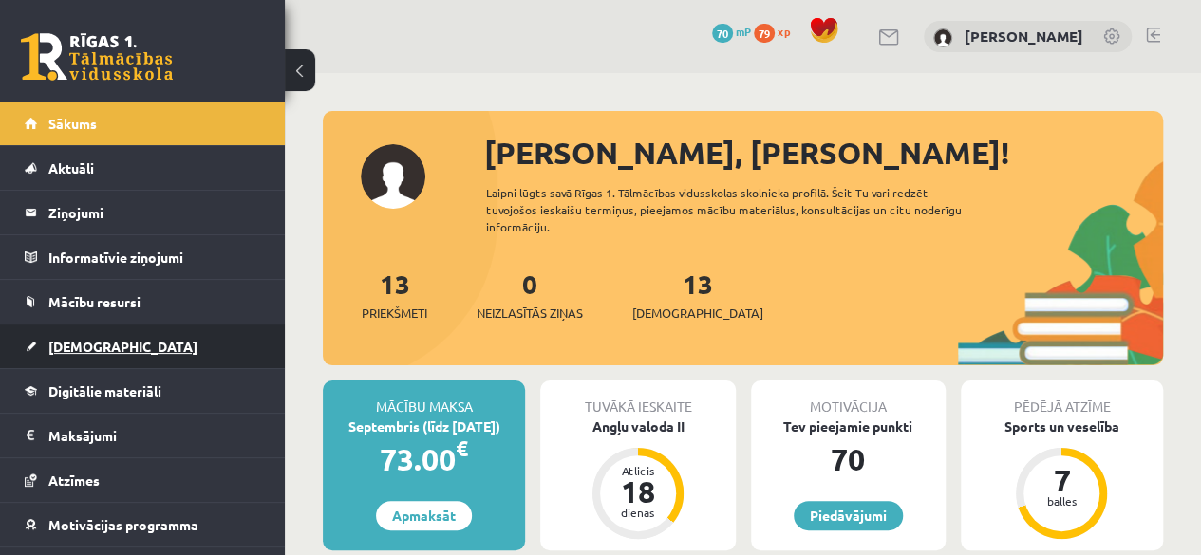
click at [129, 354] on link "[DEMOGRAPHIC_DATA]" at bounding box center [143, 347] width 236 height 44
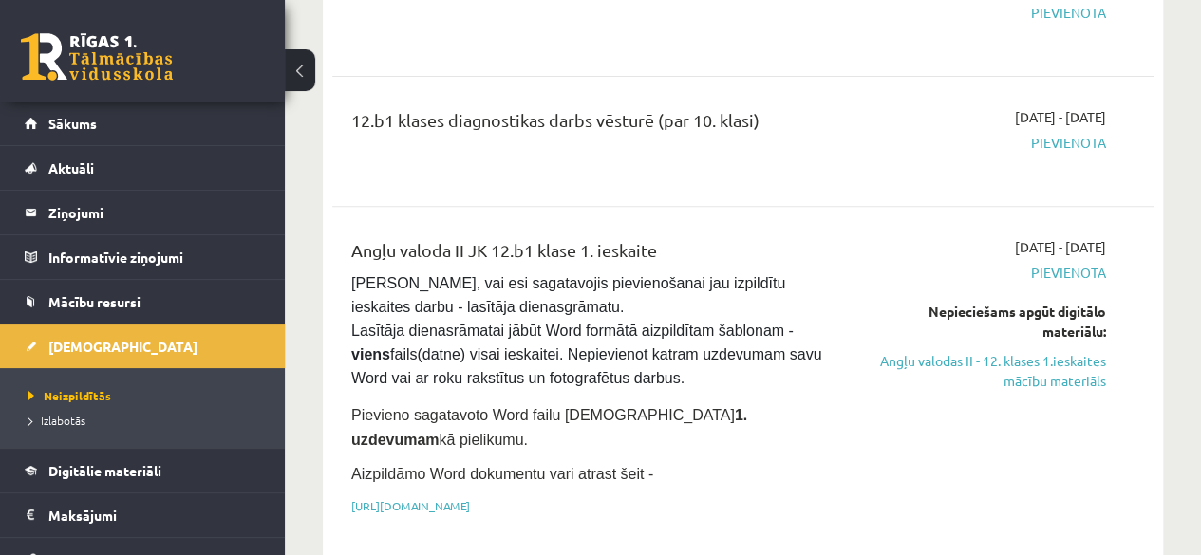
scroll to position [303, 0]
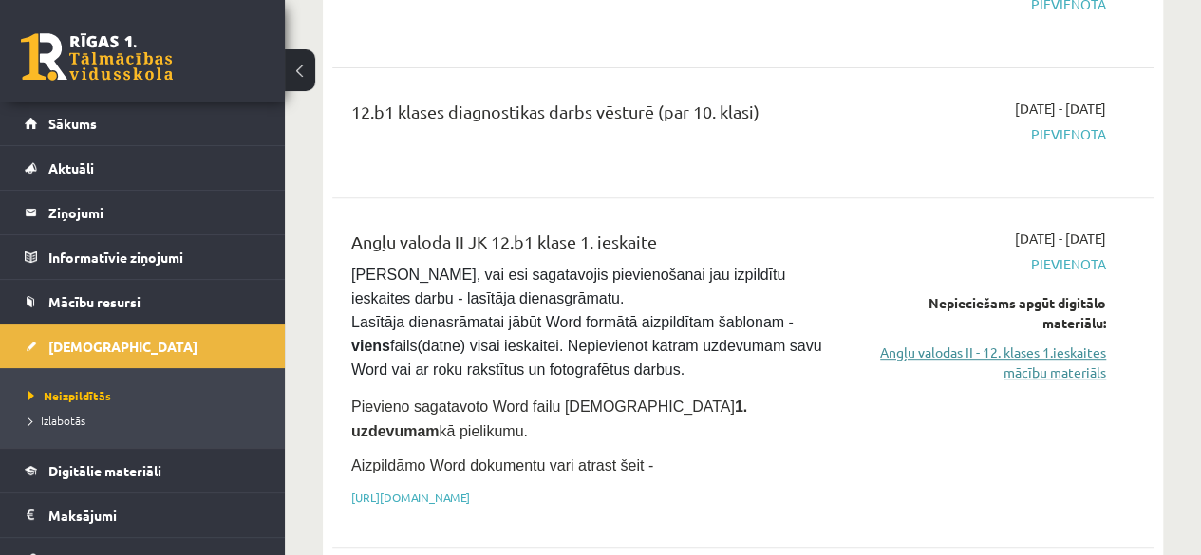
click at [1058, 370] on link "Angļu valodas II - 12. klases 1.ieskaites mācību materiāls" at bounding box center [989, 363] width 233 height 40
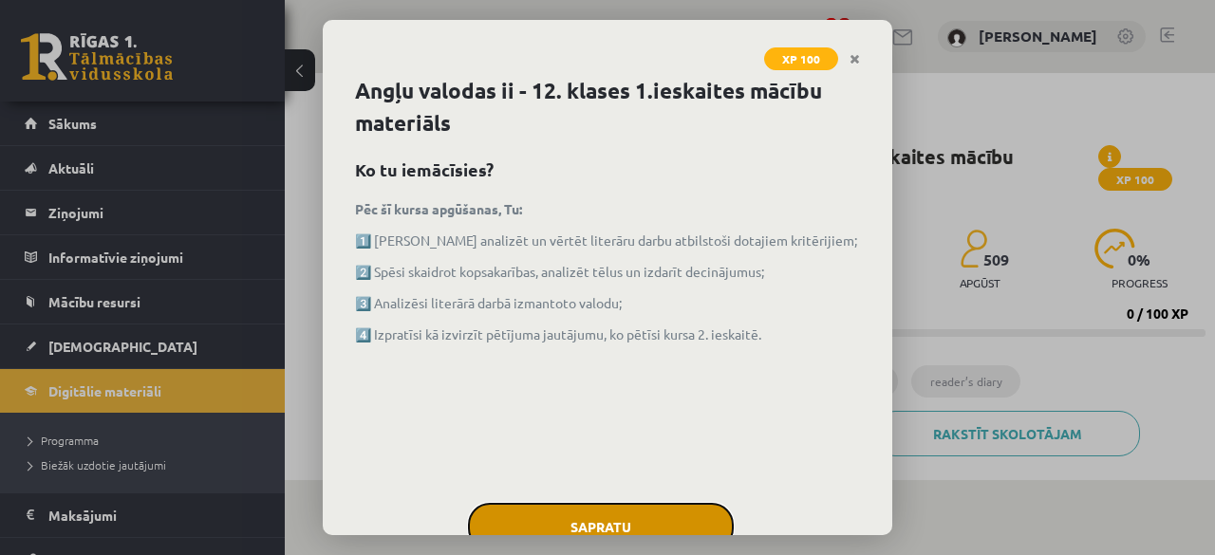
click at [646, 524] on button "Sapratu" at bounding box center [601, 526] width 266 height 47
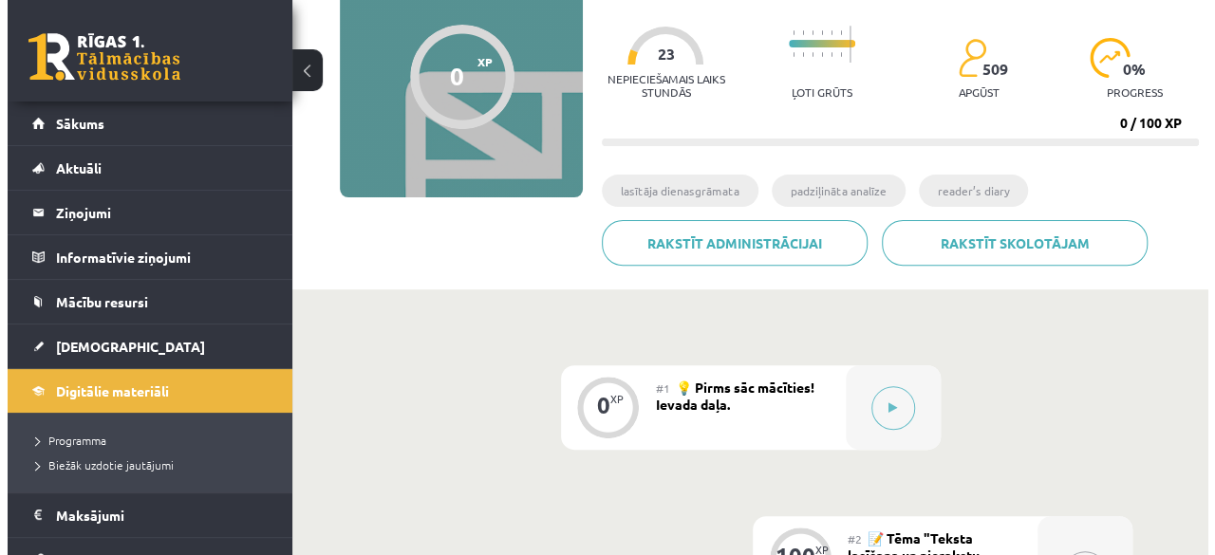
scroll to position [215, 0]
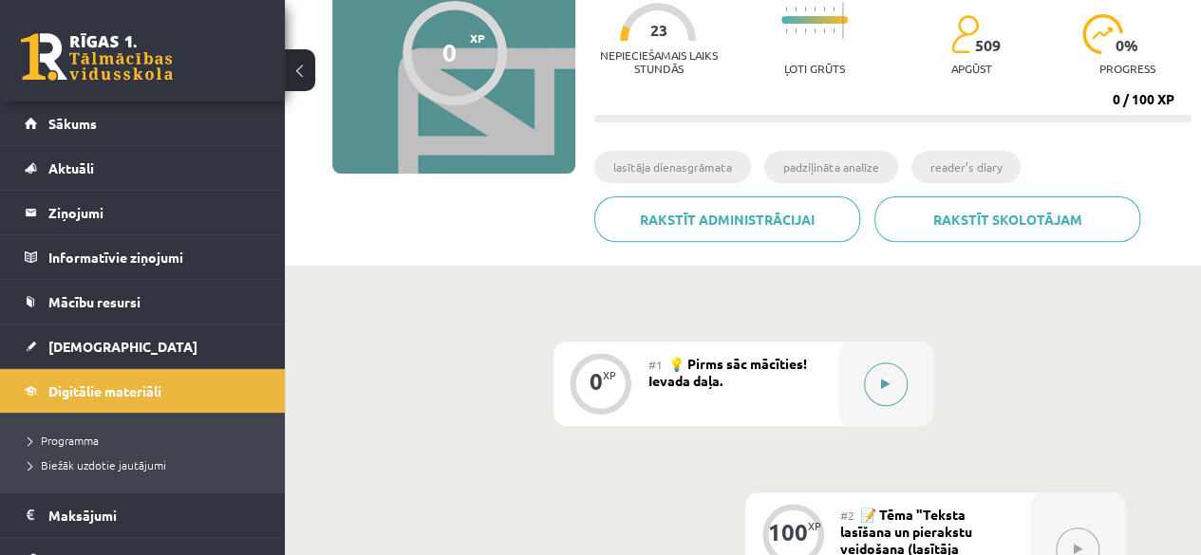
click at [853, 402] on div at bounding box center [885, 384] width 95 height 85
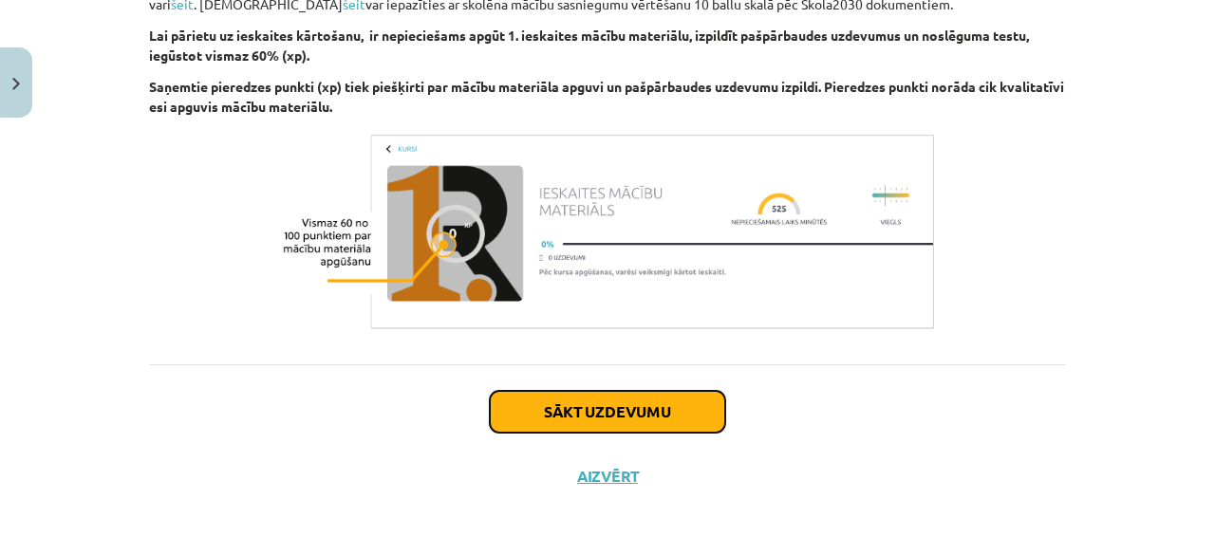
click at [680, 416] on button "Sākt uzdevumu" at bounding box center [607, 412] width 235 height 42
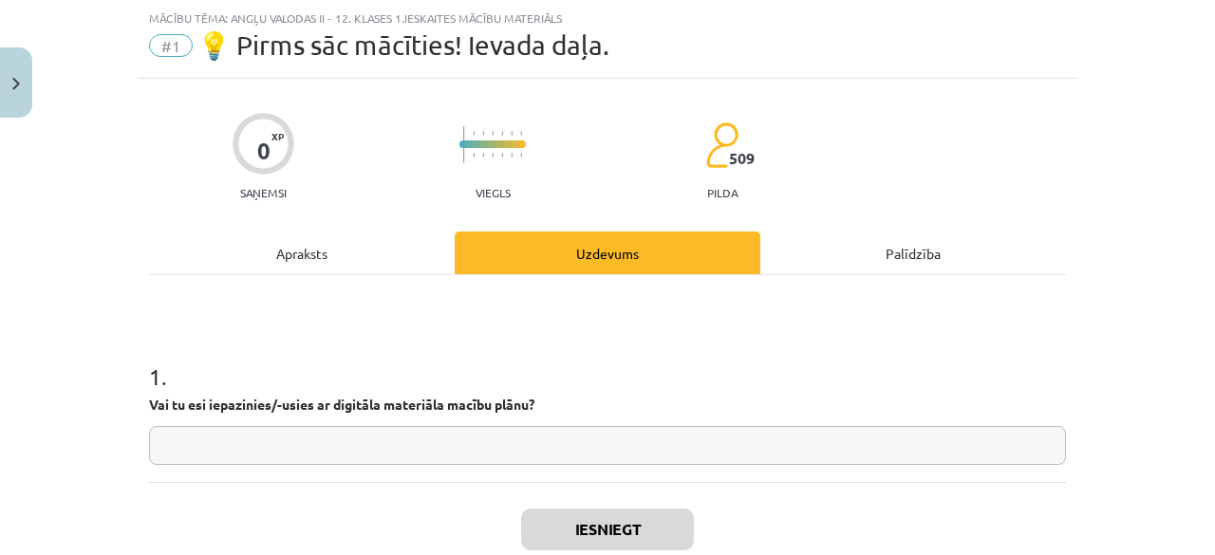
scroll to position [85, 0]
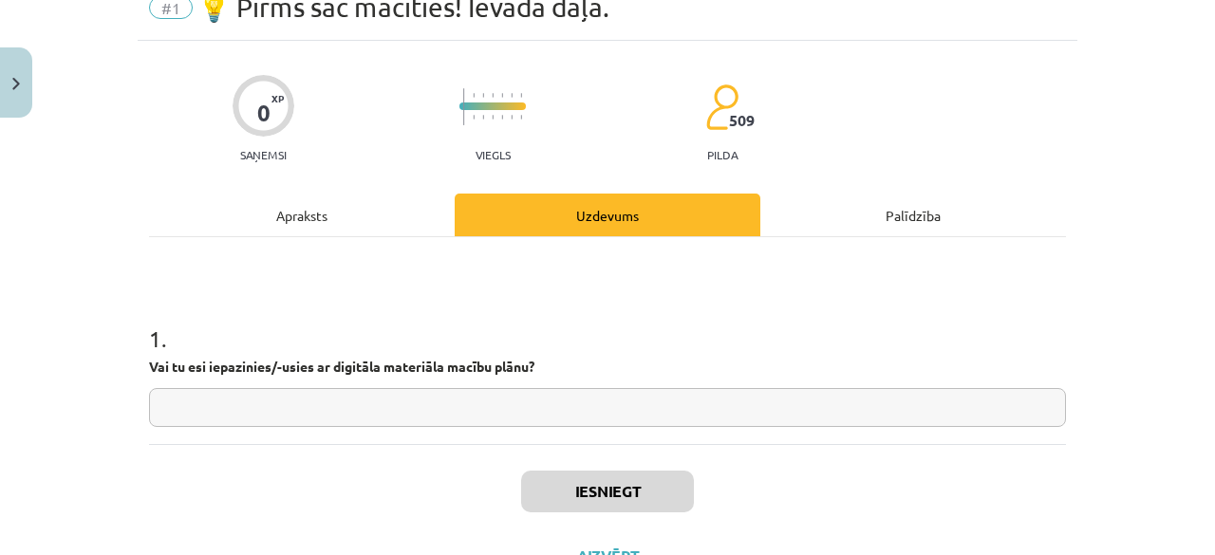
click at [620, 398] on input "text" at bounding box center [607, 407] width 917 height 39
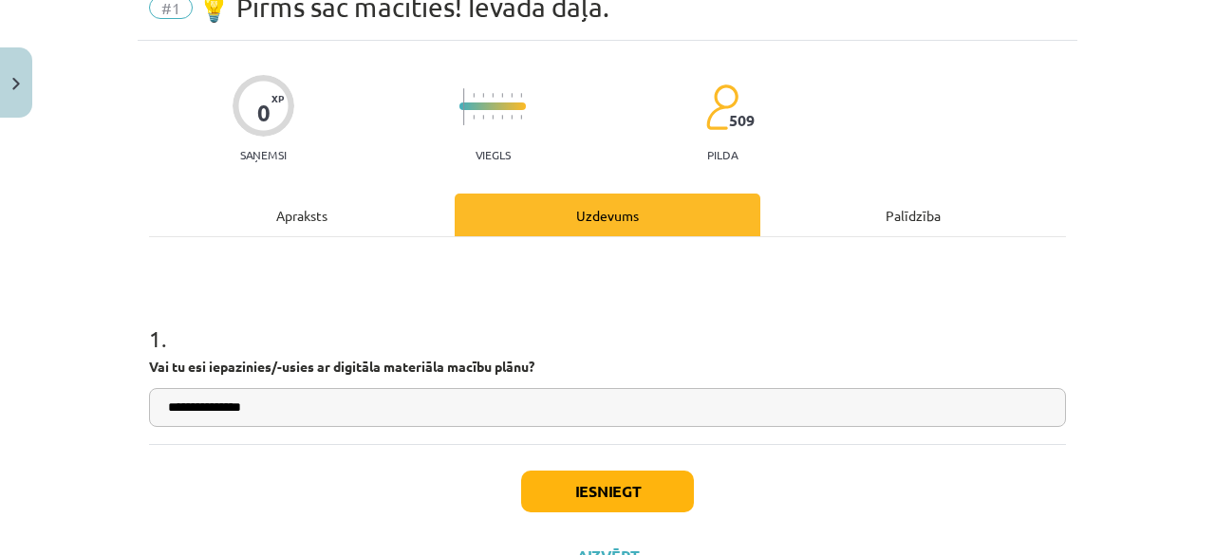
type input "**********"
click at [585, 471] on button "Iesniegt" at bounding box center [607, 492] width 173 height 42
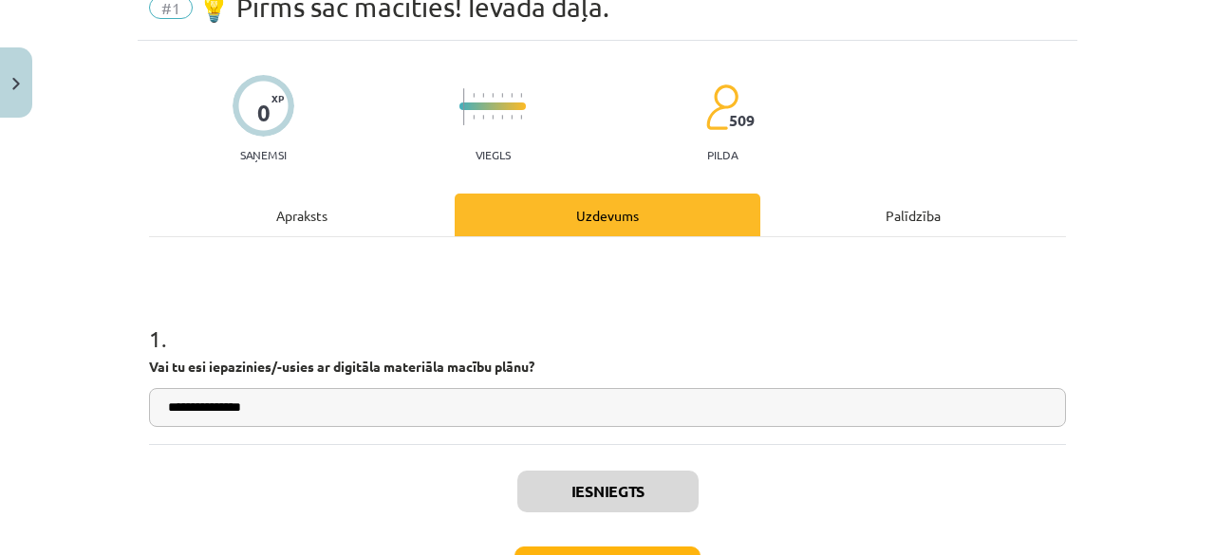
scroll to position [224, 0]
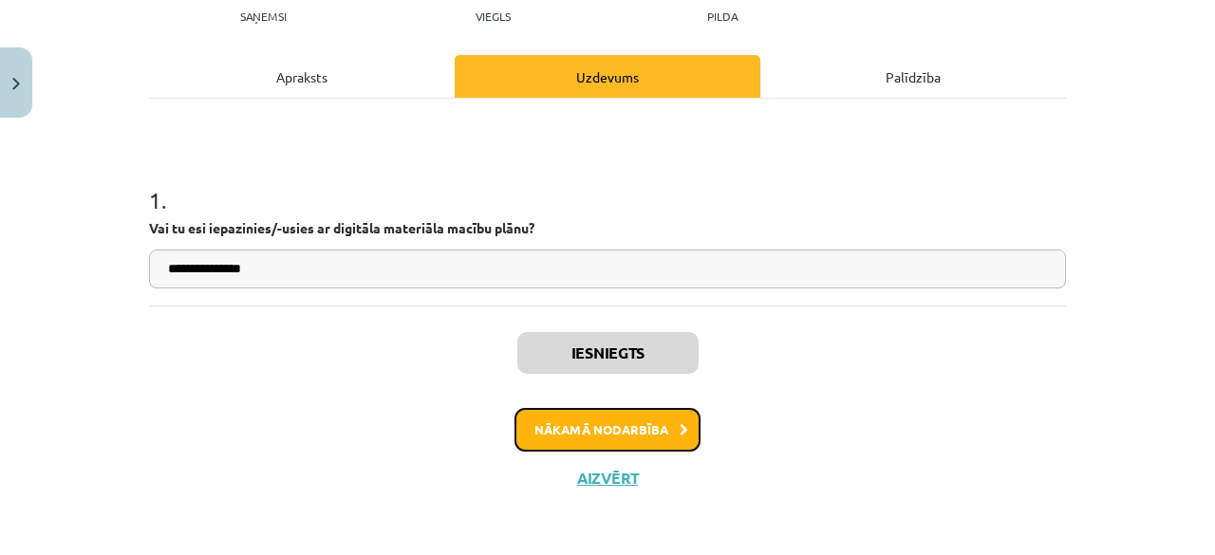
click at [641, 427] on button "Nākamā nodarbība" at bounding box center [608, 430] width 186 height 44
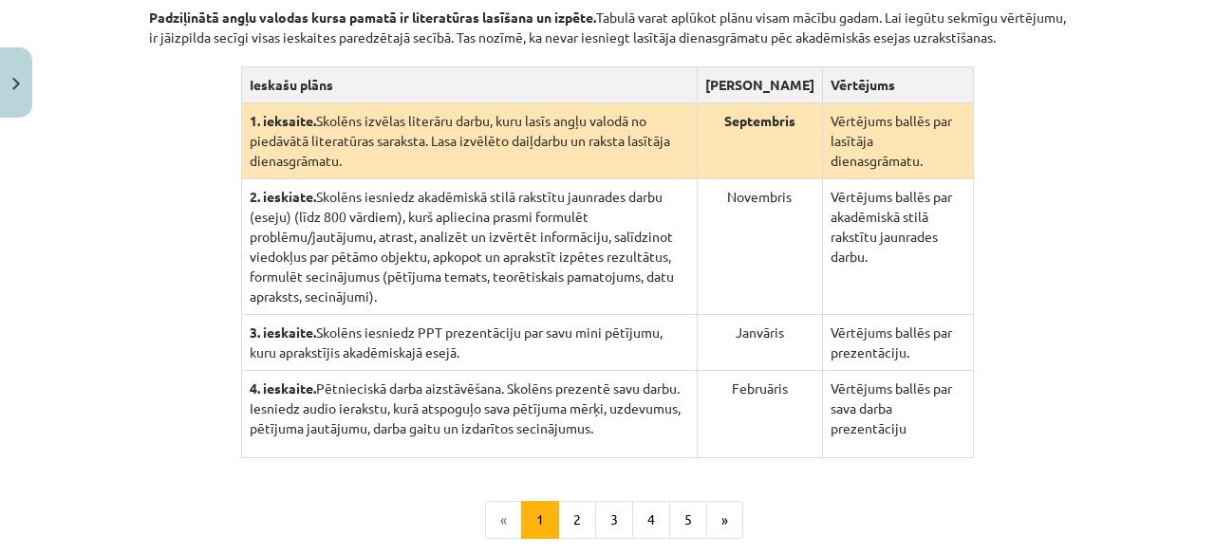
scroll to position [449, 0]
click at [570, 500] on button "2" at bounding box center [577, 519] width 38 height 38
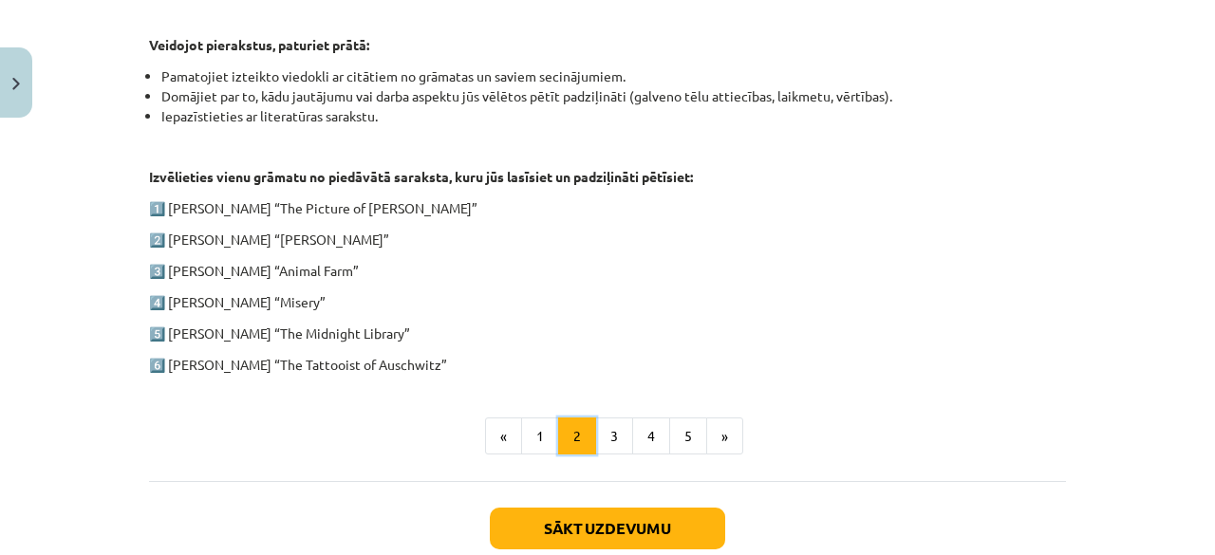
scroll to position [1081, 0]
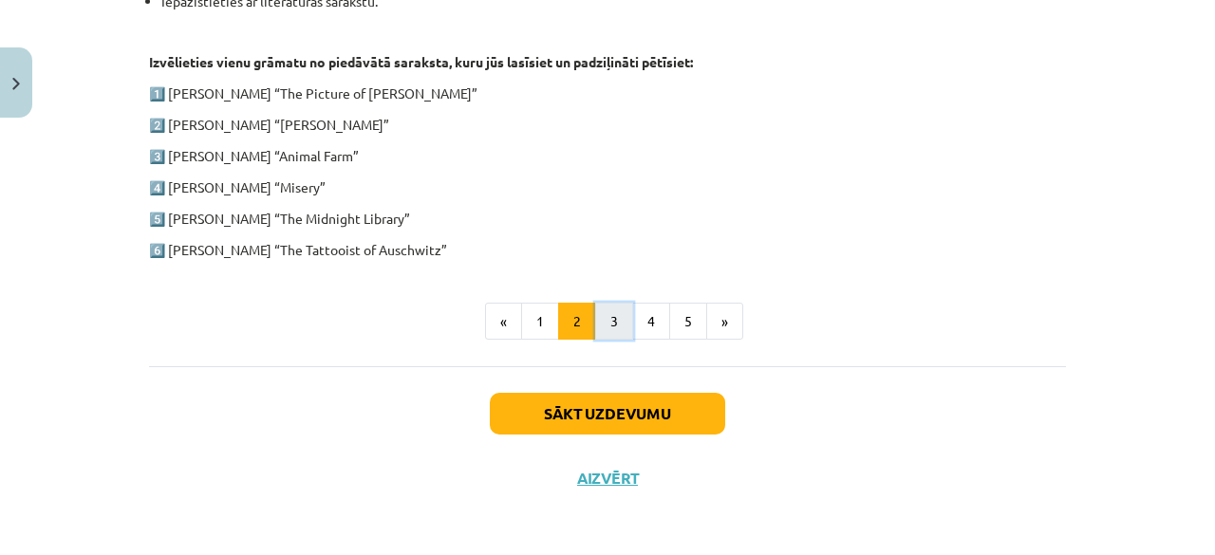
click at [606, 310] on button "3" at bounding box center [614, 322] width 38 height 38
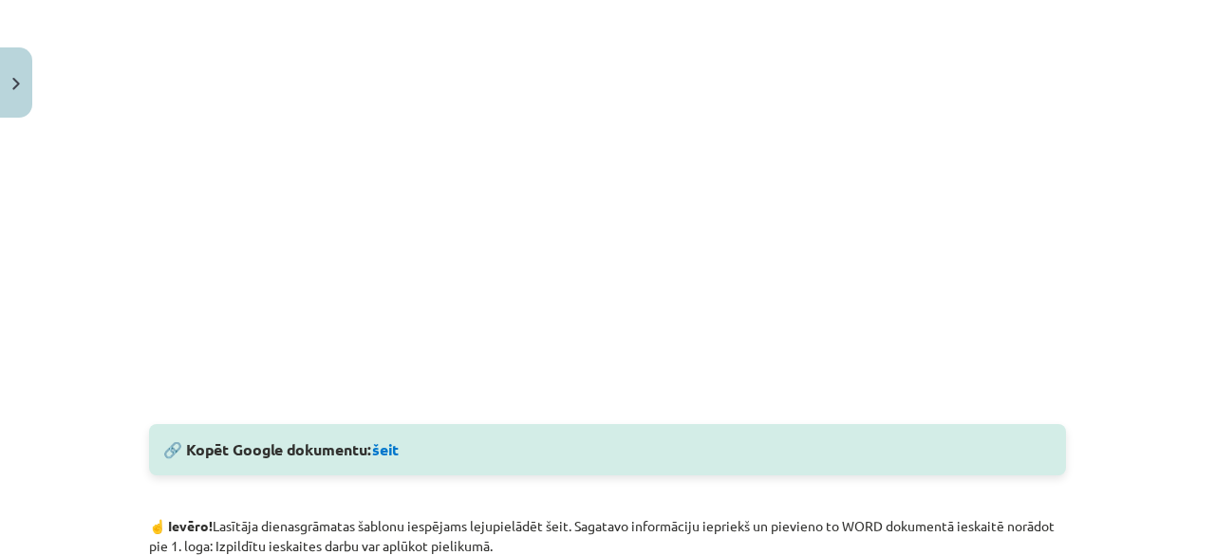
scroll to position [715, 0]
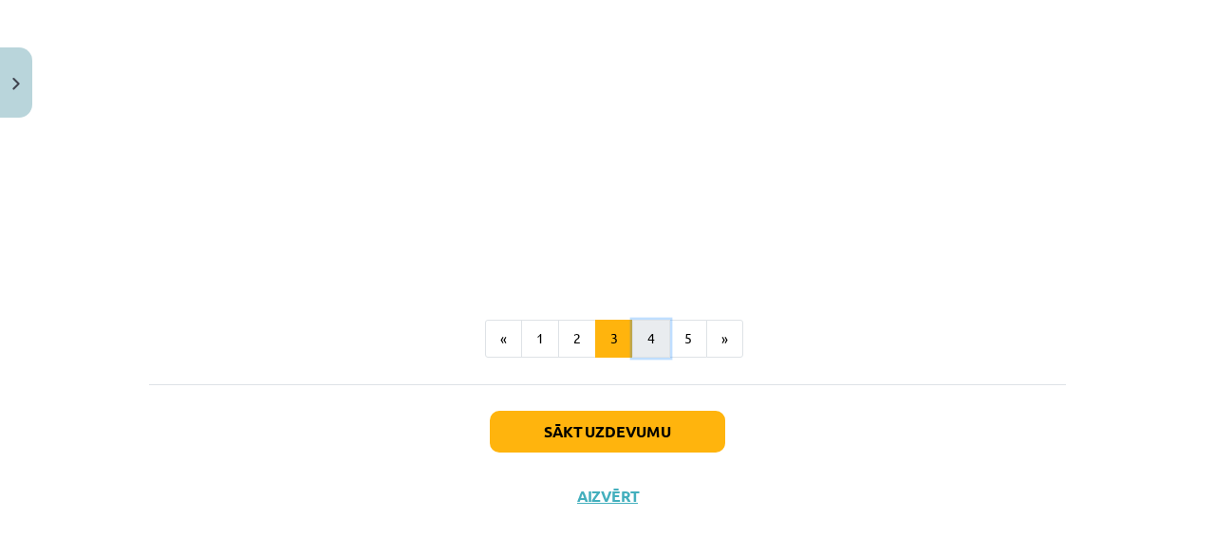
click at [640, 337] on button "4" at bounding box center [651, 339] width 38 height 38
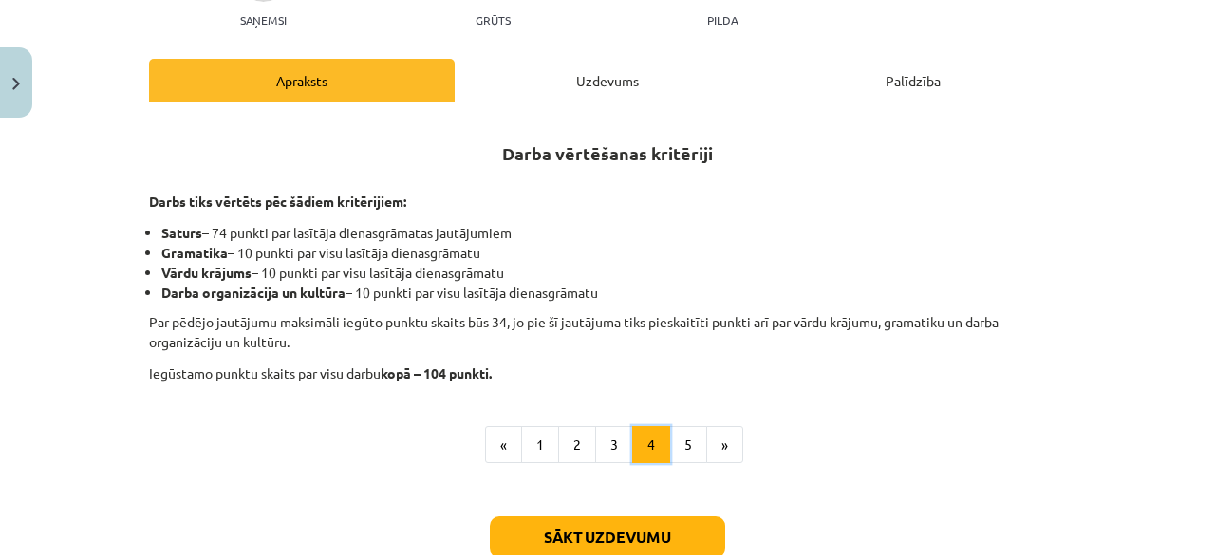
scroll to position [252, 0]
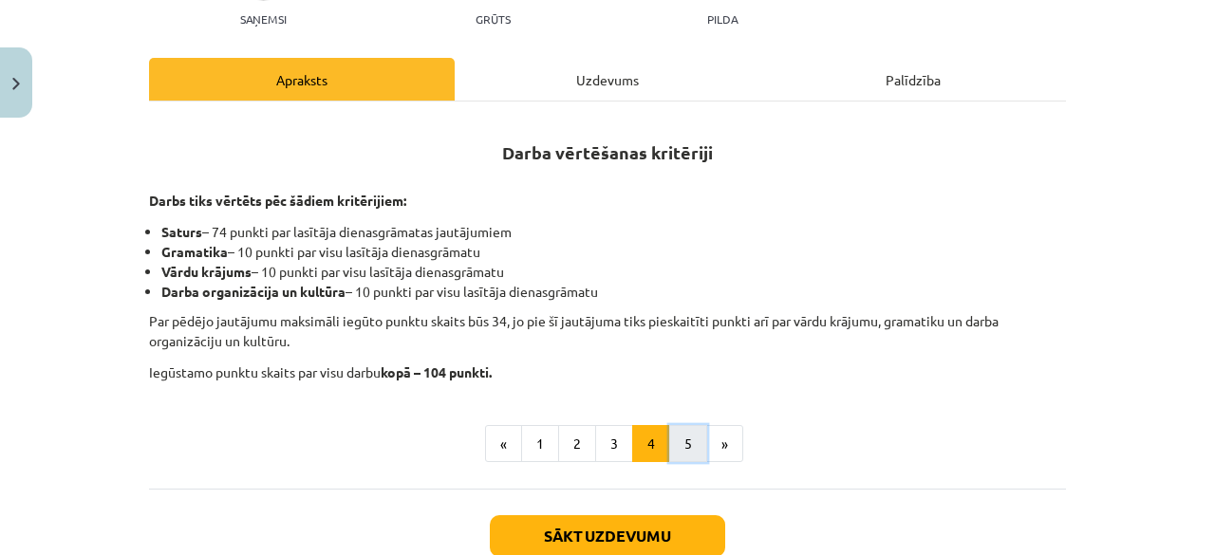
click at [682, 438] on button "5" at bounding box center [688, 444] width 38 height 38
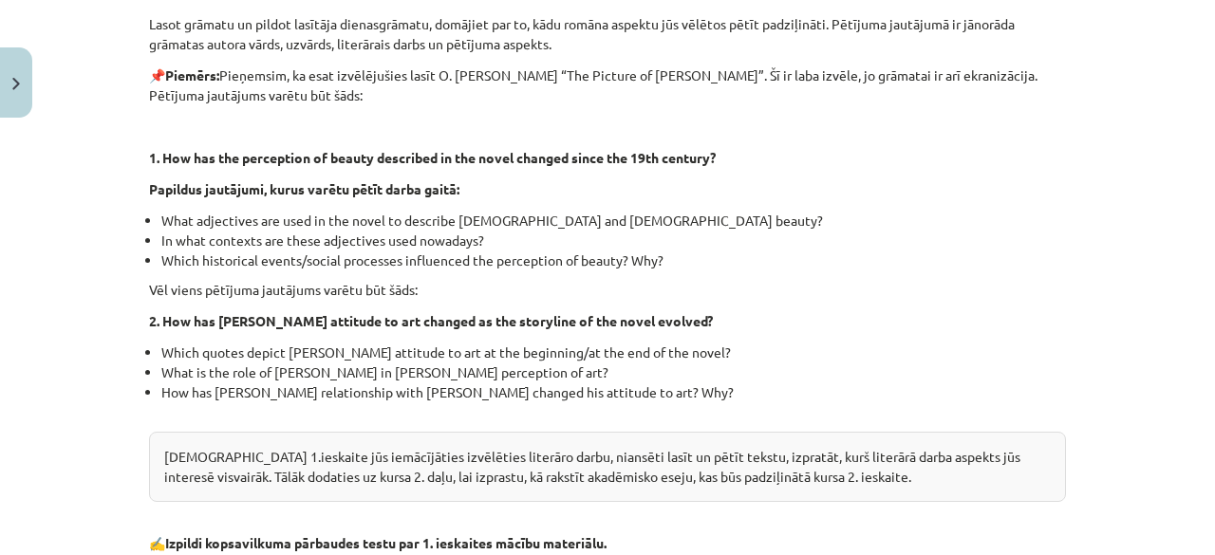
scroll to position [722, 0]
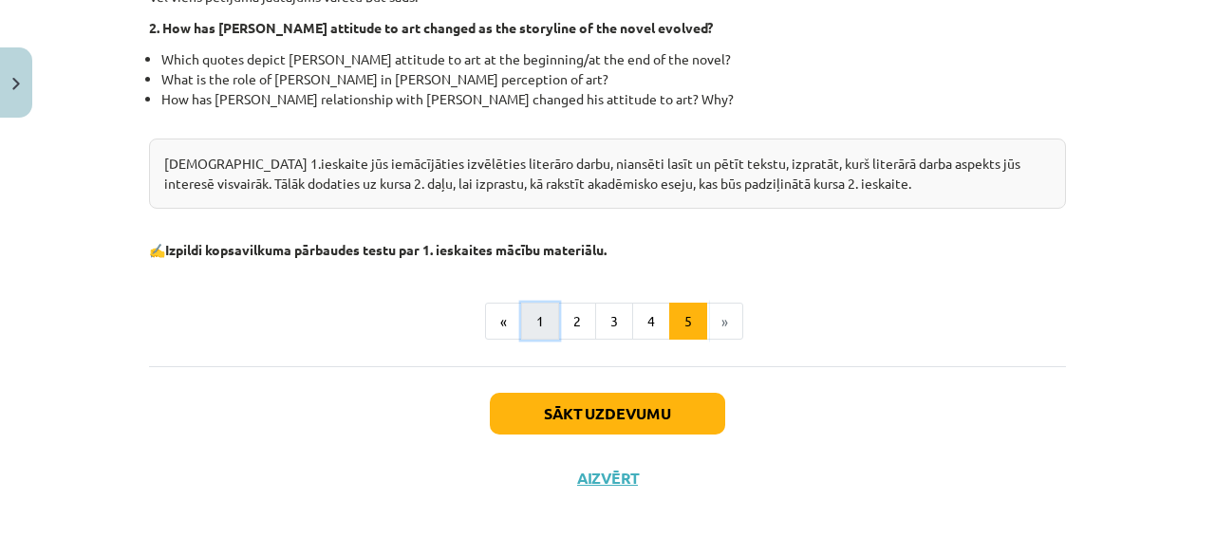
click at [541, 324] on button "1" at bounding box center [540, 322] width 38 height 38
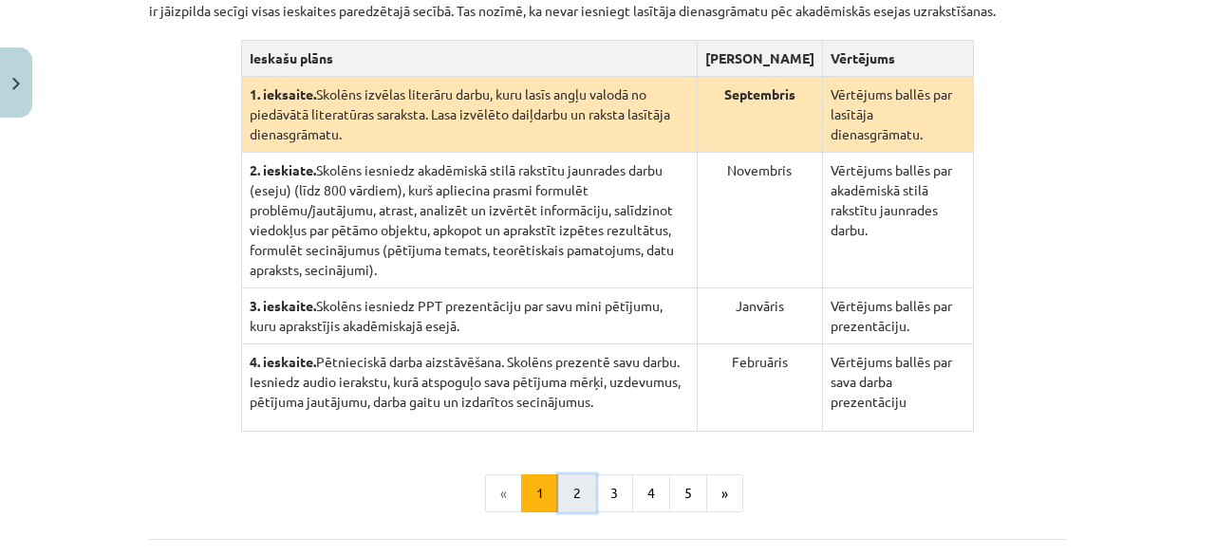
click at [575, 475] on button "2" at bounding box center [577, 494] width 38 height 38
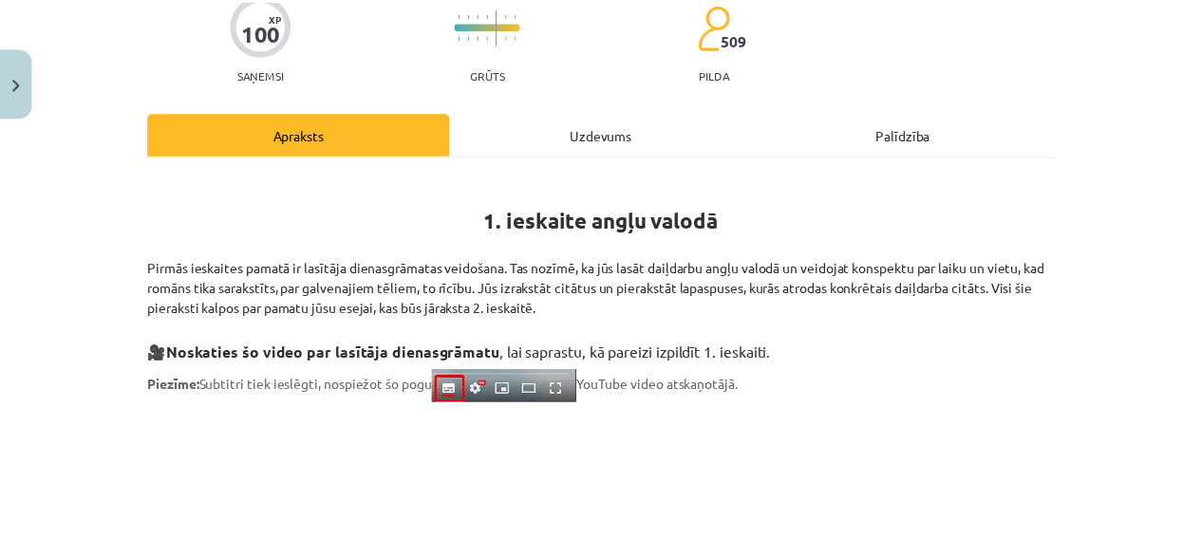
scroll to position [0, 0]
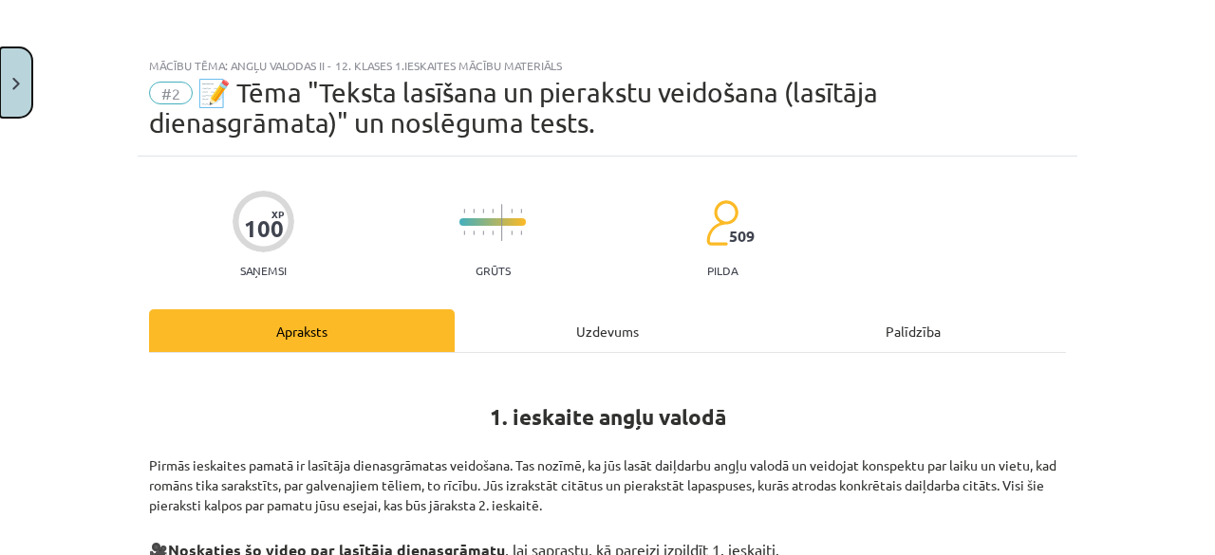
click at [19, 56] on button "Close" at bounding box center [16, 82] width 32 height 70
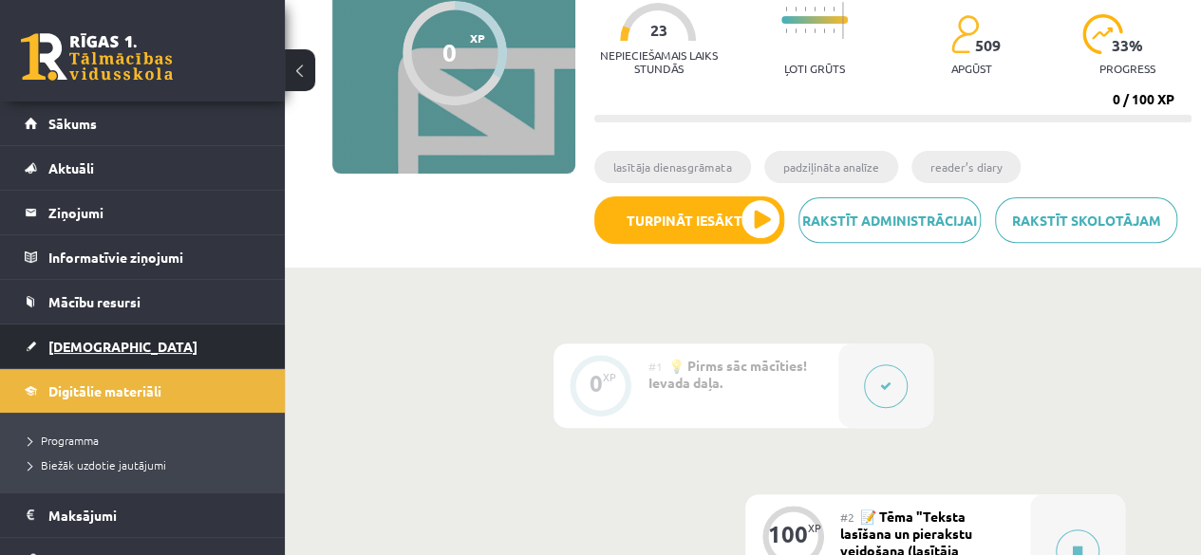
click at [163, 333] on link "[DEMOGRAPHIC_DATA]" at bounding box center [143, 347] width 236 height 44
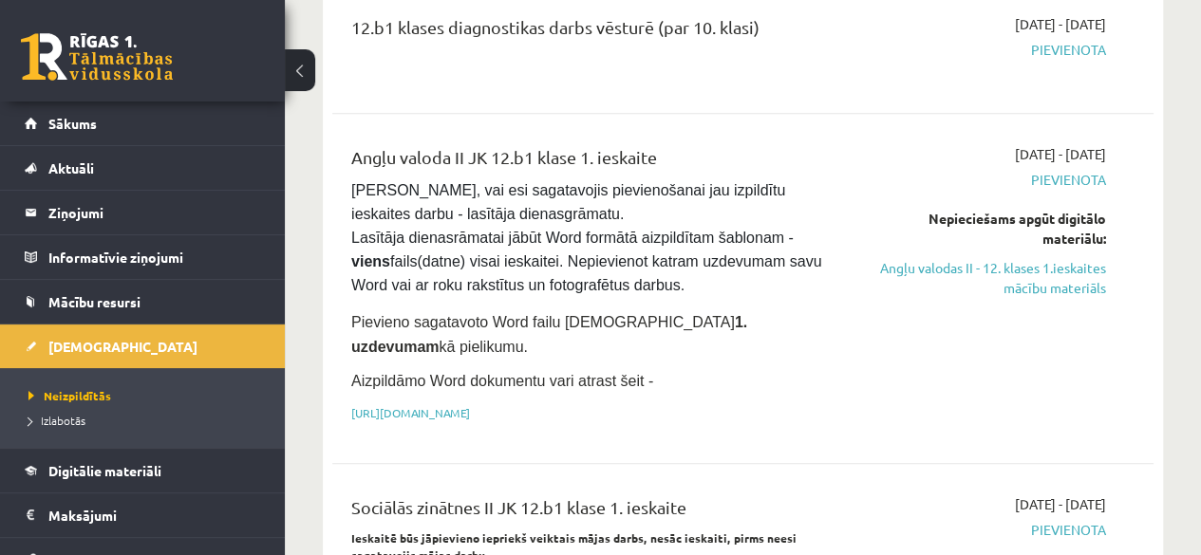
scroll to position [382, 0]
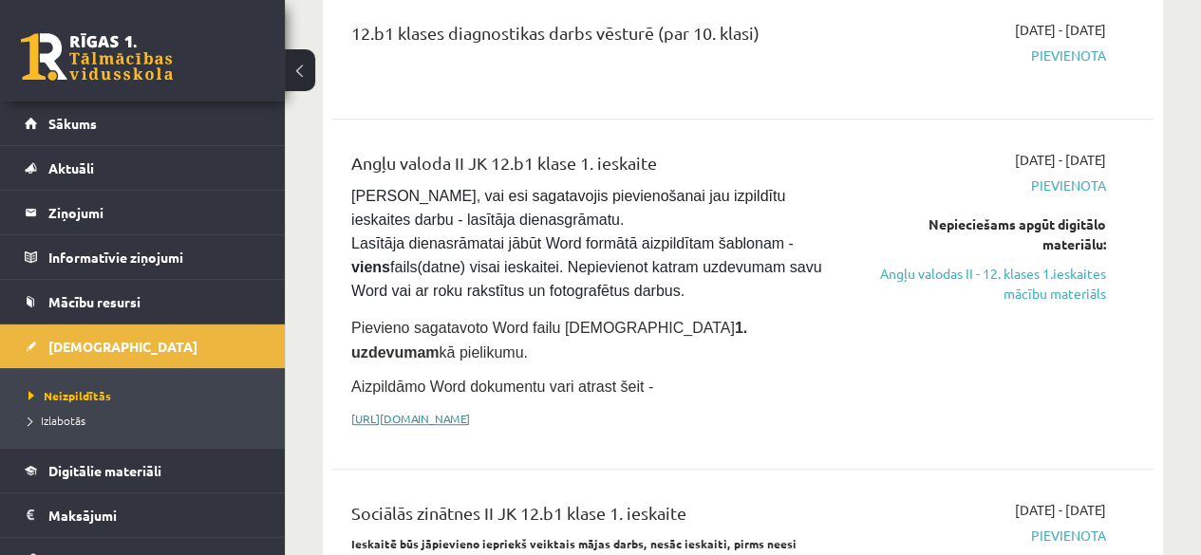
click at [470, 411] on link "https://drive.google.com/drive/folders/1IHE_ip15KOAbO2Se1NDGwZ2e__vlzPUf?usp=sh…" at bounding box center [410, 418] width 119 height 15
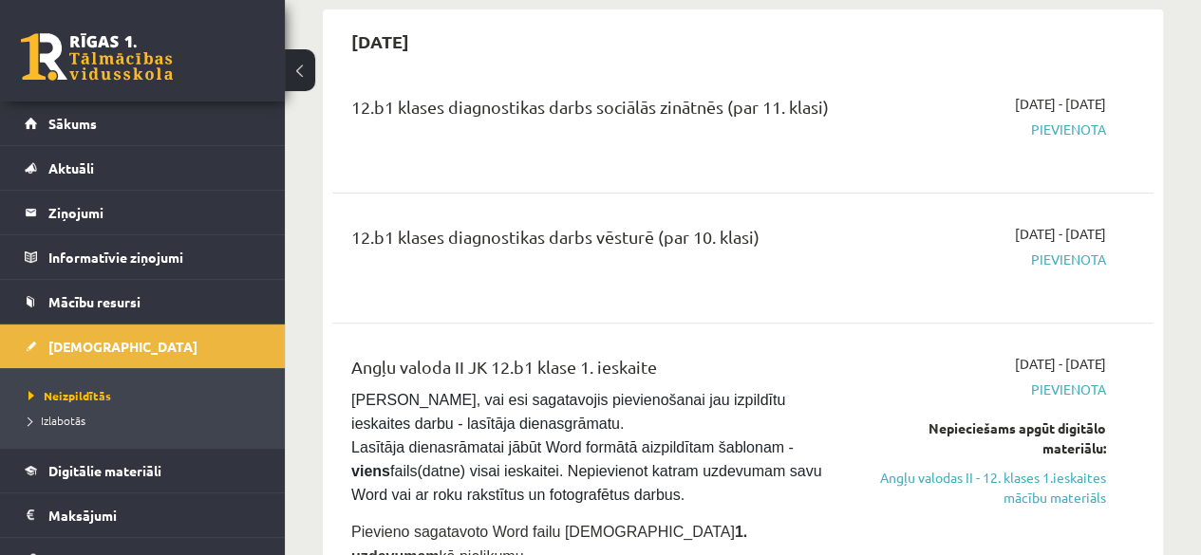
scroll to position [178, 0]
click at [1016, 474] on link "Angļu valodas II - 12. klases 1.ieskaites mācību materiāls" at bounding box center [989, 487] width 233 height 40
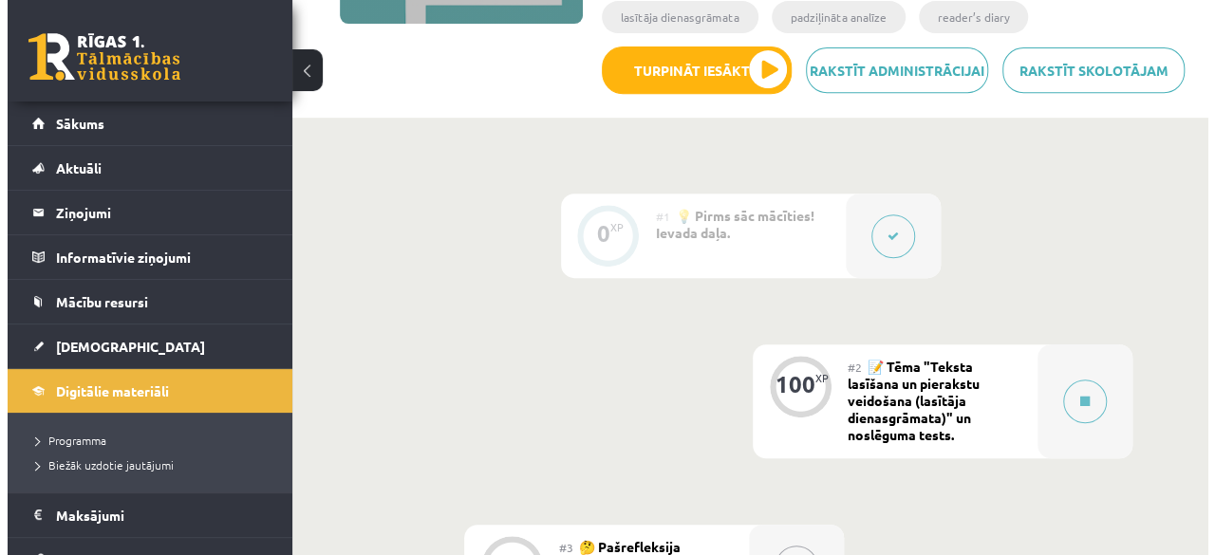
scroll to position [373, 0]
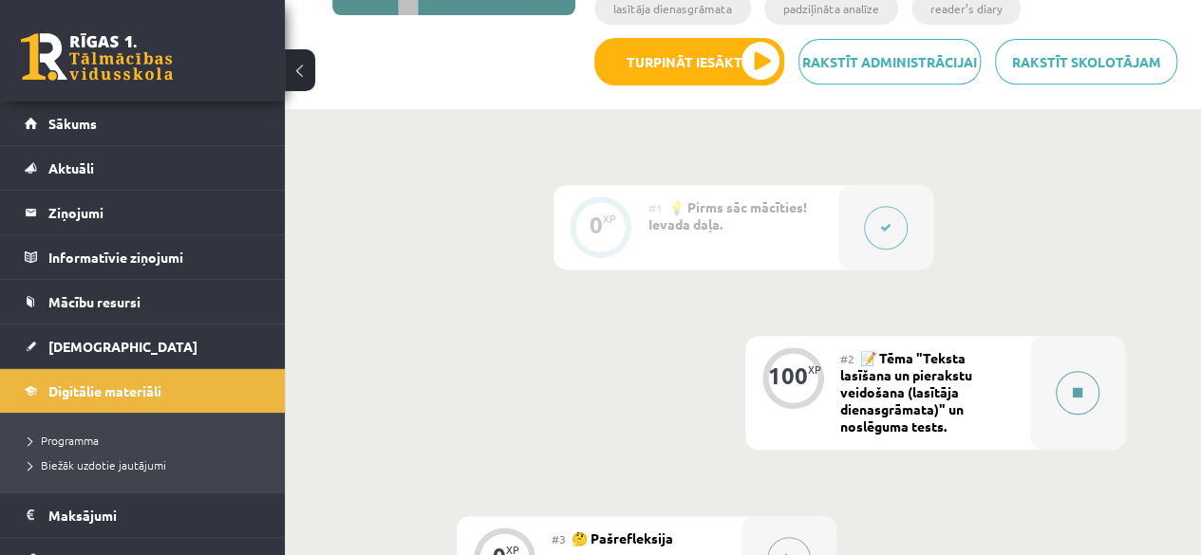
click at [1040, 401] on div at bounding box center [1077, 393] width 95 height 114
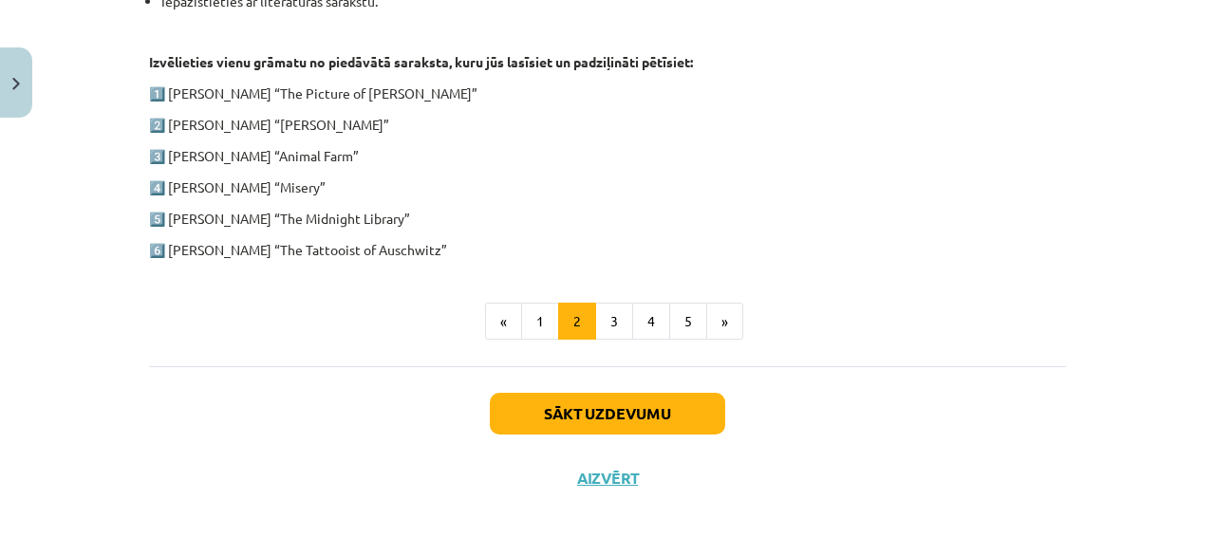
scroll to position [1000, 0]
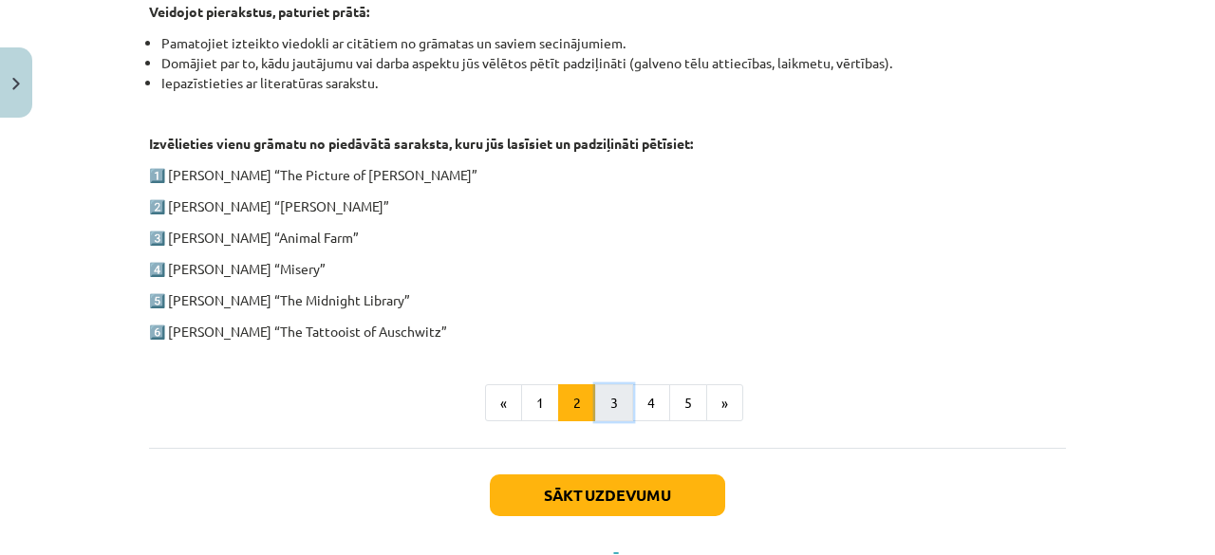
click at [623, 406] on button "3" at bounding box center [614, 404] width 38 height 38
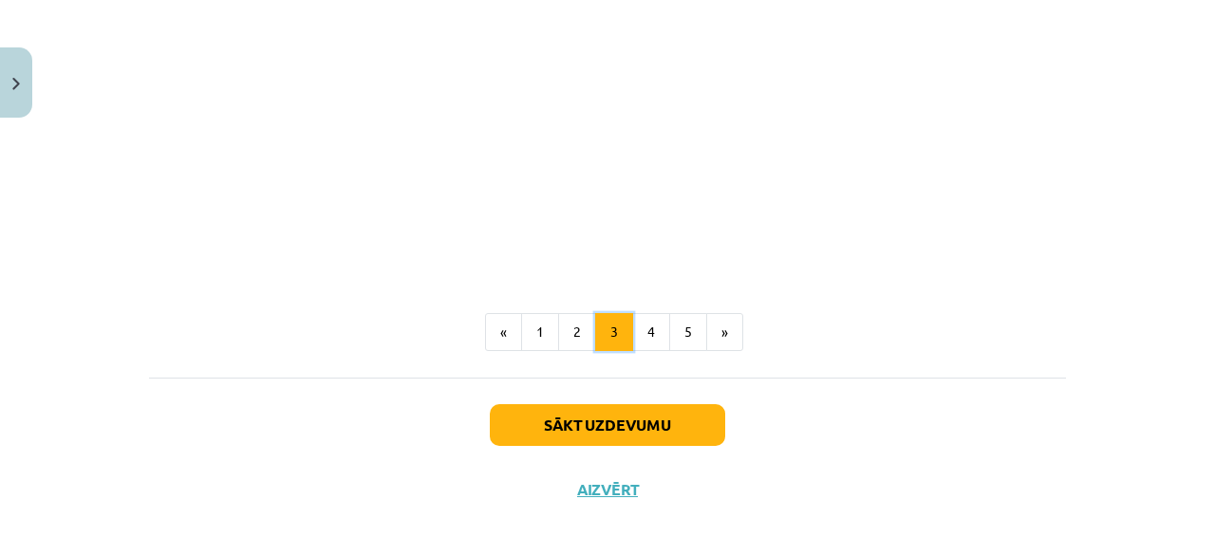
scroll to position [1725, 0]
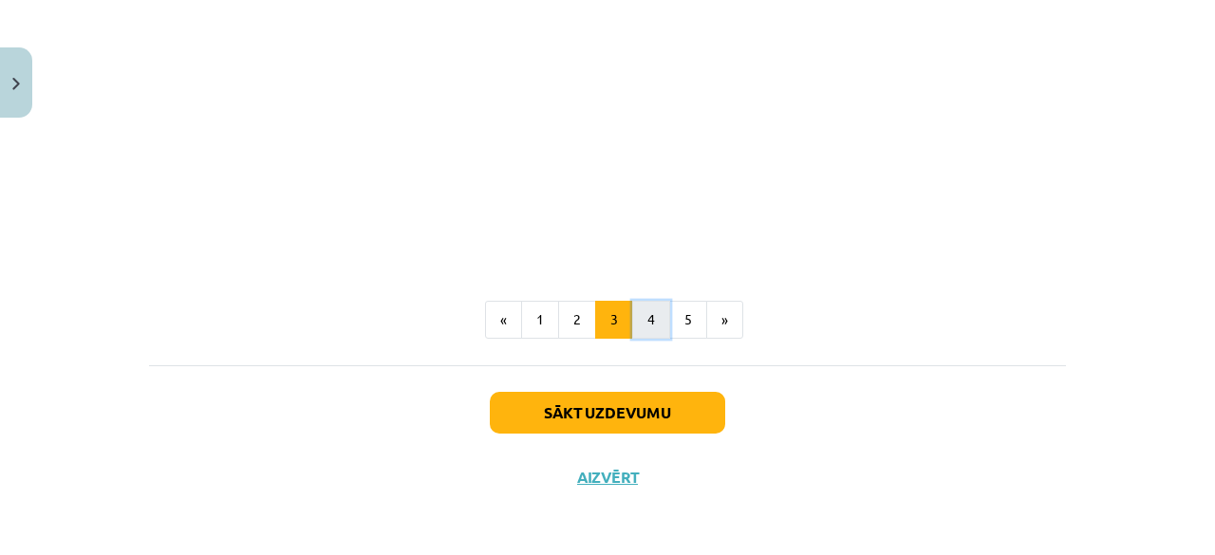
click at [642, 314] on button "4" at bounding box center [651, 320] width 38 height 38
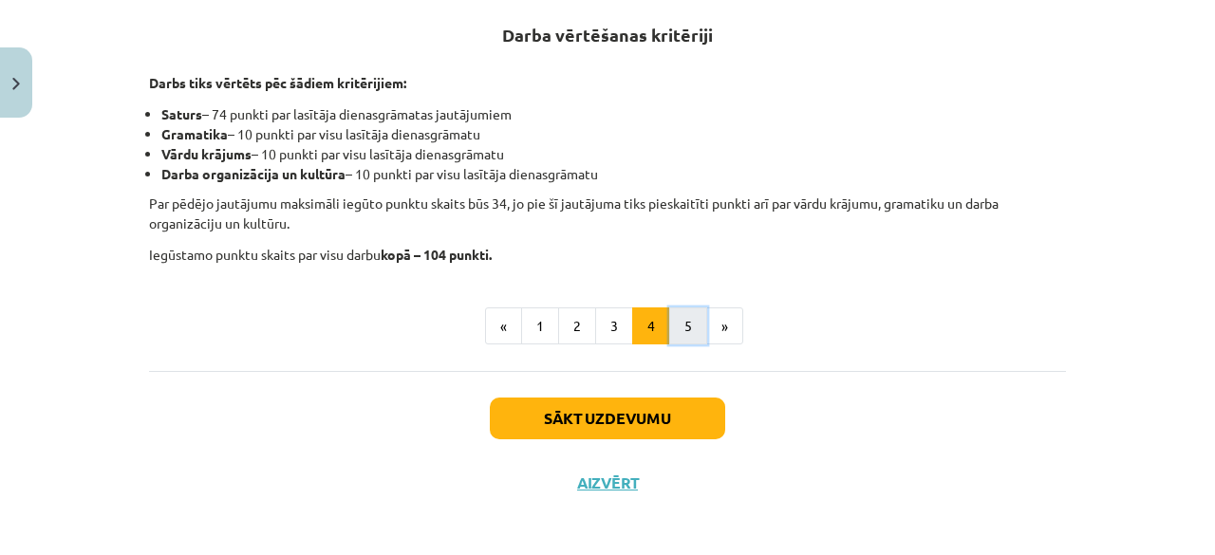
click at [669, 328] on button "5" at bounding box center [688, 327] width 38 height 38
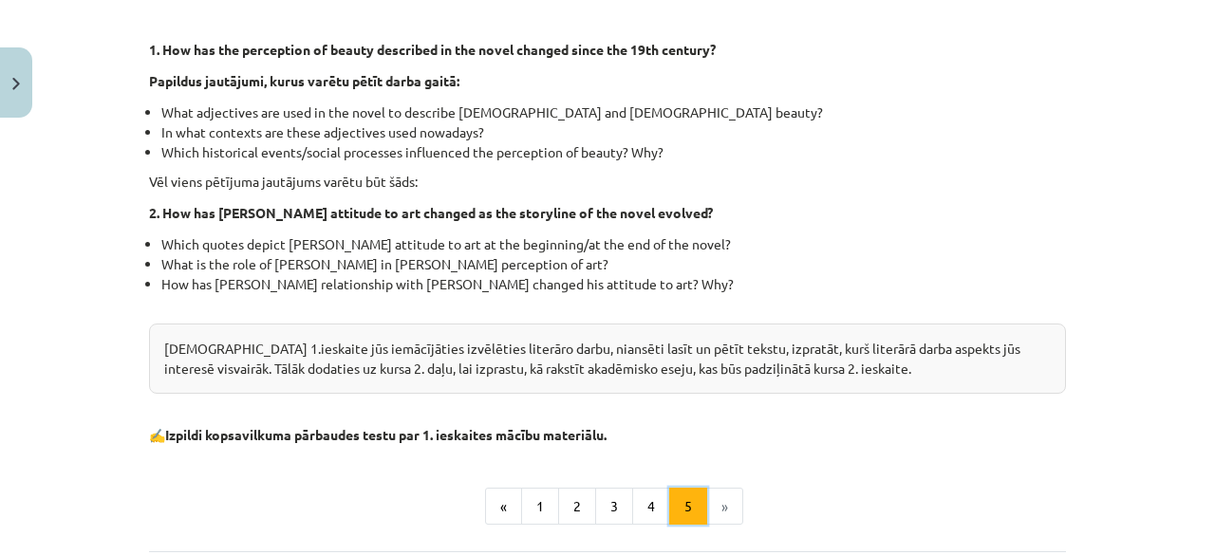
scroll to position [593, 0]
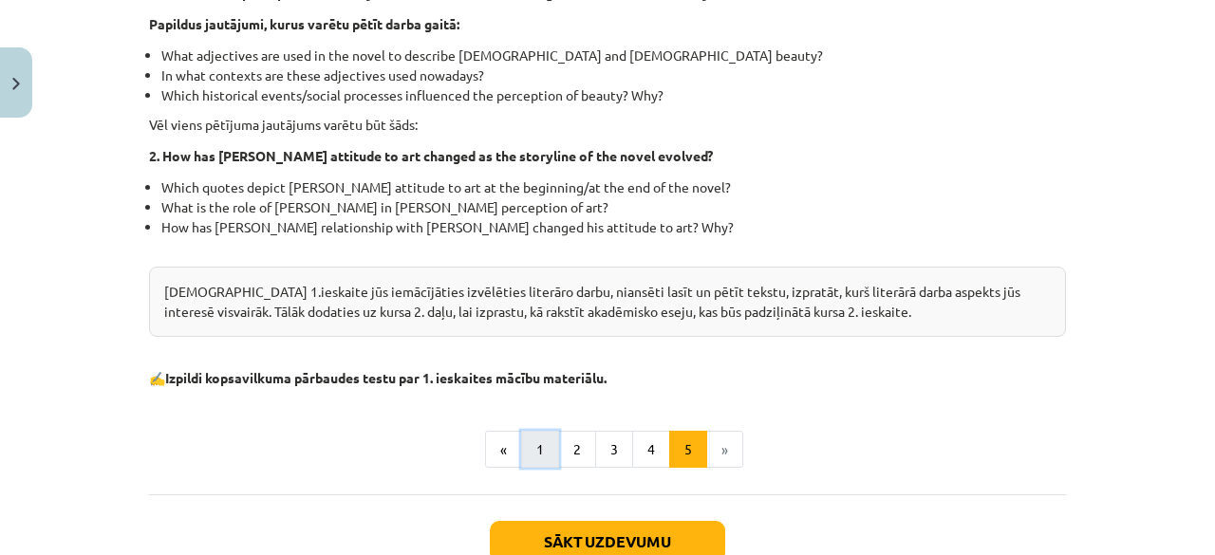
click at [543, 456] on button "1" at bounding box center [540, 450] width 38 height 38
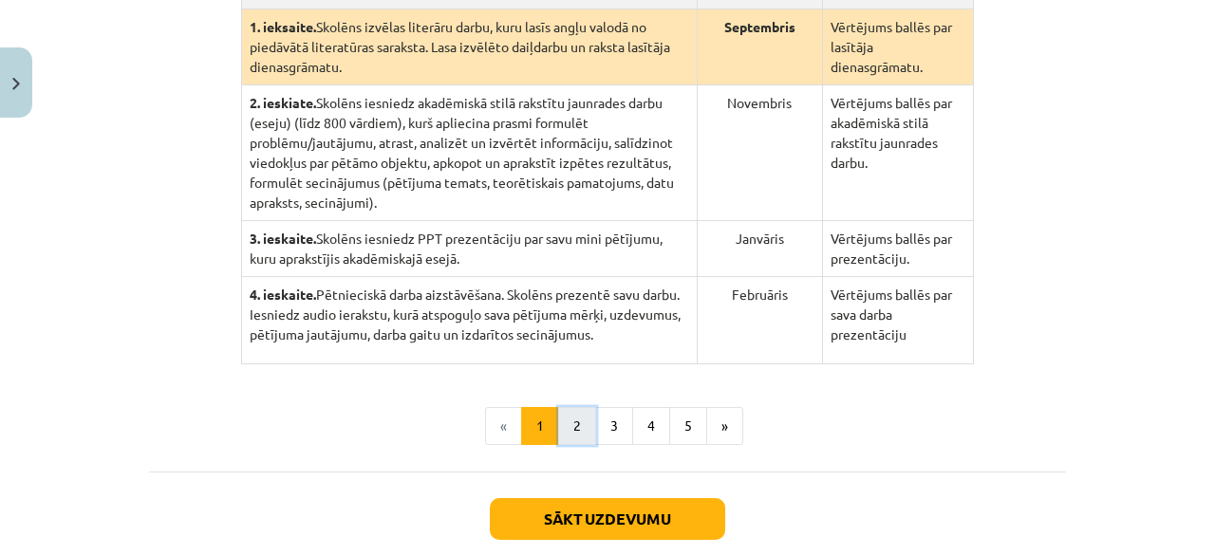
click at [581, 408] on button "2" at bounding box center [577, 426] width 38 height 38
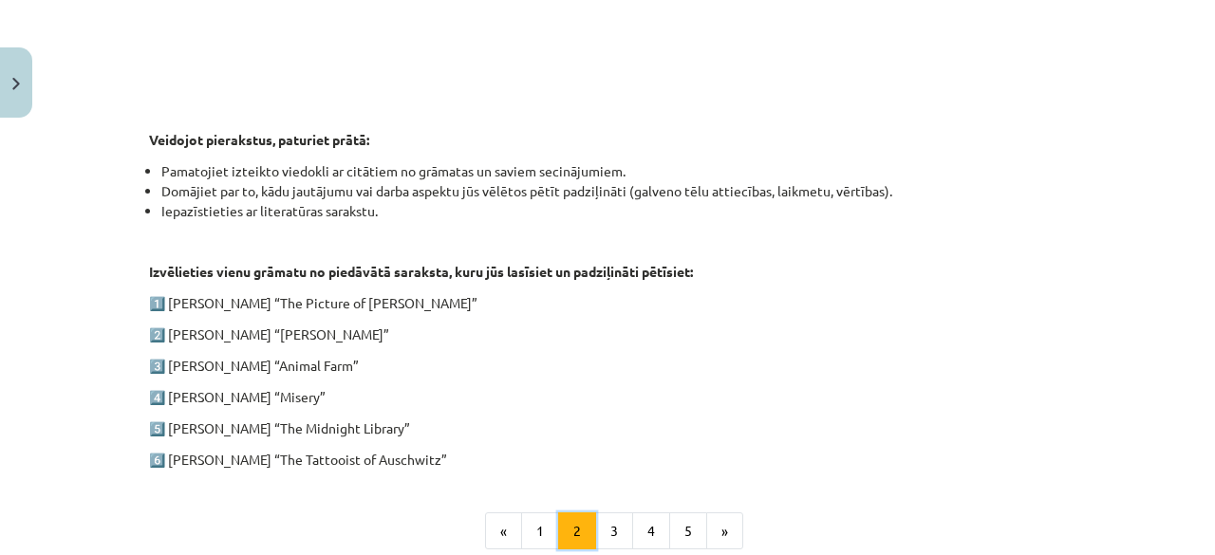
scroll to position [976, 0]
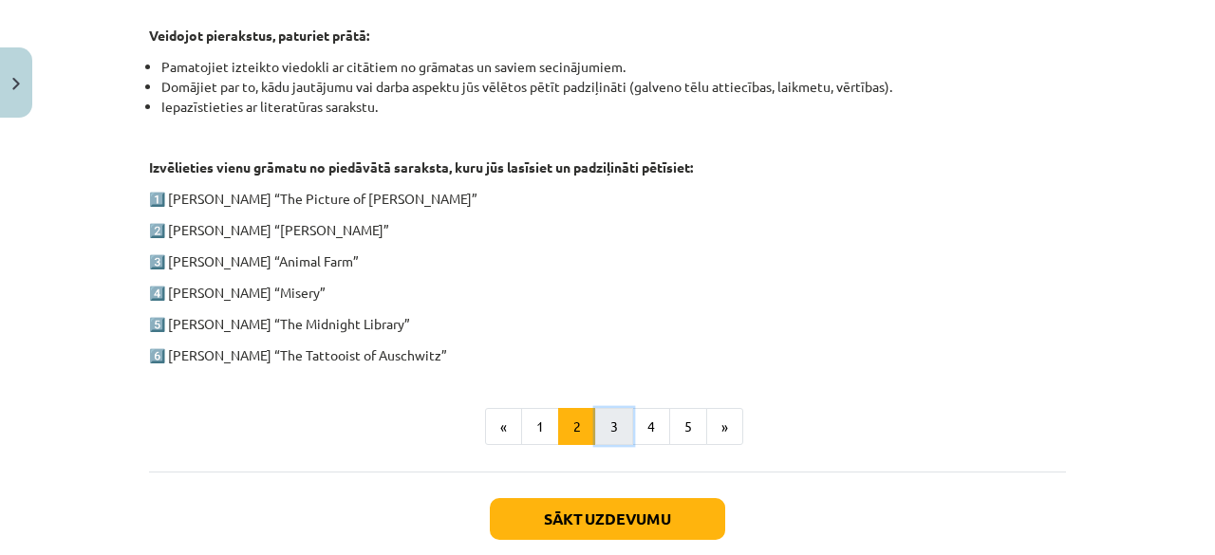
click at [608, 434] on button "3" at bounding box center [614, 427] width 38 height 38
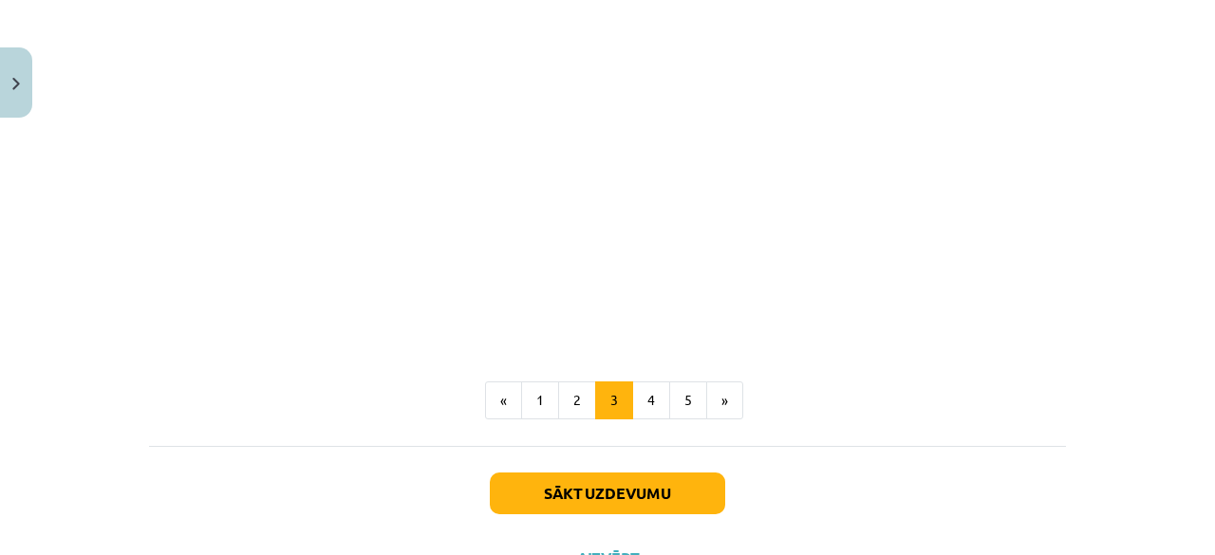
scroll to position [1725, 0]
